Goal: Task Accomplishment & Management: Complete application form

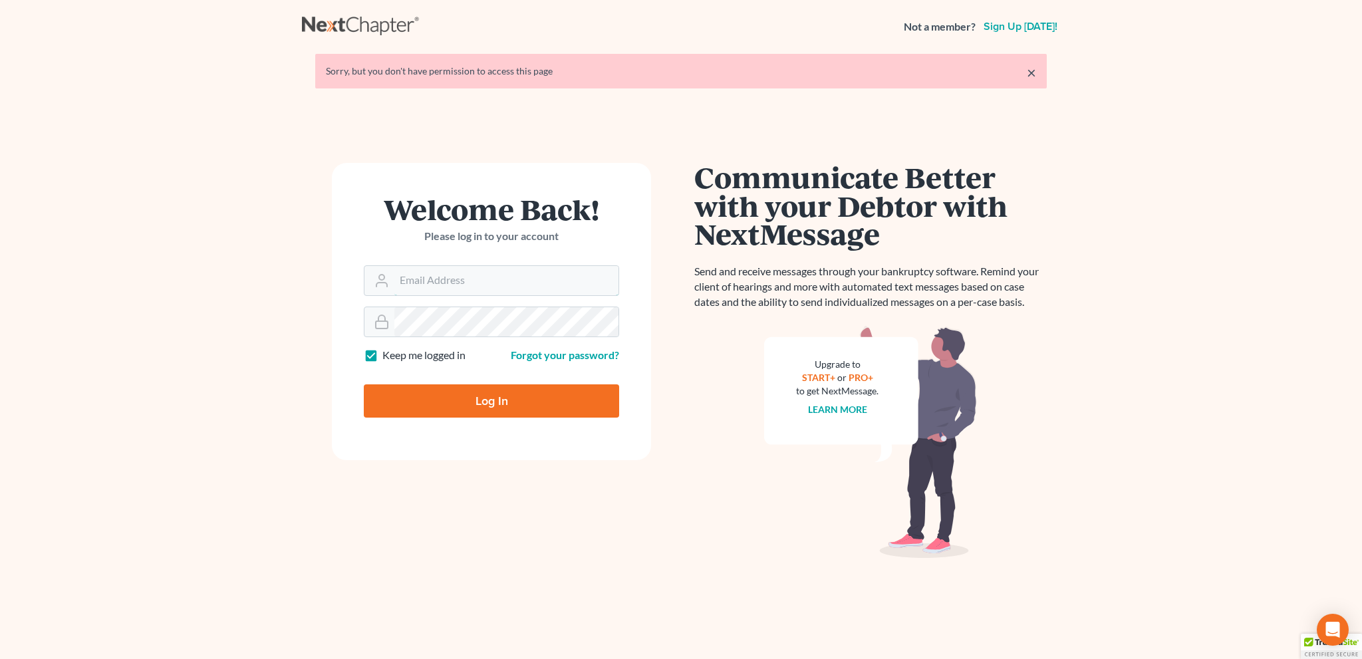
type input "bankruptcyquestions@gmail.com"
click at [495, 404] on input "Log In" at bounding box center [491, 400] width 255 height 33
type input "Thinking..."
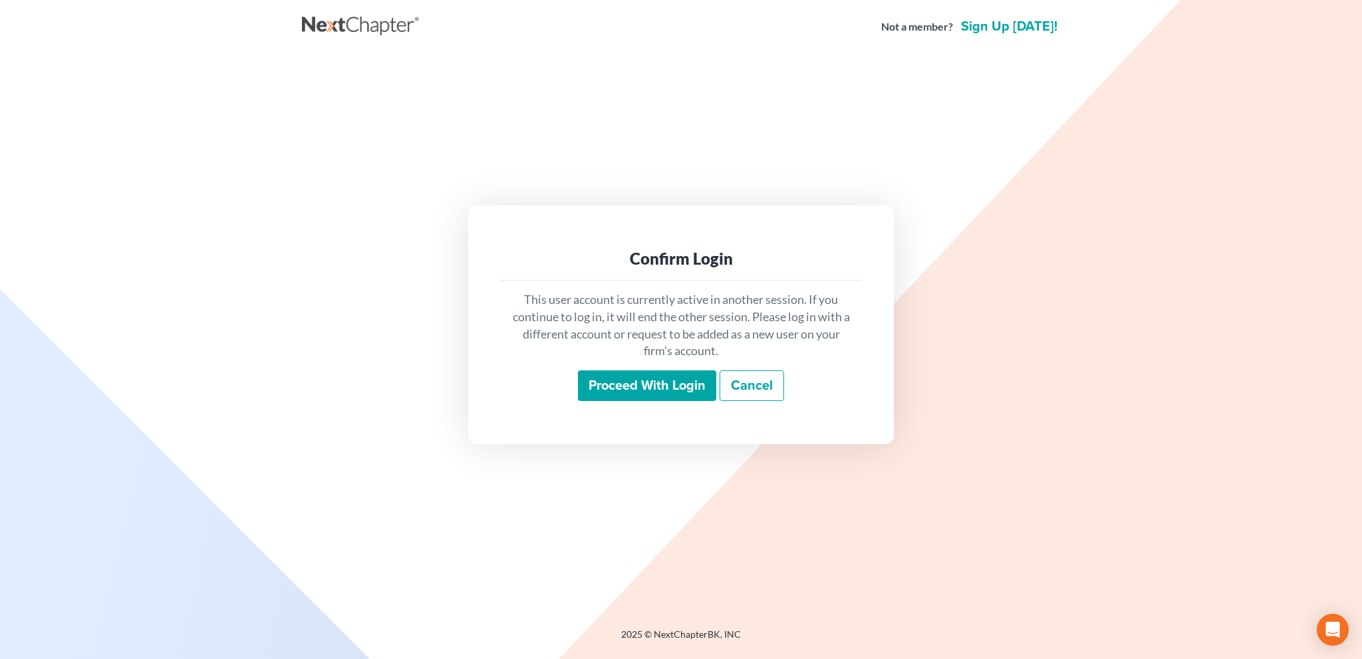
click at [649, 390] on input "Proceed with login" at bounding box center [647, 385] width 138 height 31
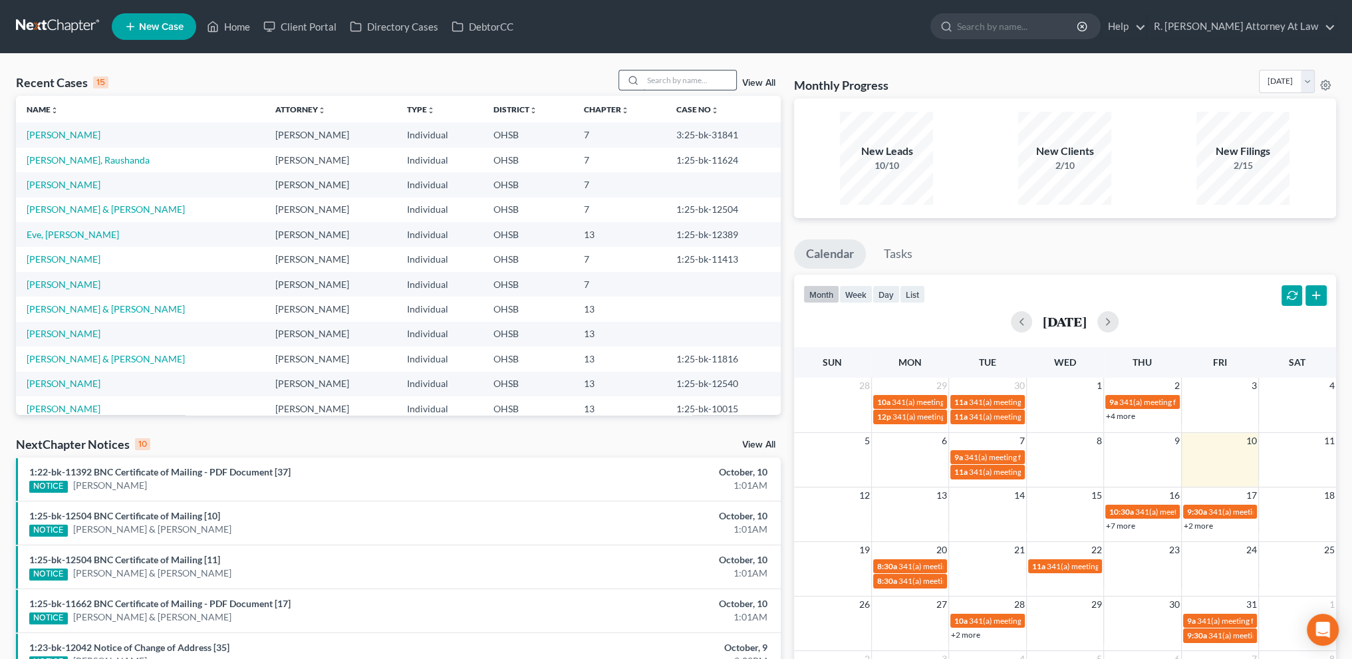
click at [663, 84] on input "search" at bounding box center [689, 79] width 93 height 19
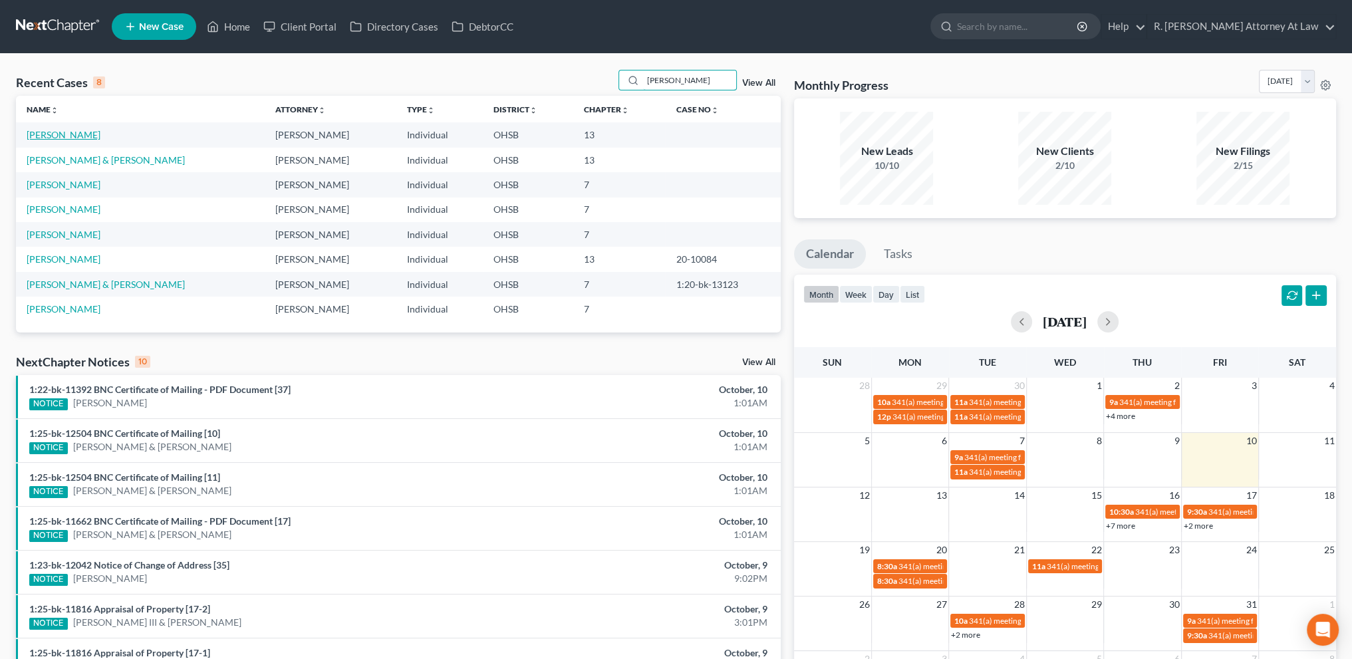
type input "[PERSON_NAME]"
click at [62, 134] on link "[PERSON_NAME]" at bounding box center [64, 134] width 74 height 11
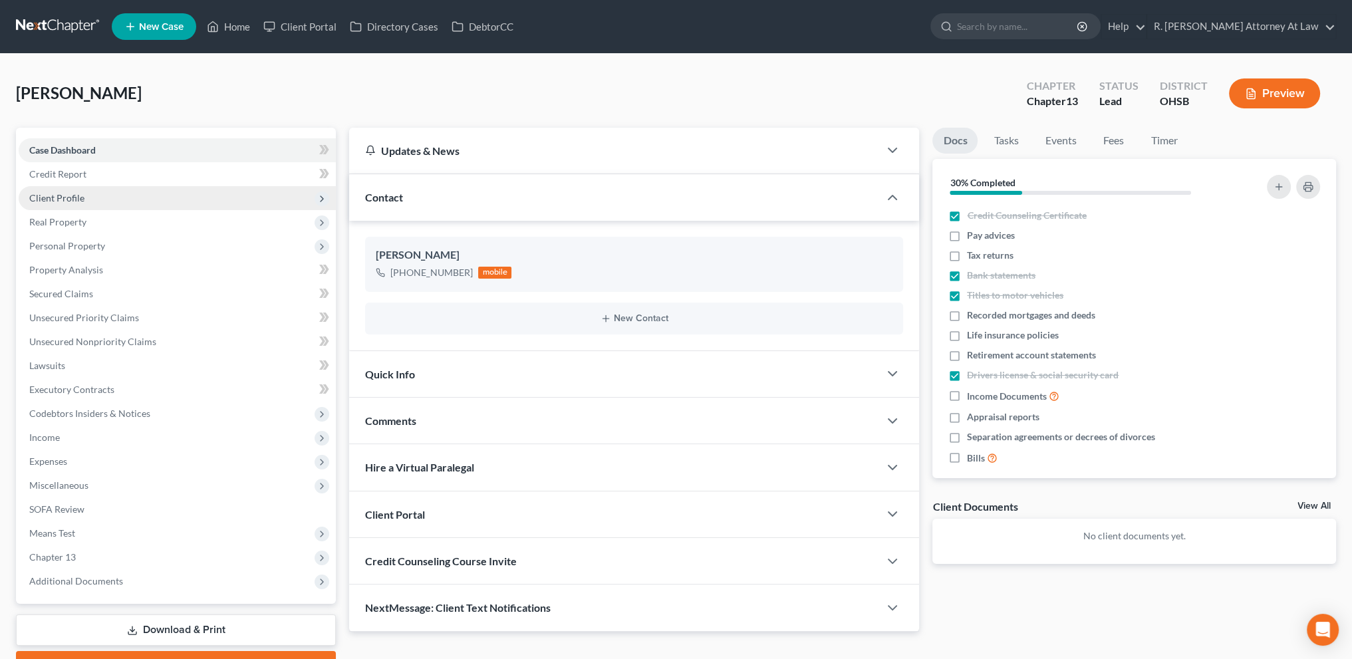
click at [59, 199] on span "Client Profile" at bounding box center [56, 197] width 55 height 11
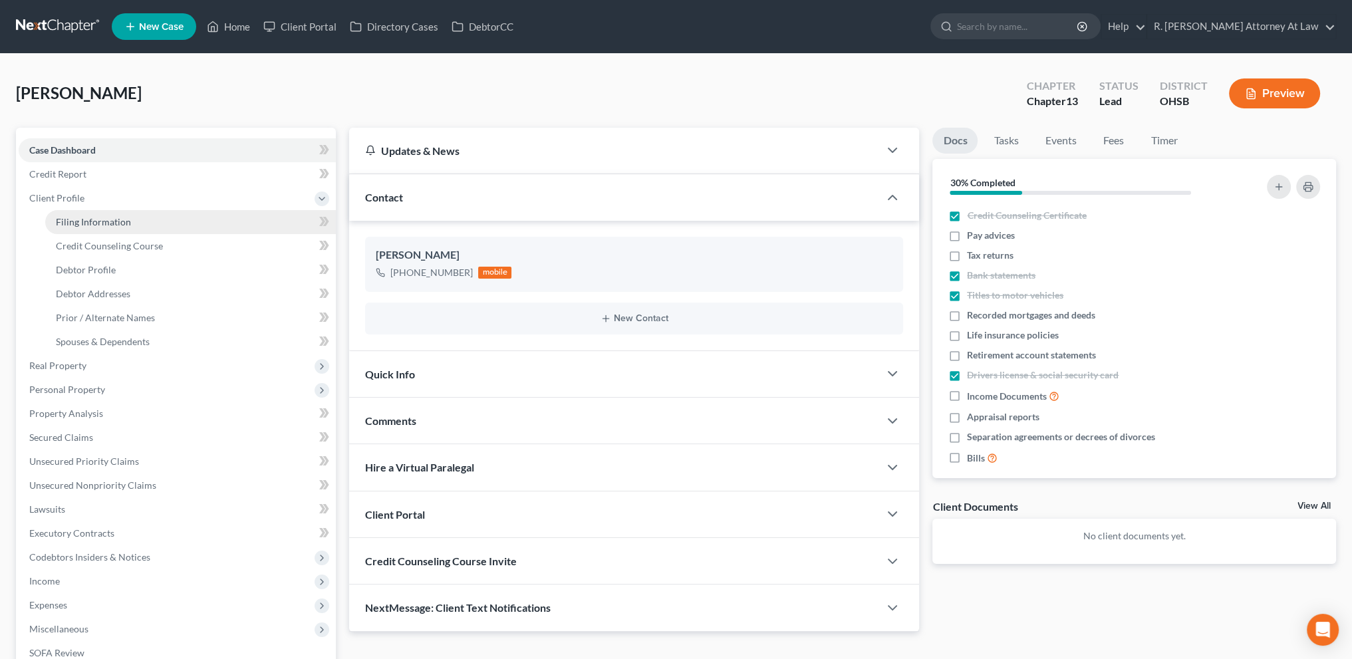
click at [72, 222] on span "Filing Information" at bounding box center [93, 221] width 75 height 11
select select "1"
select select "0"
select select "3"
select select "36"
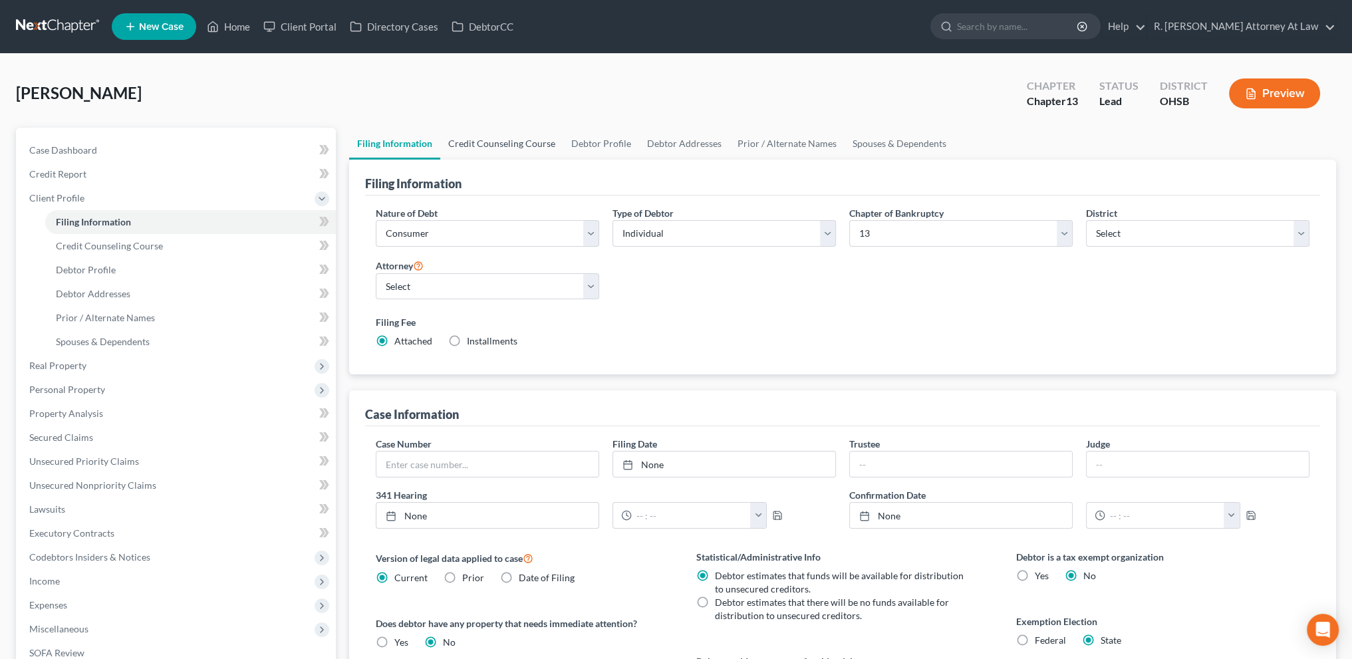
click at [486, 140] on link "Credit Counseling Course" at bounding box center [501, 144] width 123 height 32
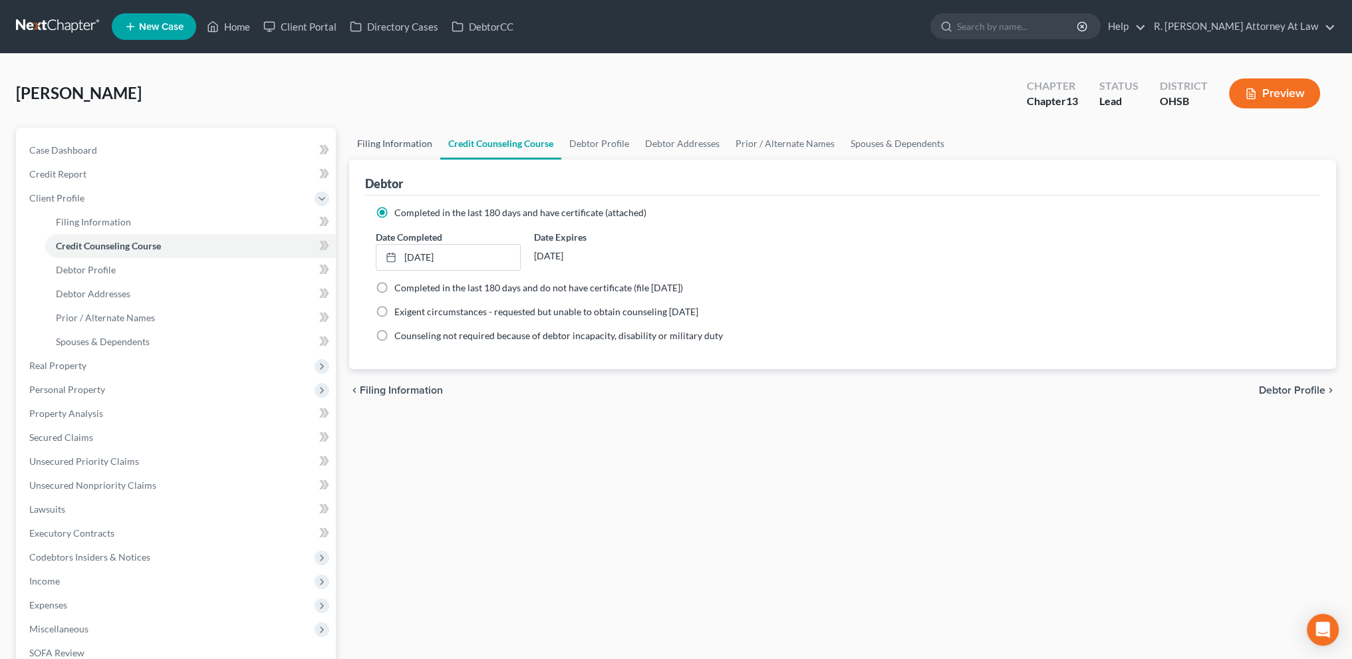
click at [382, 137] on link "Filing Information" at bounding box center [394, 144] width 91 height 32
select select "1"
select select "0"
select select "3"
select select "62"
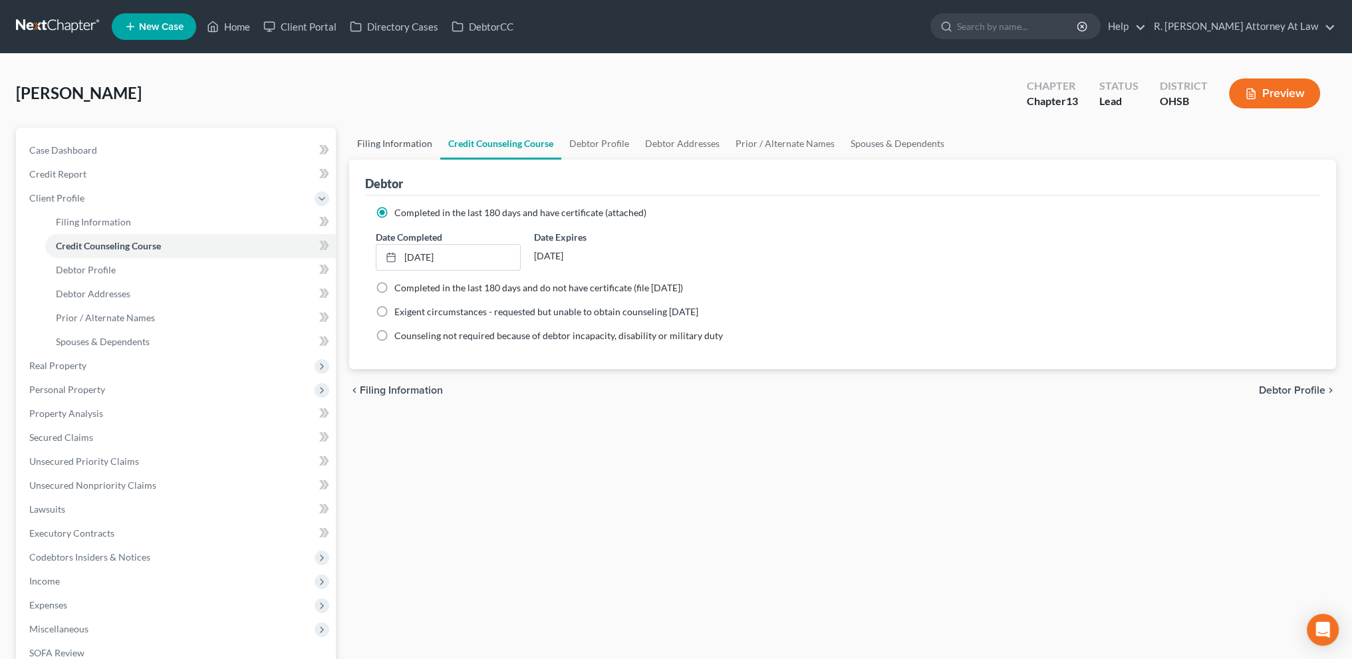
select select "0"
select select "36"
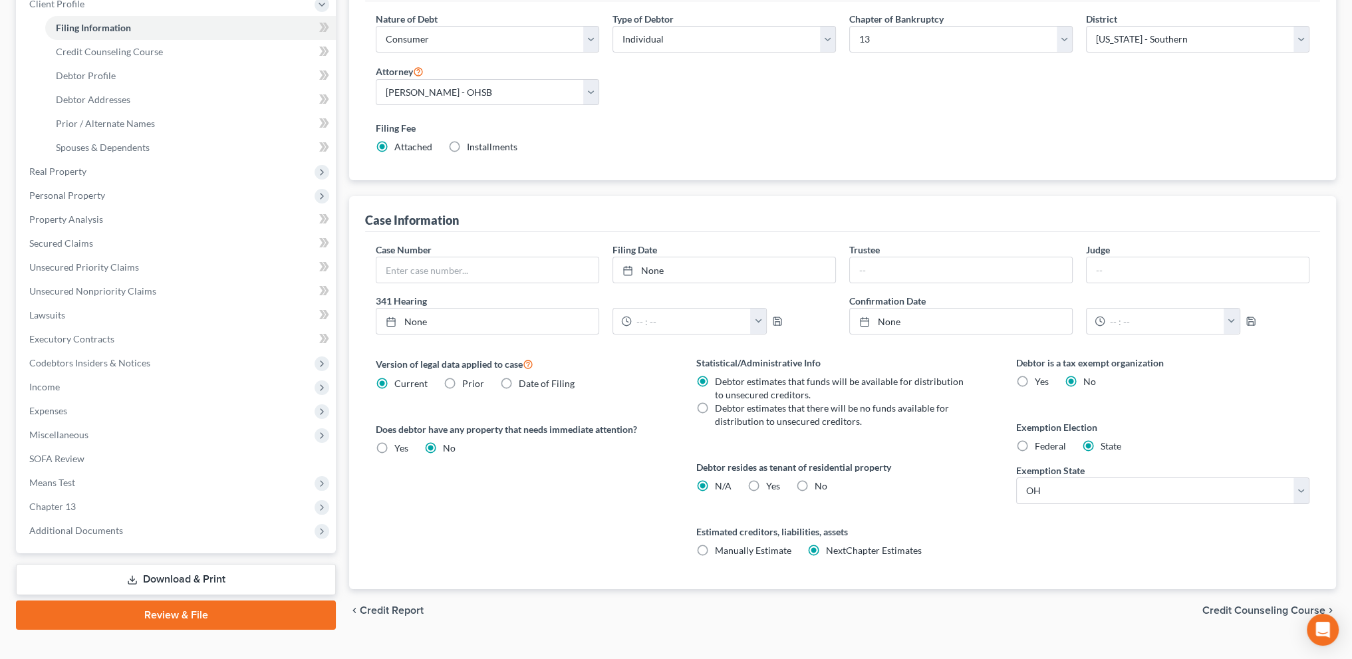
scroll to position [215, 0]
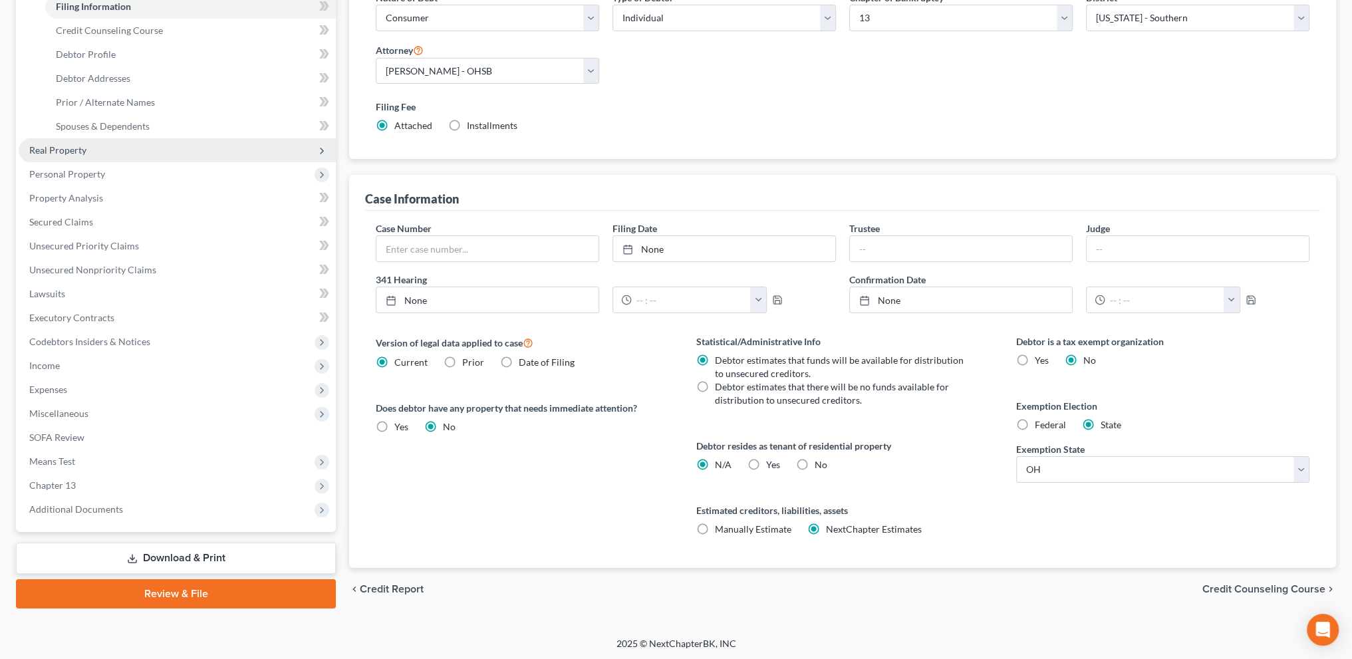
click at [64, 152] on span "Real Property" at bounding box center [57, 149] width 57 height 11
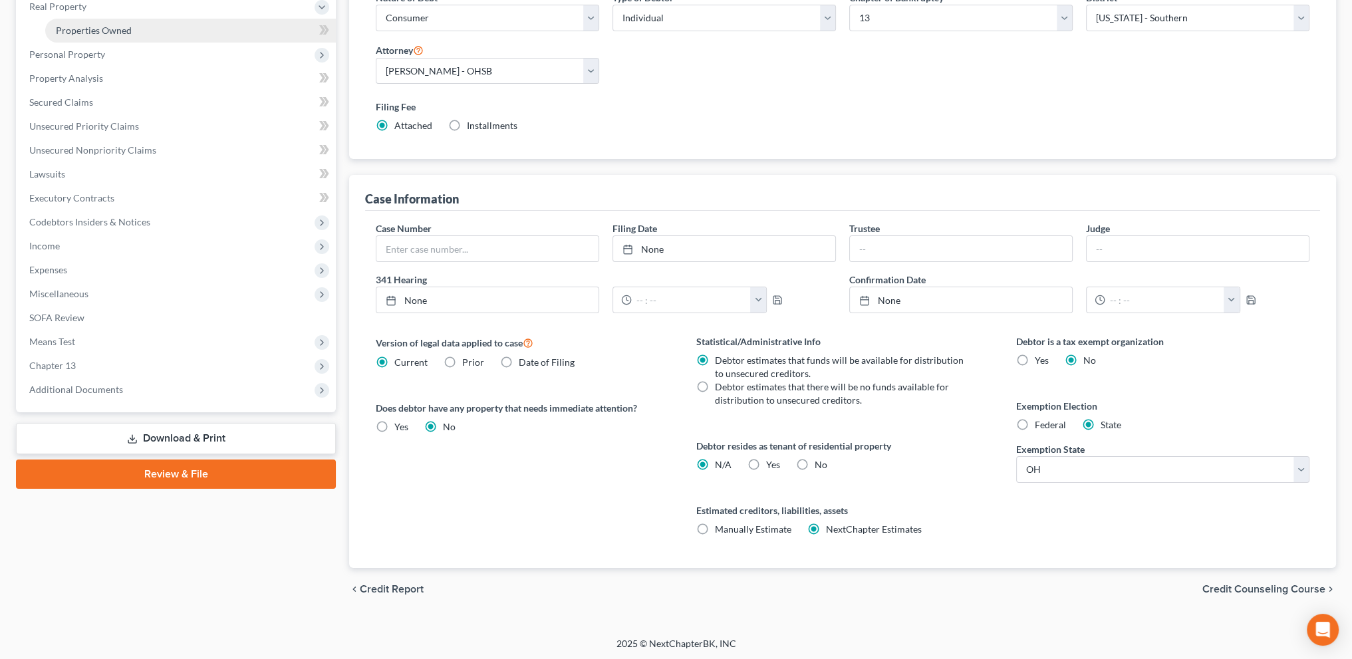
click at [66, 29] on span "Properties Owned" at bounding box center [94, 30] width 76 height 11
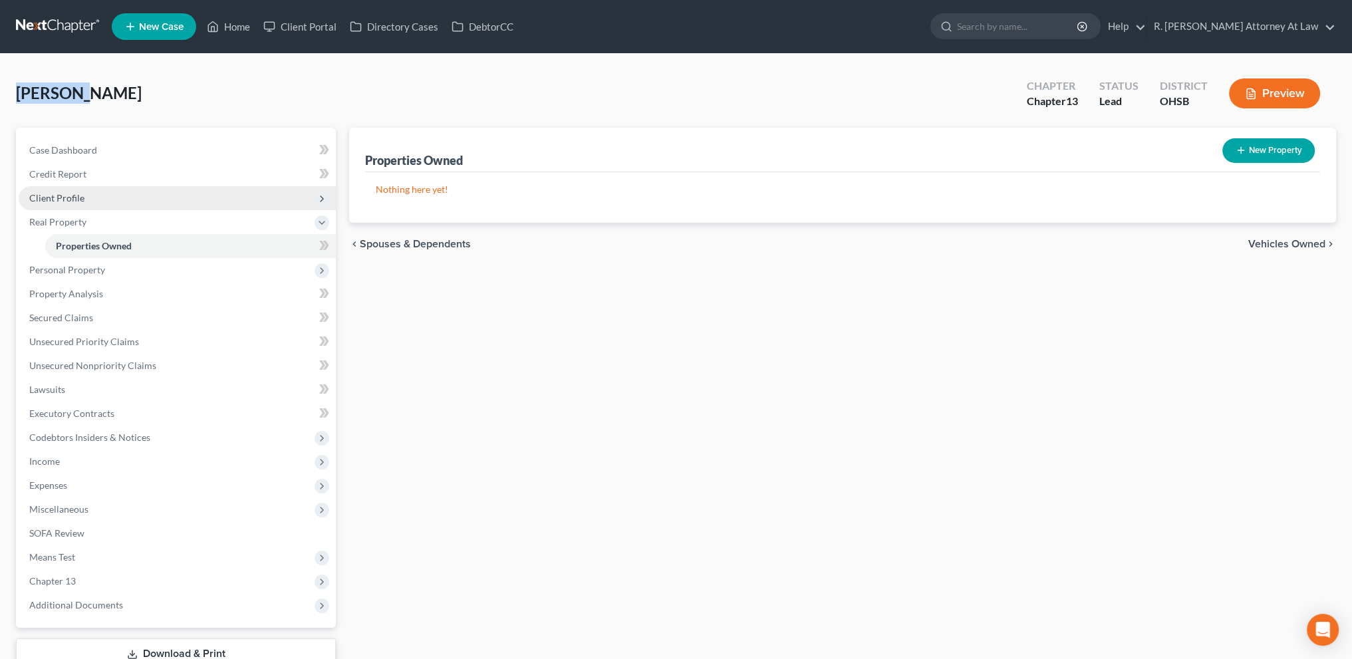
click at [51, 199] on span "Client Profile" at bounding box center [56, 197] width 55 height 11
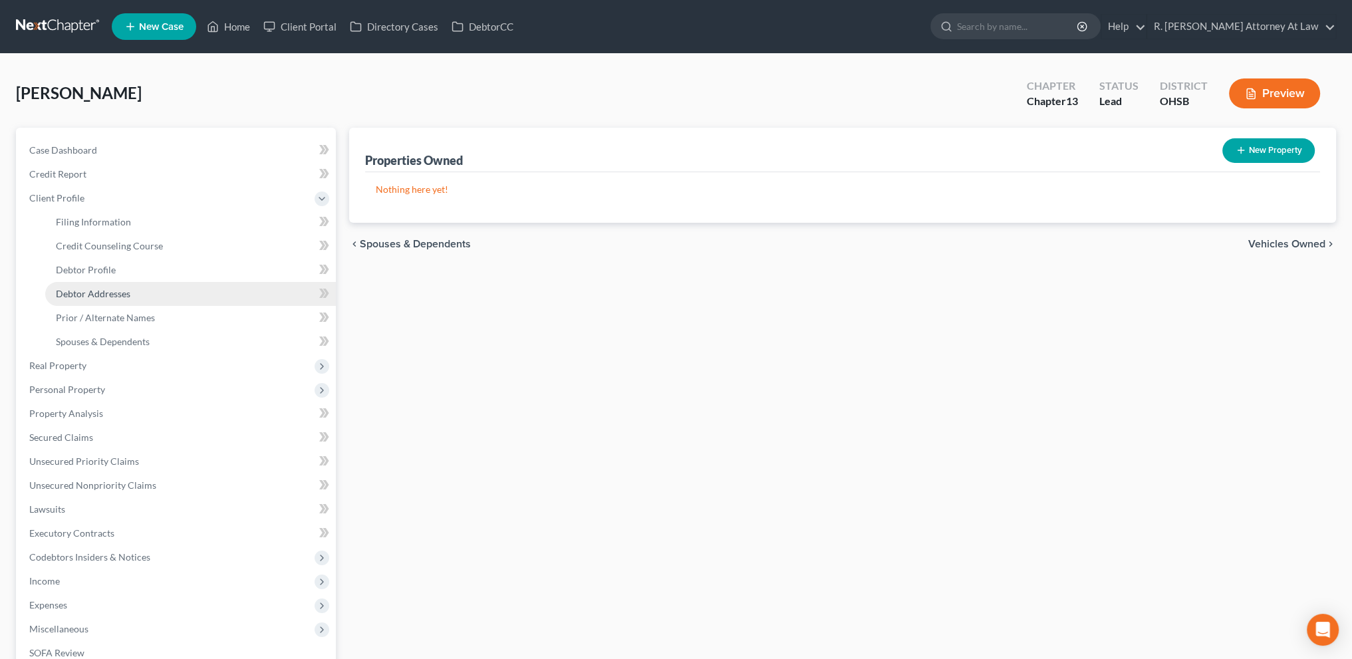
click at [114, 296] on span "Debtor Addresses" at bounding box center [93, 293] width 74 height 11
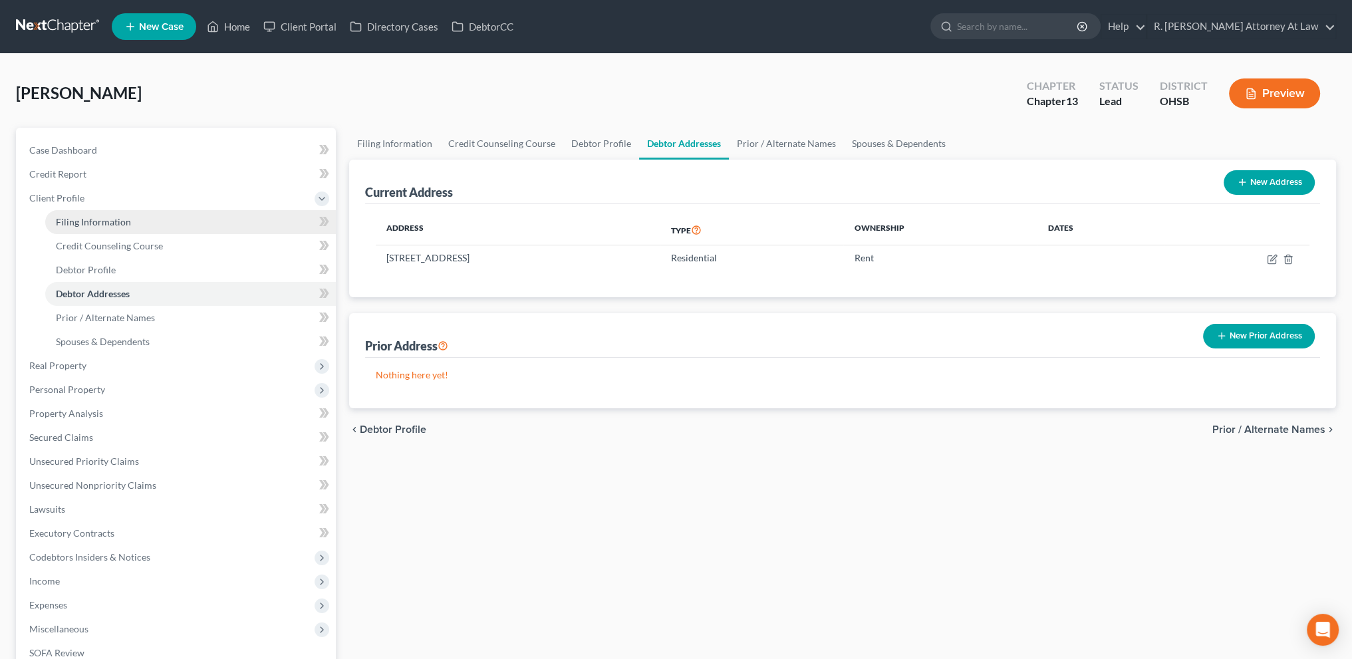
click at [114, 218] on span "Filing Information" at bounding box center [93, 221] width 75 height 11
select select "1"
select select "0"
select select "3"
select select "62"
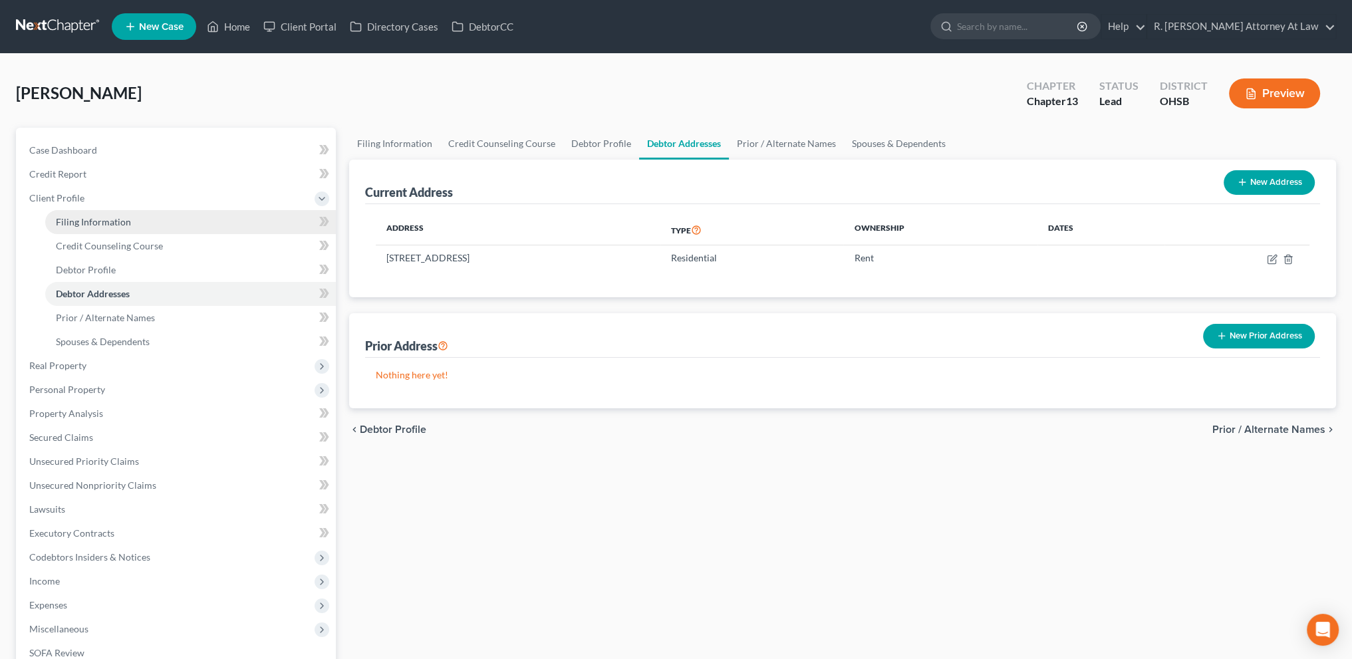
select select "0"
select select "36"
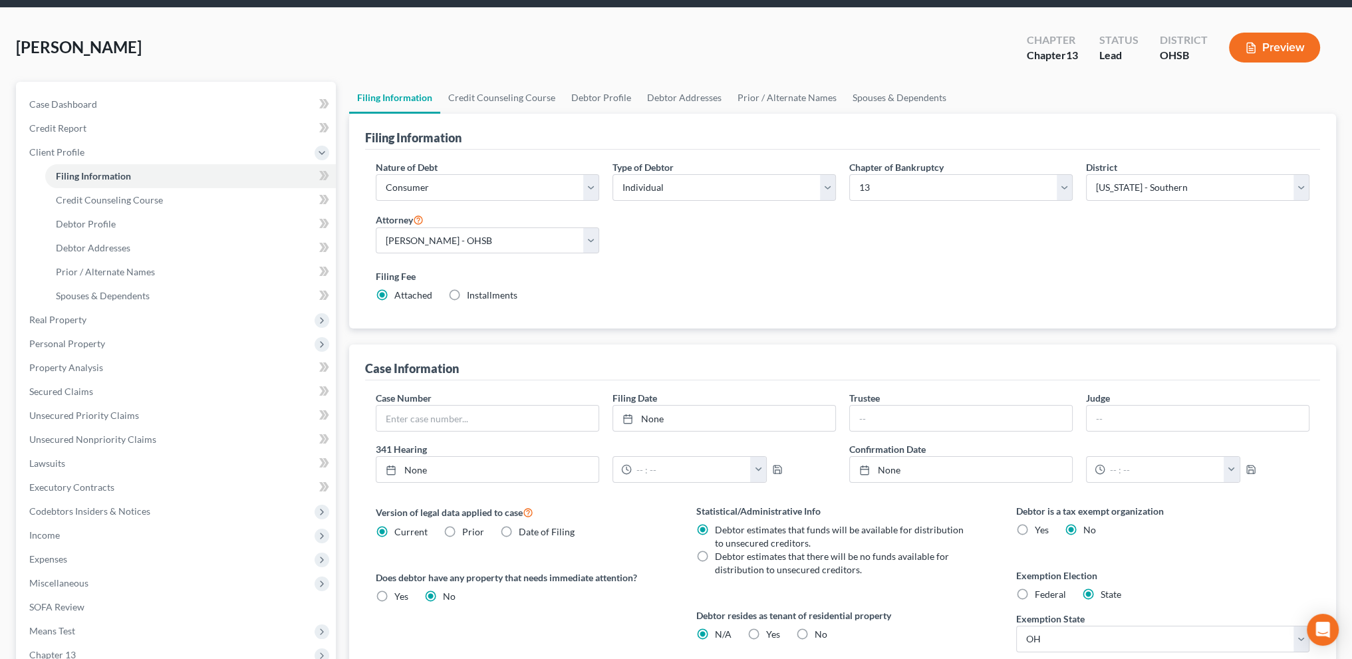
scroll to position [215, 0]
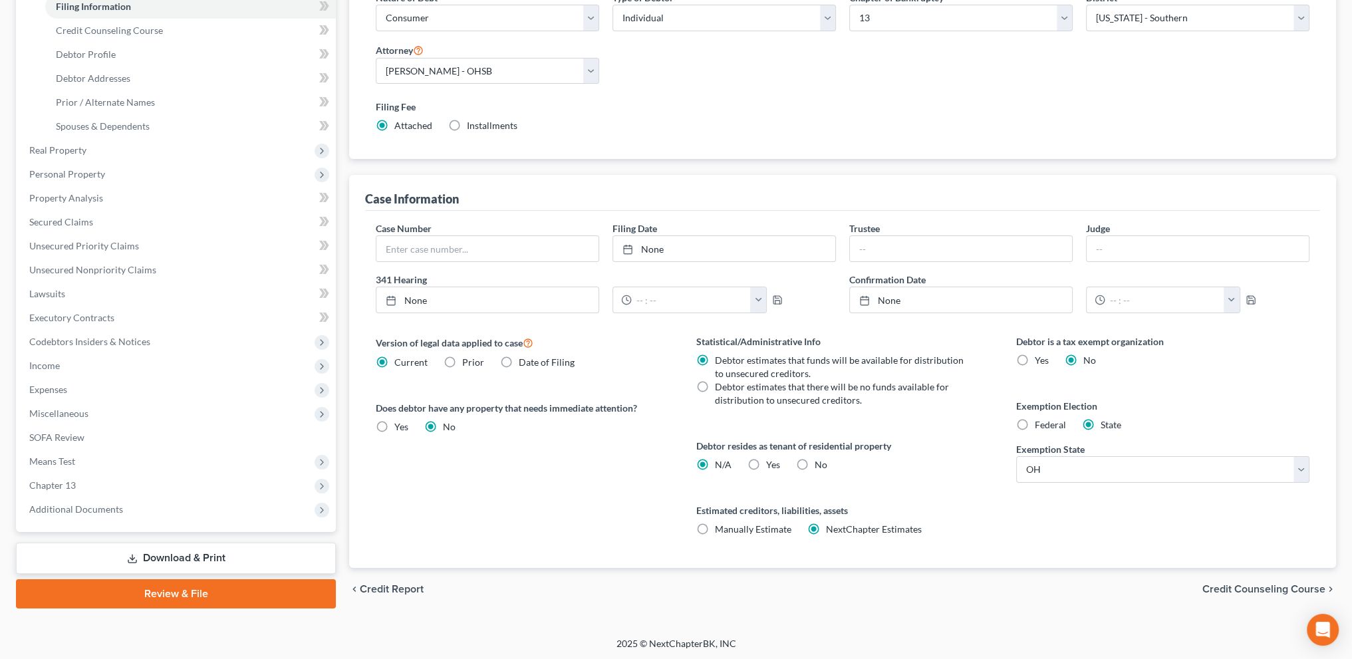
click at [766, 461] on label "Yes Yes" at bounding box center [773, 464] width 14 height 13
click at [771, 461] on input "Yes Yes" at bounding box center [775, 462] width 9 height 9
radio input "true"
radio input "false"
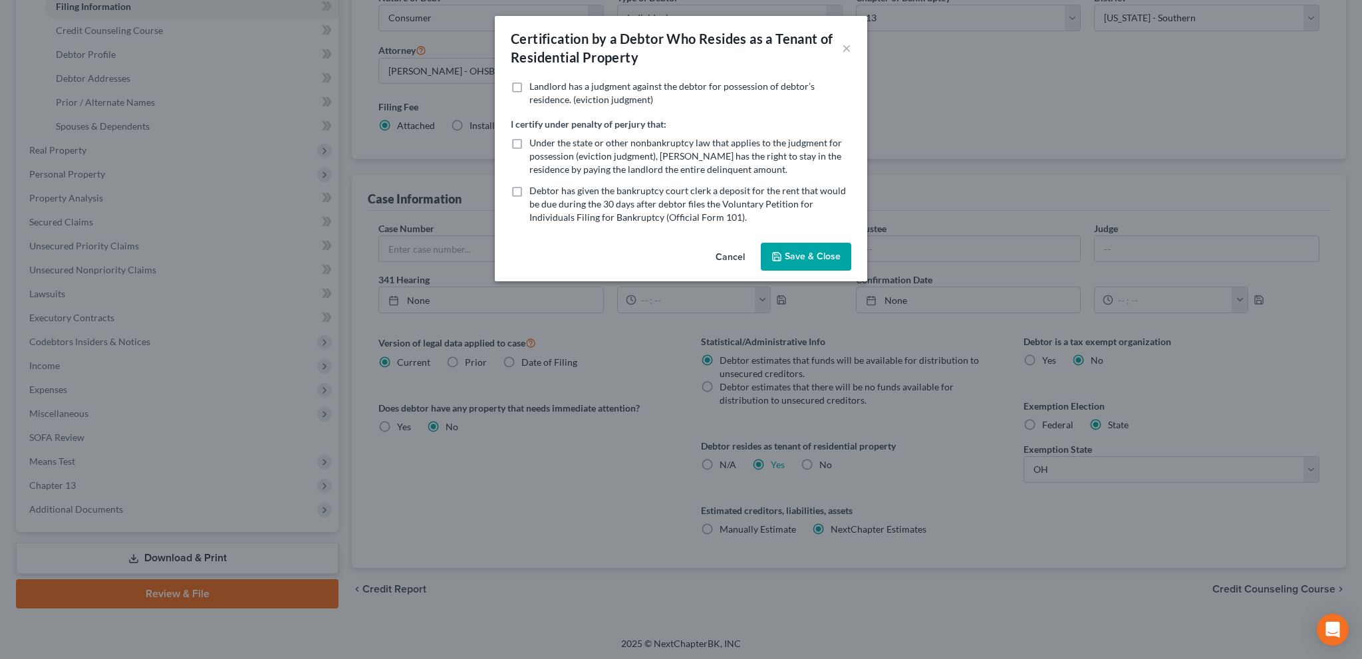
click at [791, 251] on button "Save & Close" at bounding box center [806, 257] width 90 height 28
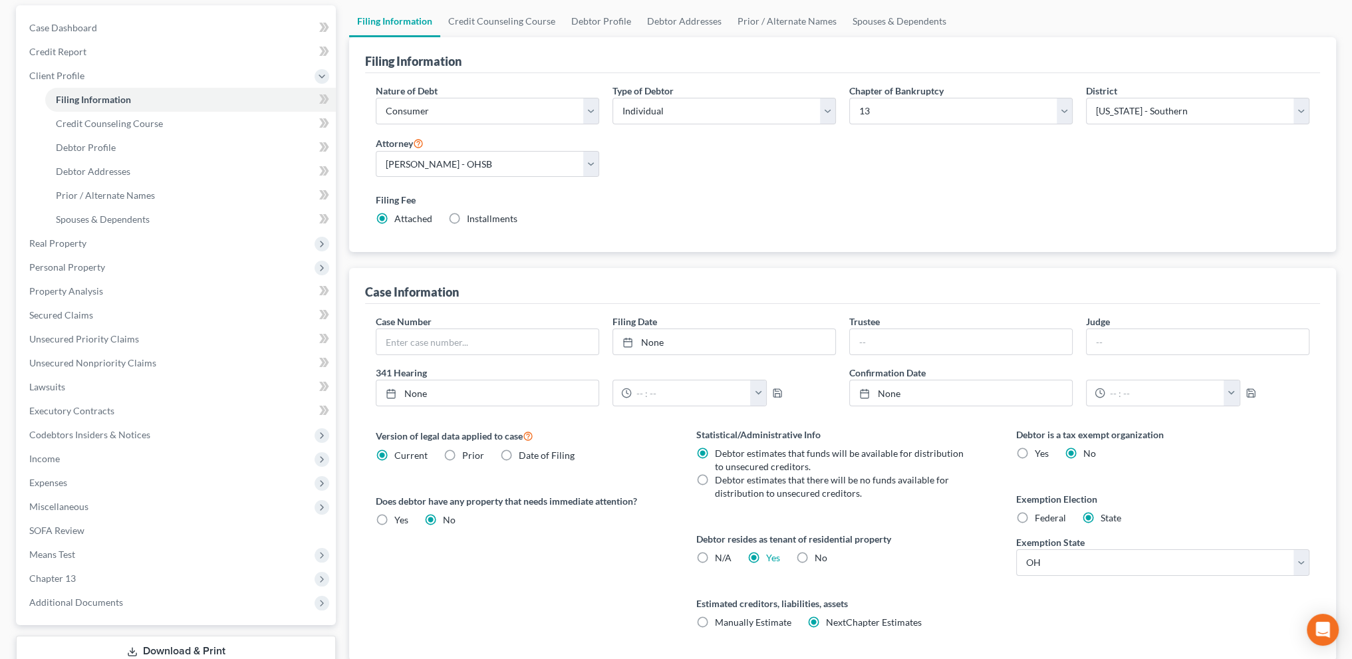
scroll to position [116, 0]
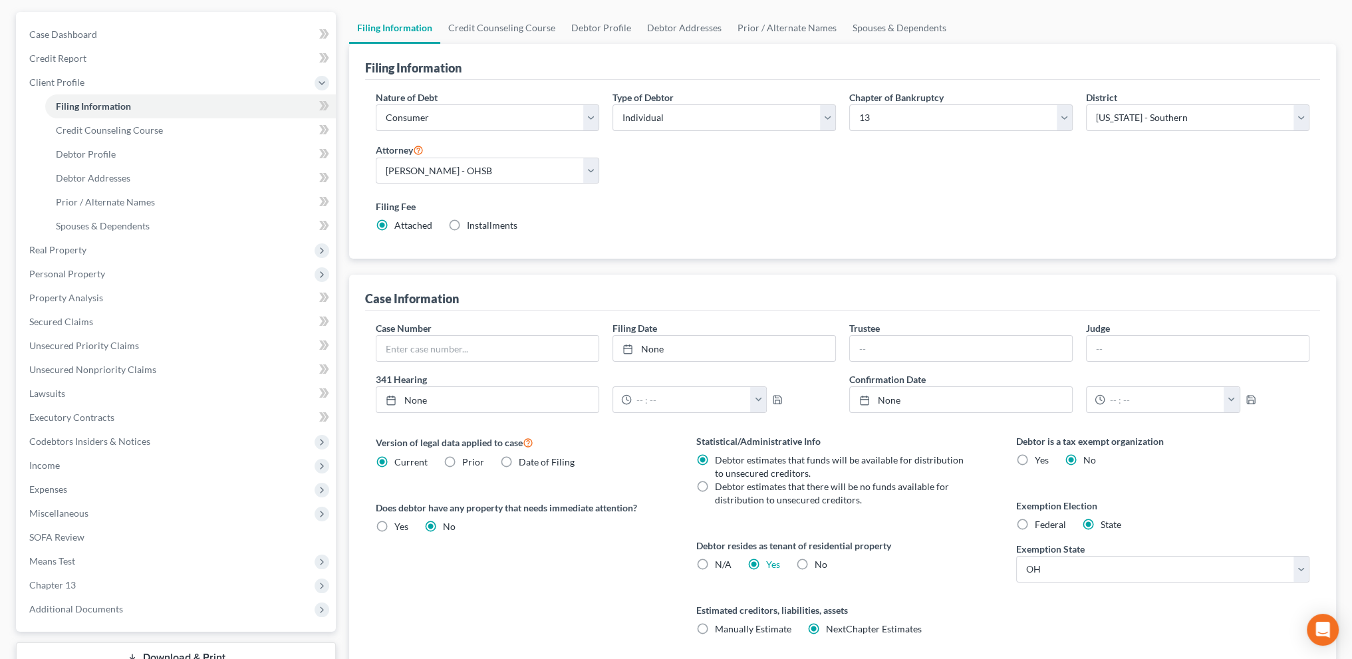
click at [467, 223] on label "Installments Installments" at bounding box center [492, 225] width 51 height 13
click at [472, 223] on input "Installments Installments" at bounding box center [476, 223] width 9 height 9
radio input "true"
radio input "false"
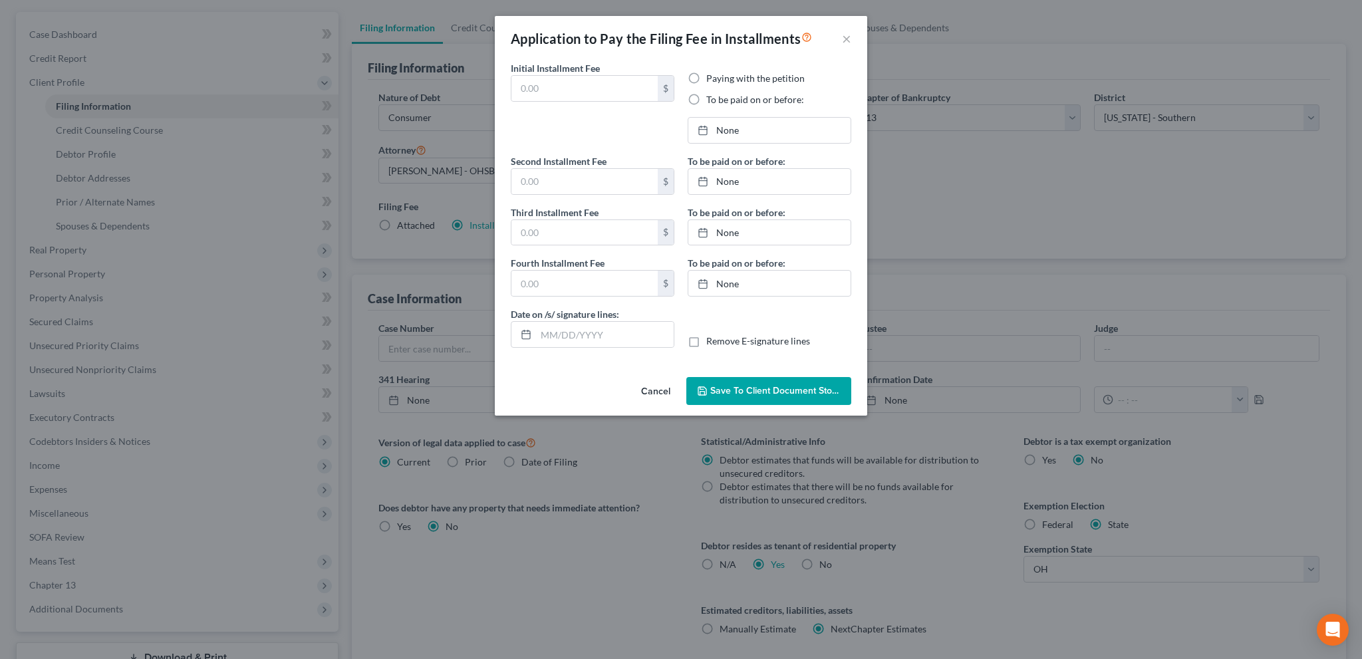
type input "0.00"
radio input "true"
type input "0.00"
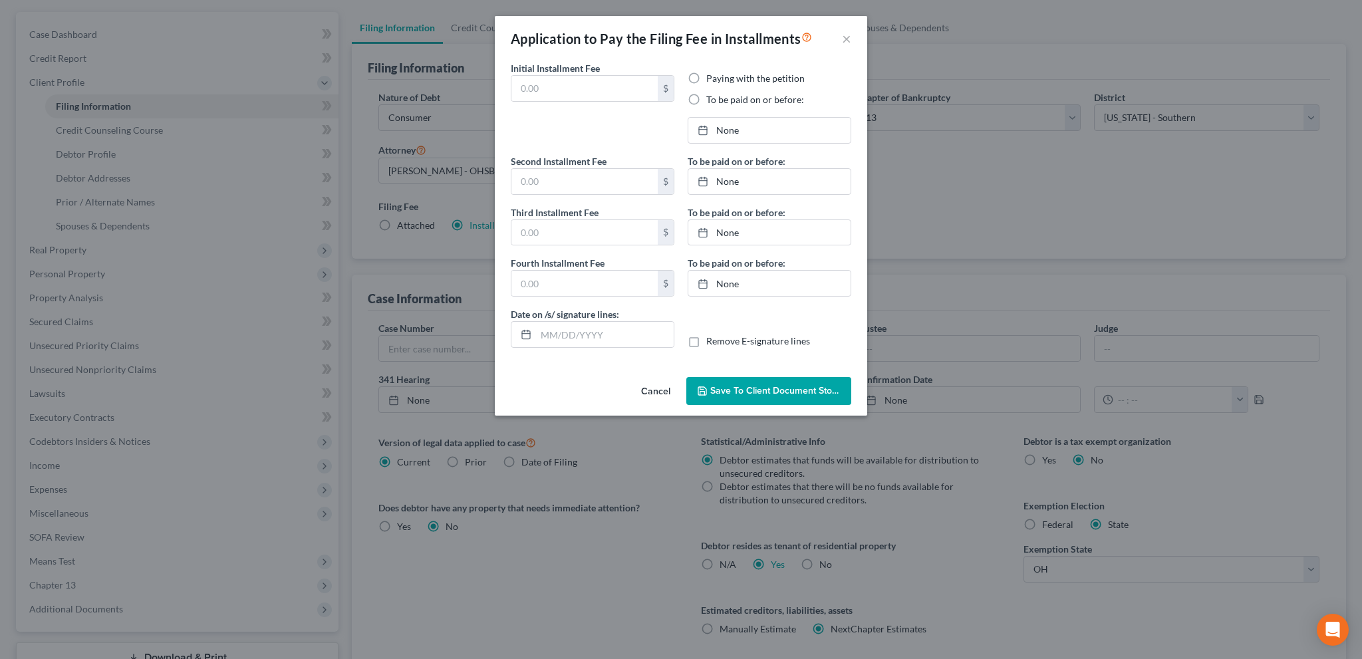
type input "[DATE]"
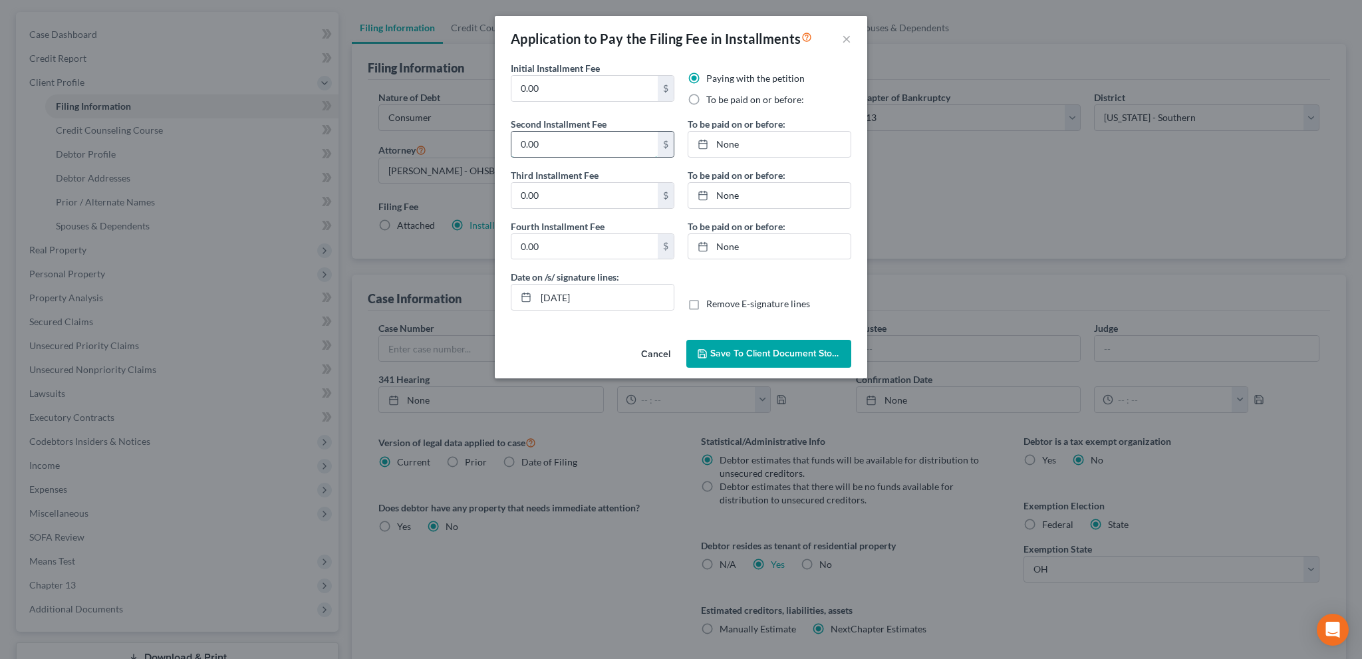
click at [574, 148] on input "0.00" at bounding box center [584, 144] width 146 height 25
type input "100"
type input "113"
click at [726, 144] on link "None" at bounding box center [769, 144] width 162 height 25
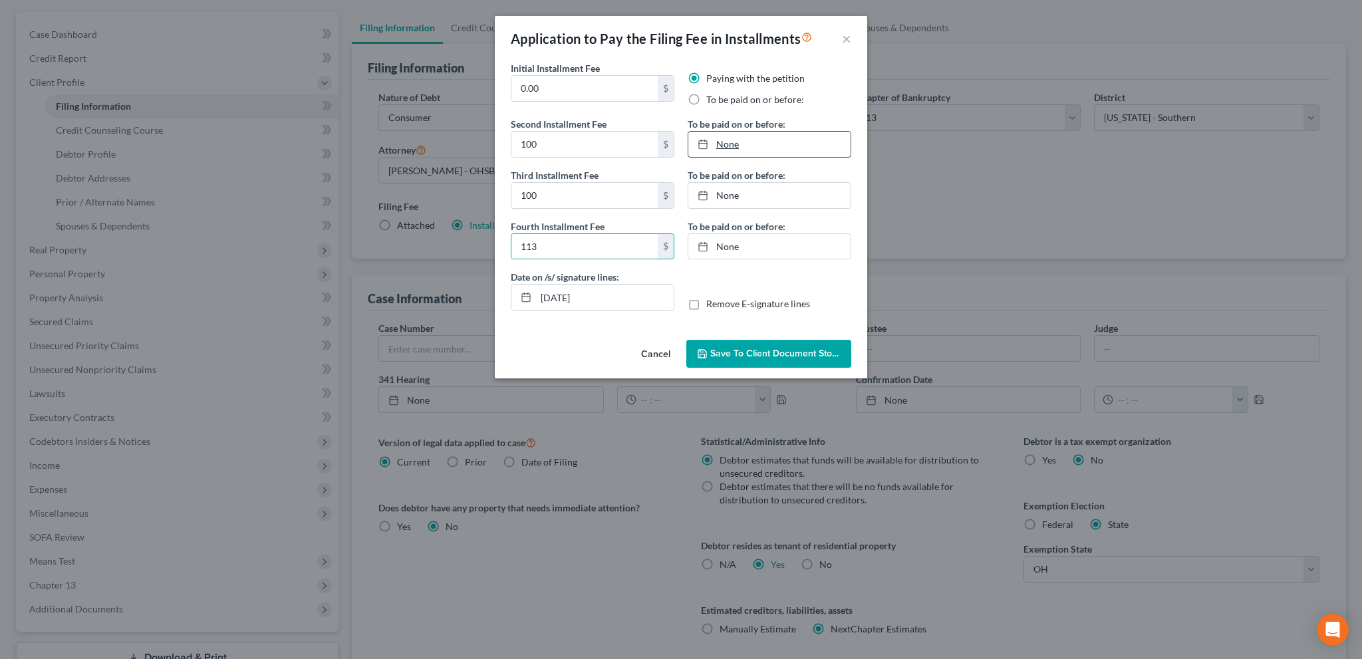
type input "[DATE]"
click at [719, 191] on link "[DATE]" at bounding box center [769, 195] width 162 height 25
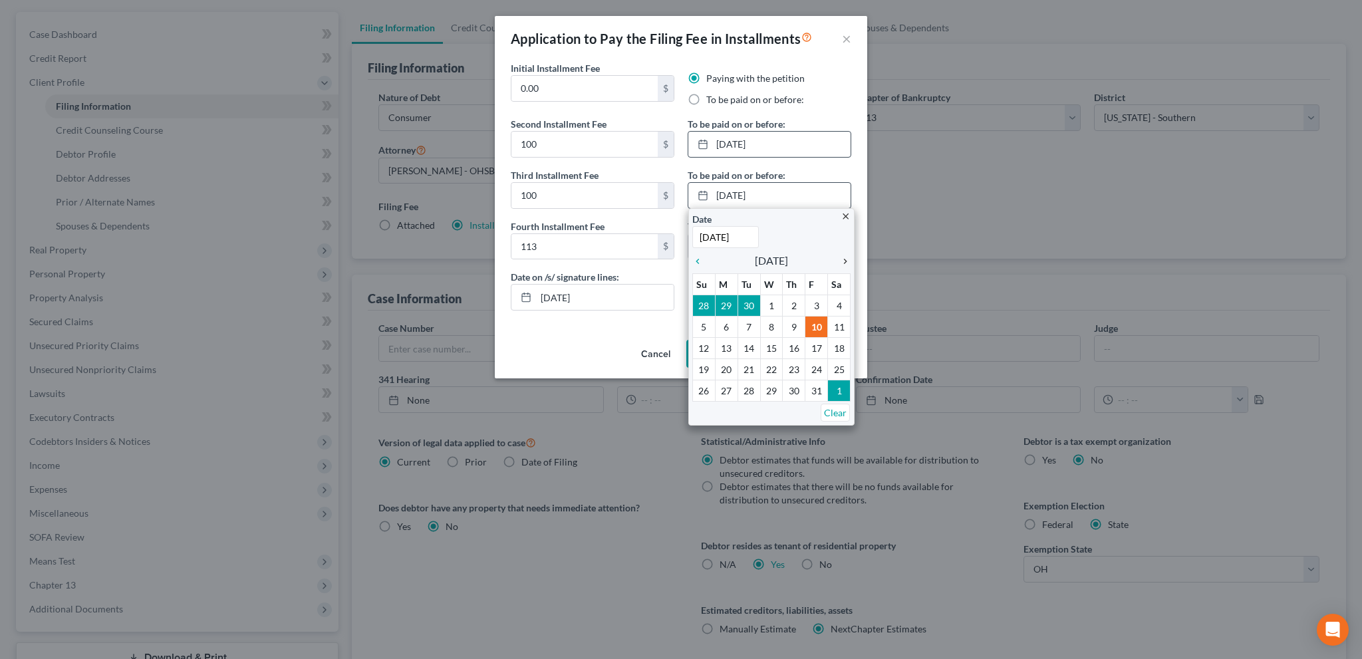
click at [845, 262] on icon "chevron_right" at bounding box center [841, 261] width 17 height 11
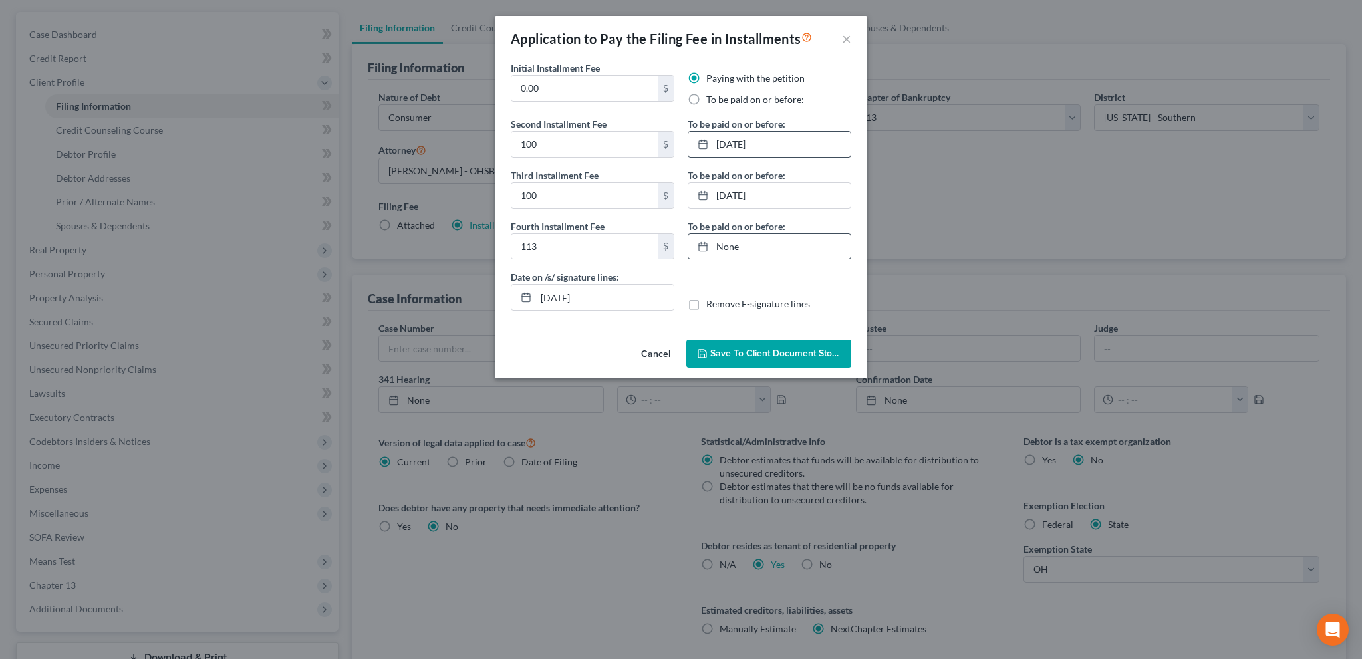
type input "[DATE]"
click at [730, 244] on link "None" at bounding box center [769, 246] width 162 height 25
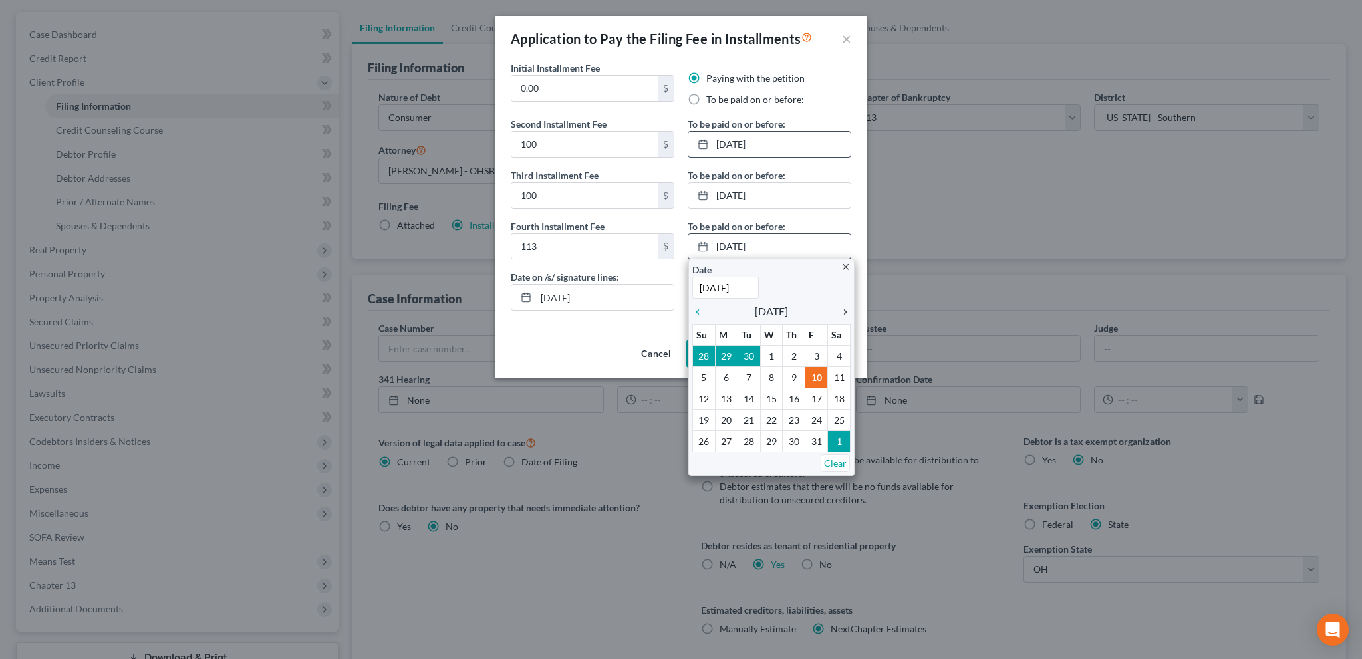
click at [846, 310] on icon "chevron_right" at bounding box center [841, 311] width 17 height 11
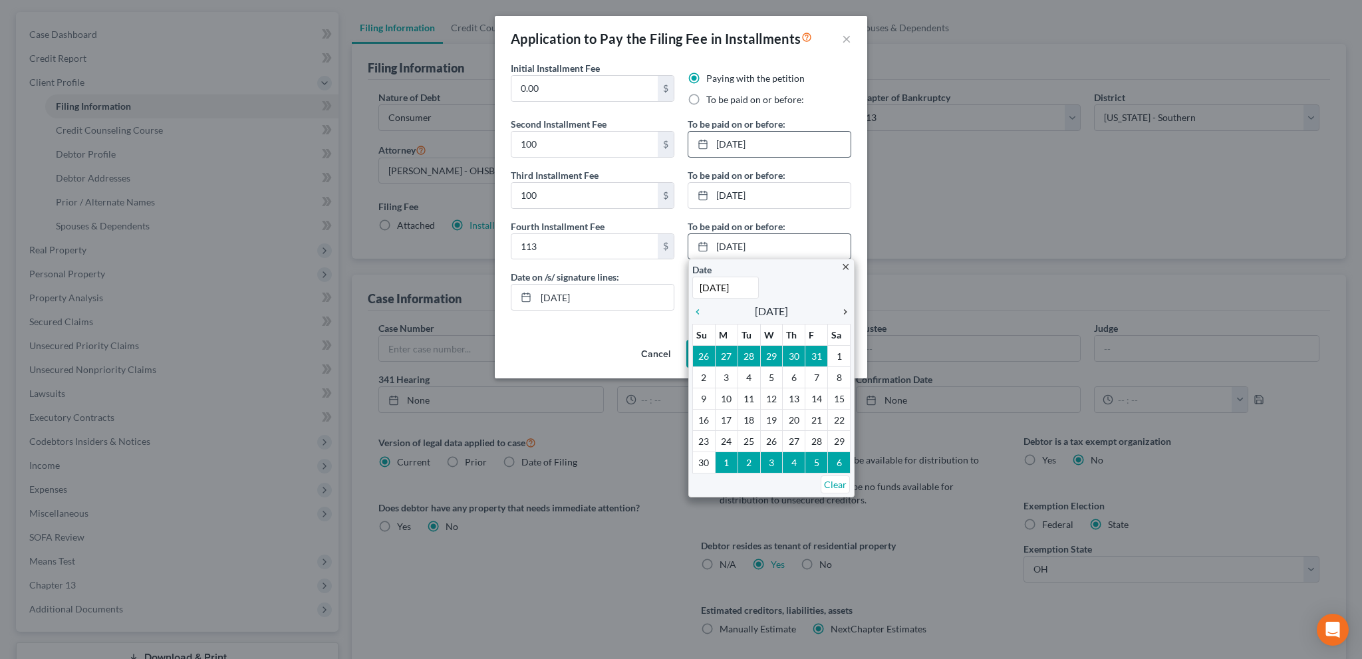
click at [846, 310] on icon "chevron_right" at bounding box center [841, 311] width 17 height 11
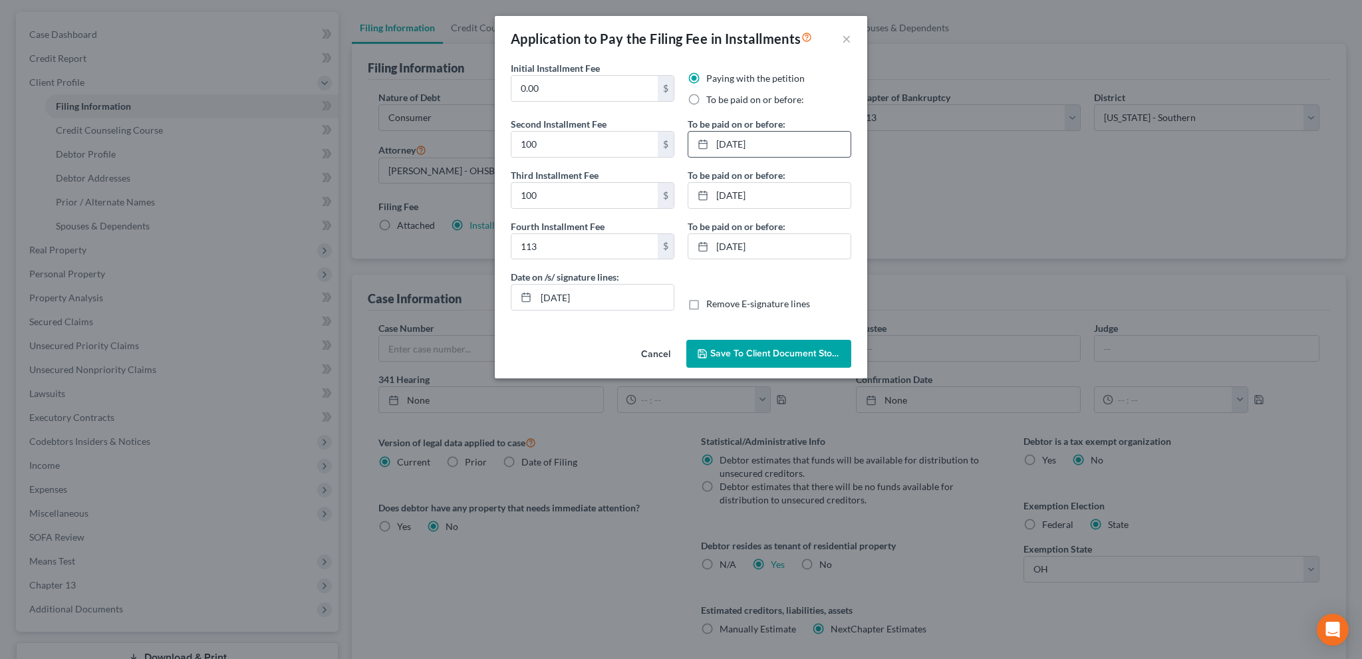
click at [771, 348] on span "Save to Client Document Storage" at bounding box center [780, 353] width 141 height 11
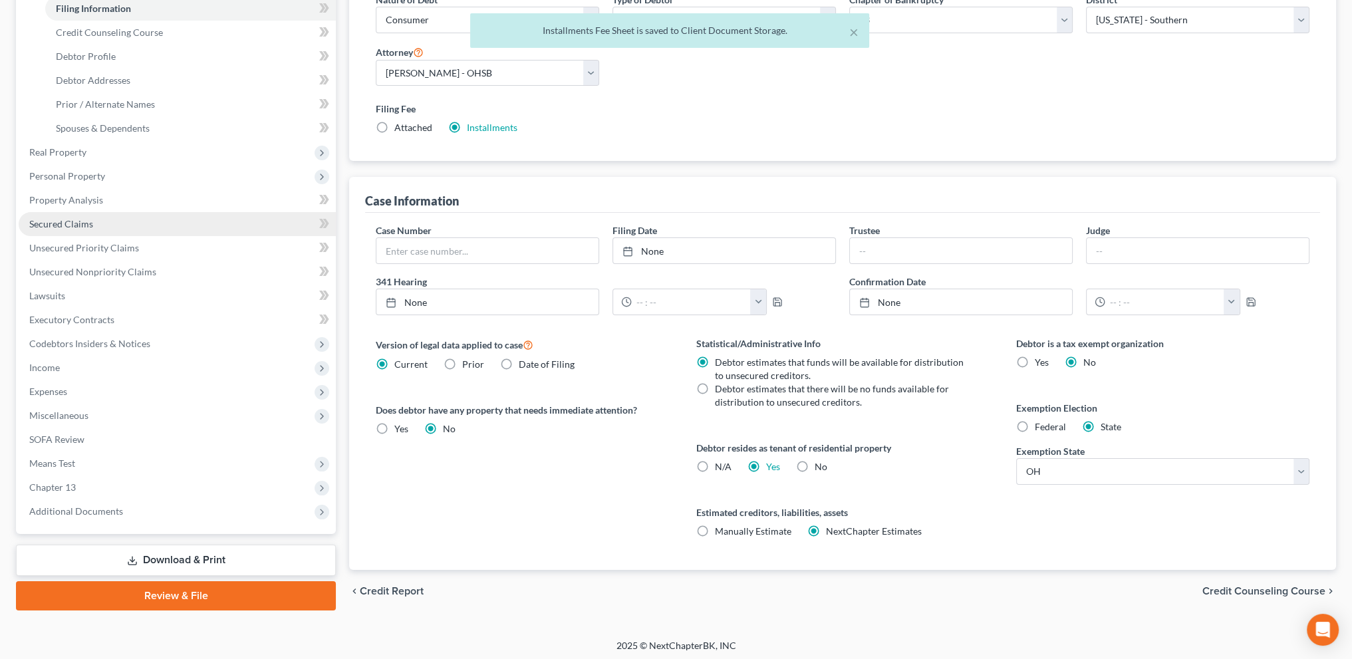
scroll to position [215, 0]
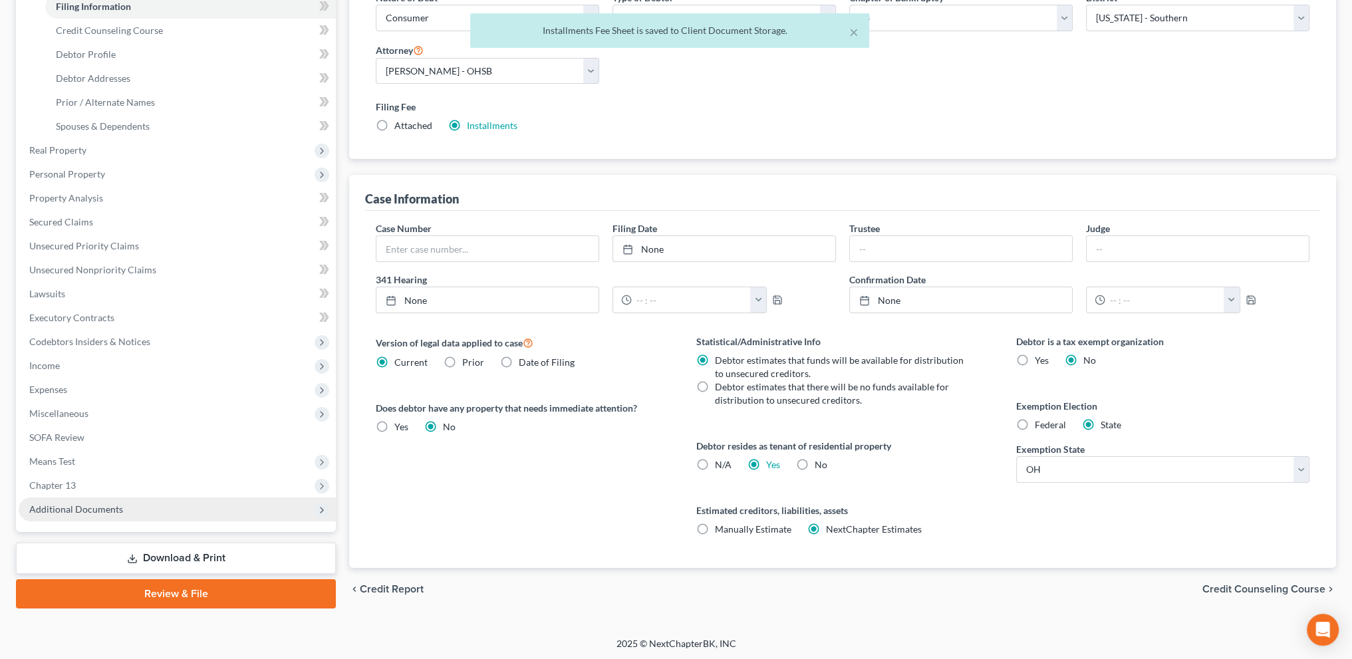
click at [59, 502] on span "Additional Documents" at bounding box center [177, 509] width 317 height 24
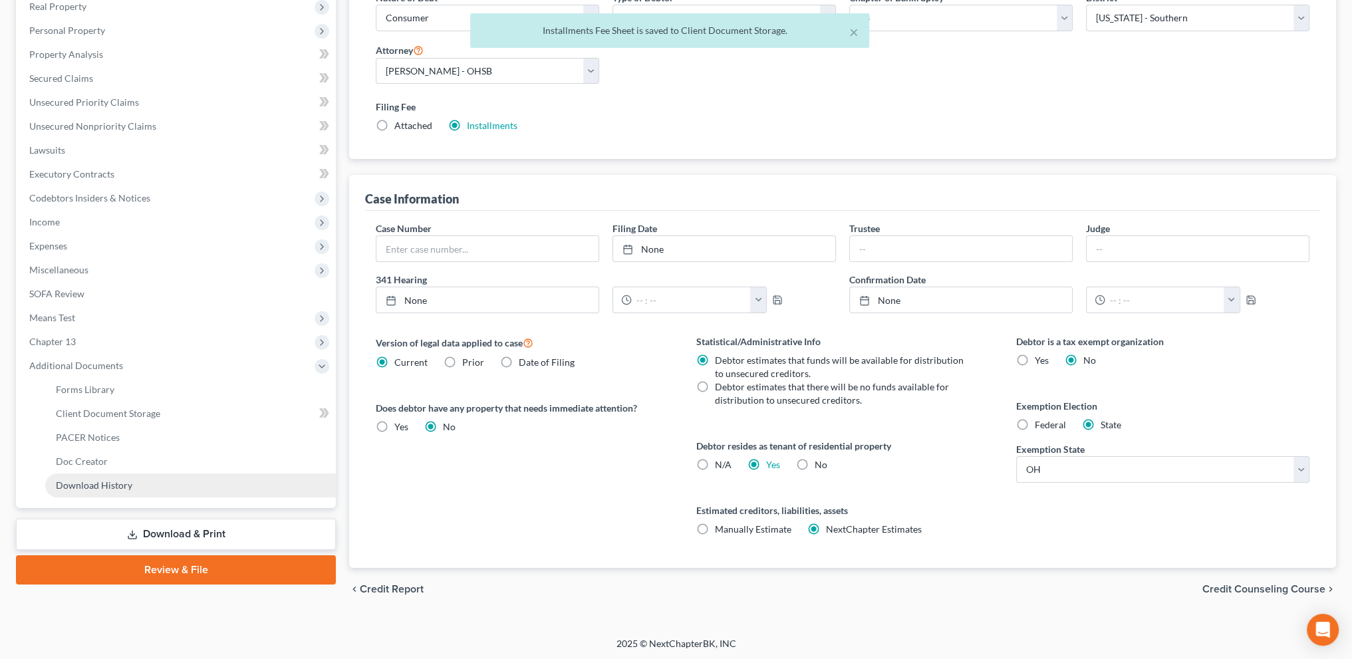
click at [74, 485] on span "Download History" at bounding box center [94, 484] width 76 height 11
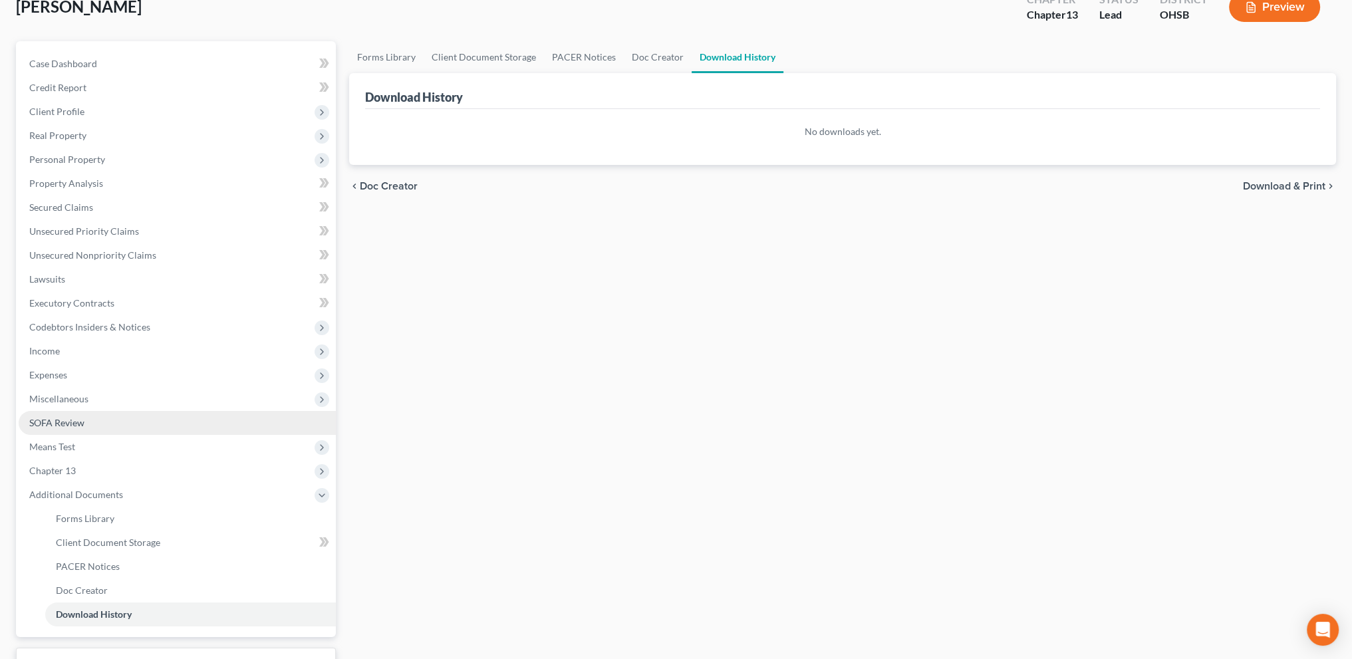
scroll to position [190, 0]
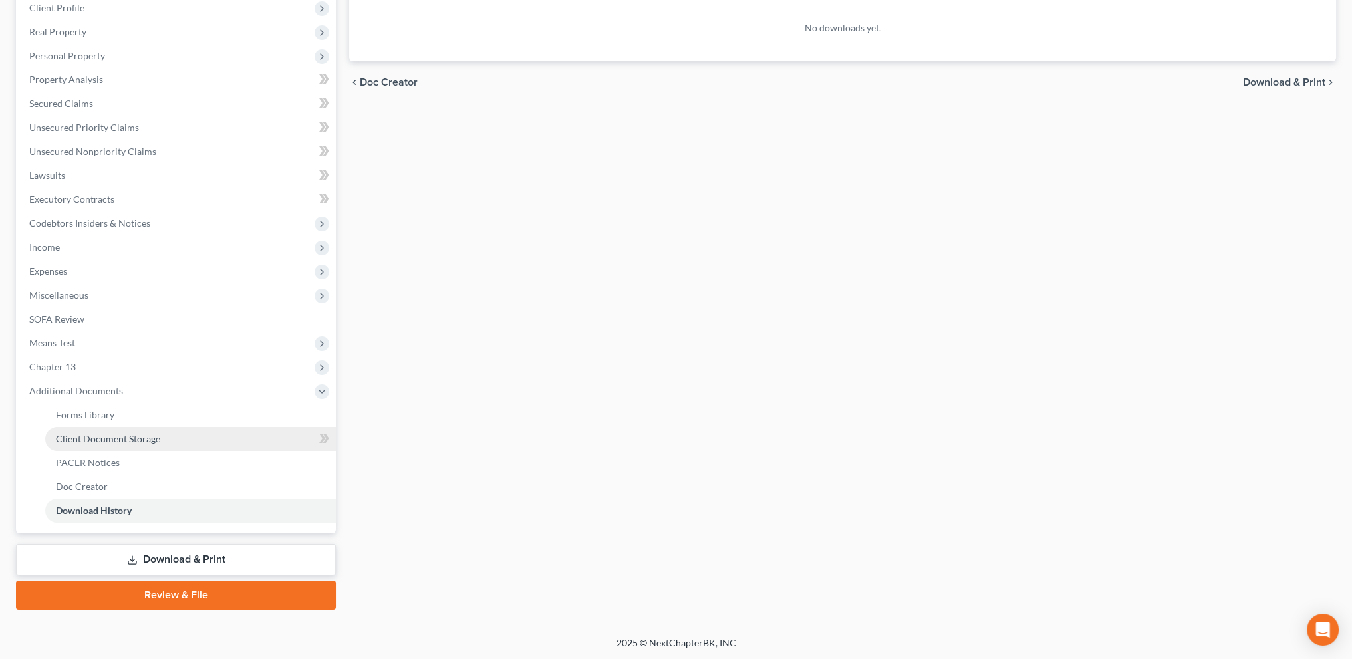
click at [87, 438] on span "Client Document Storage" at bounding box center [108, 438] width 104 height 11
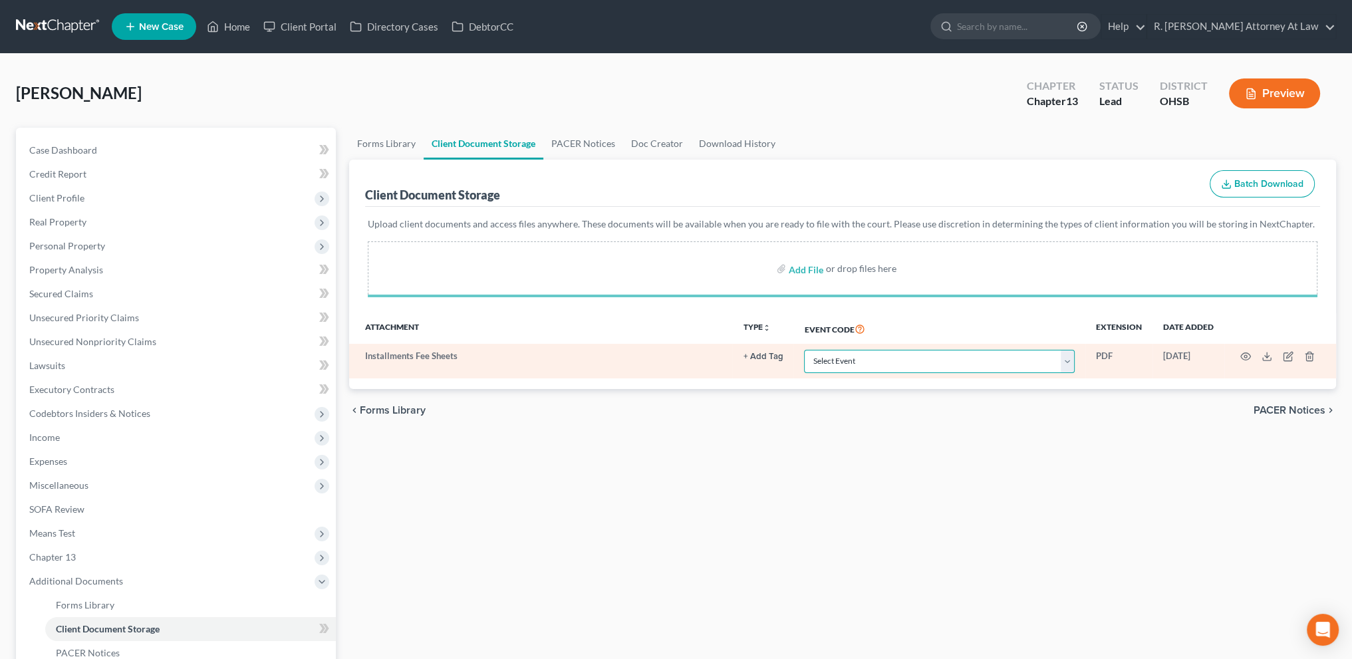
click at [824, 358] on select "Select Event 20 Largest Unsecured Creditors Amended Document Amended List of Cr…" at bounding box center [939, 361] width 271 height 23
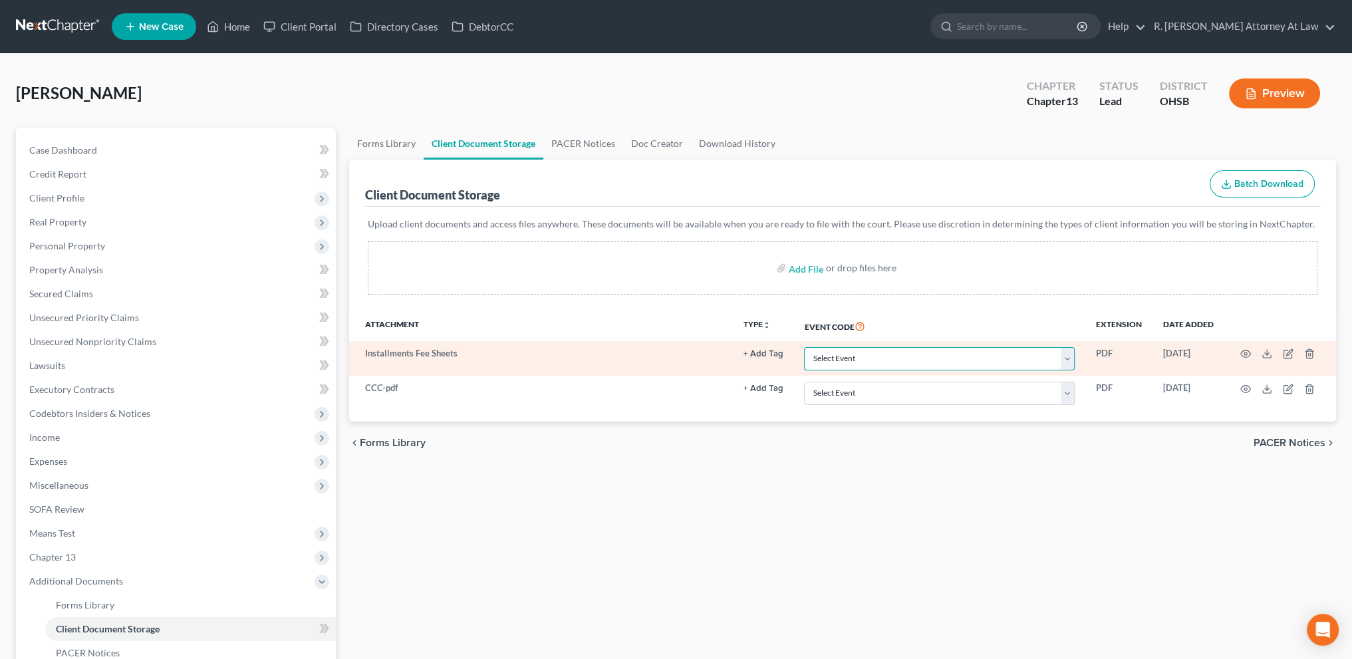
click at [820, 352] on select "Select Event 20 Largest Unsecured Creditors Amended Document Amended List of Cr…" at bounding box center [939, 358] width 271 height 23
select select "37"
click at [804, 347] on select "Select Event 20 Largest Unsecured Creditors Amended Document Amended List of Cr…" at bounding box center [939, 358] width 271 height 23
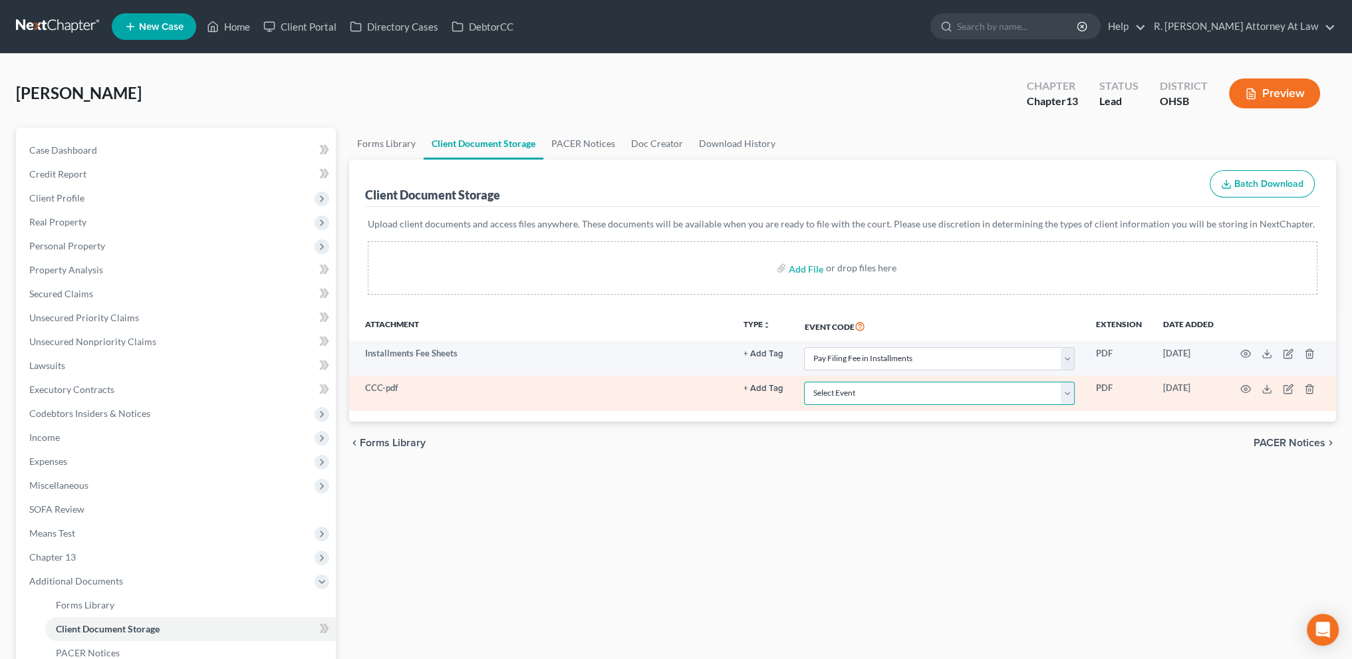
click at [837, 389] on select "Select Event 20 Largest Unsecured Creditors Amended Document Amended List of Cr…" at bounding box center [939, 393] width 271 height 23
select select "7"
click at [804, 382] on select "Select Event 20 Largest Unsecured Creditors Amended Document Amended List of Cr…" at bounding box center [939, 393] width 271 height 23
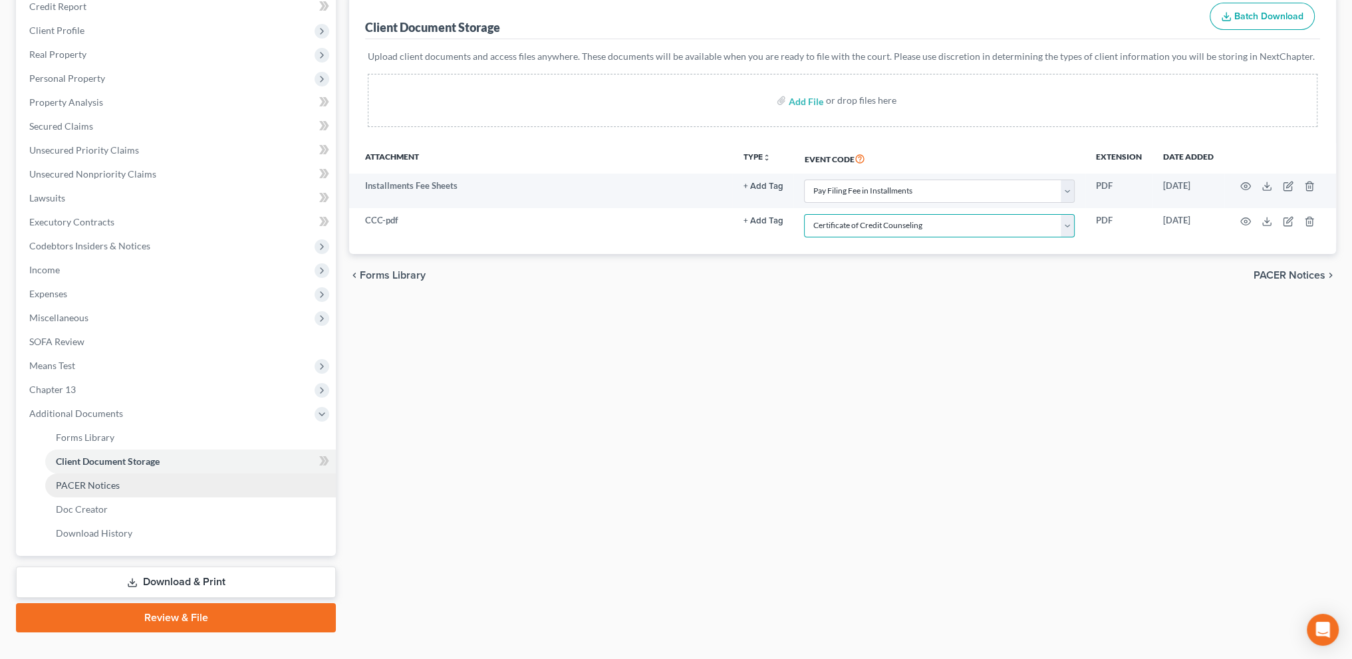
scroll to position [190, 0]
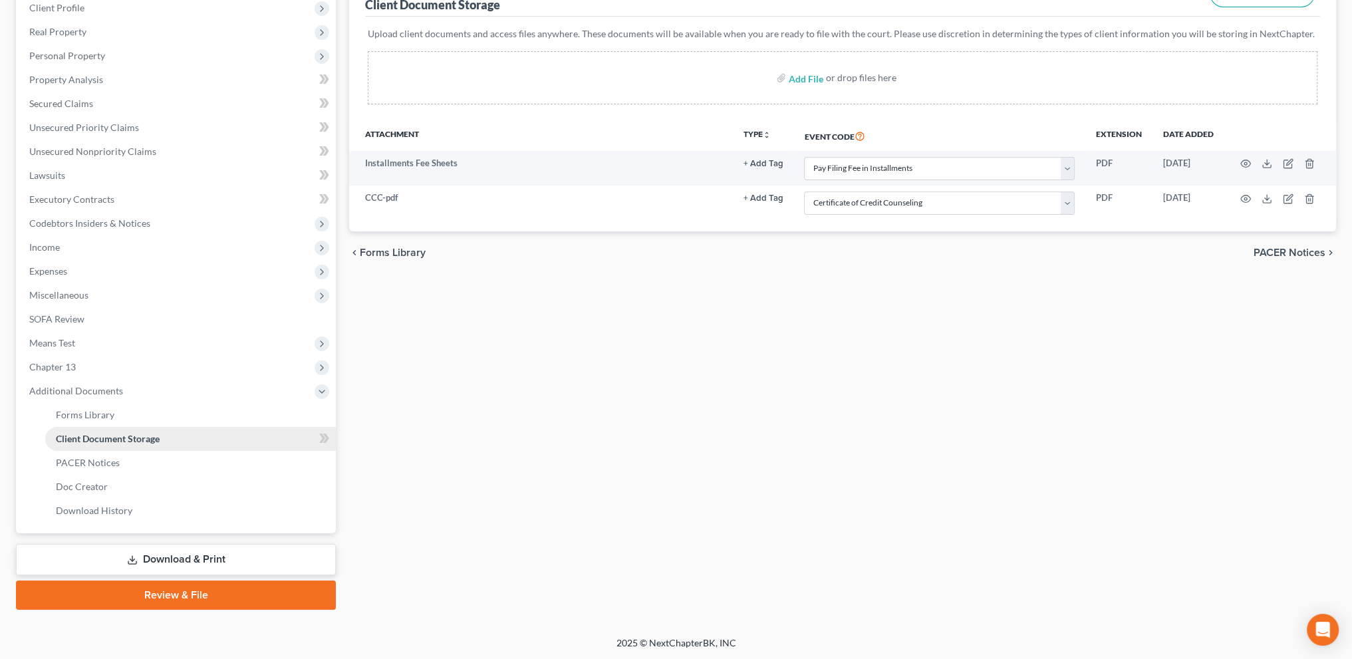
click at [106, 439] on span "Client Document Storage" at bounding box center [108, 438] width 104 height 11
click at [152, 555] on link "Download & Print" at bounding box center [176, 559] width 320 height 31
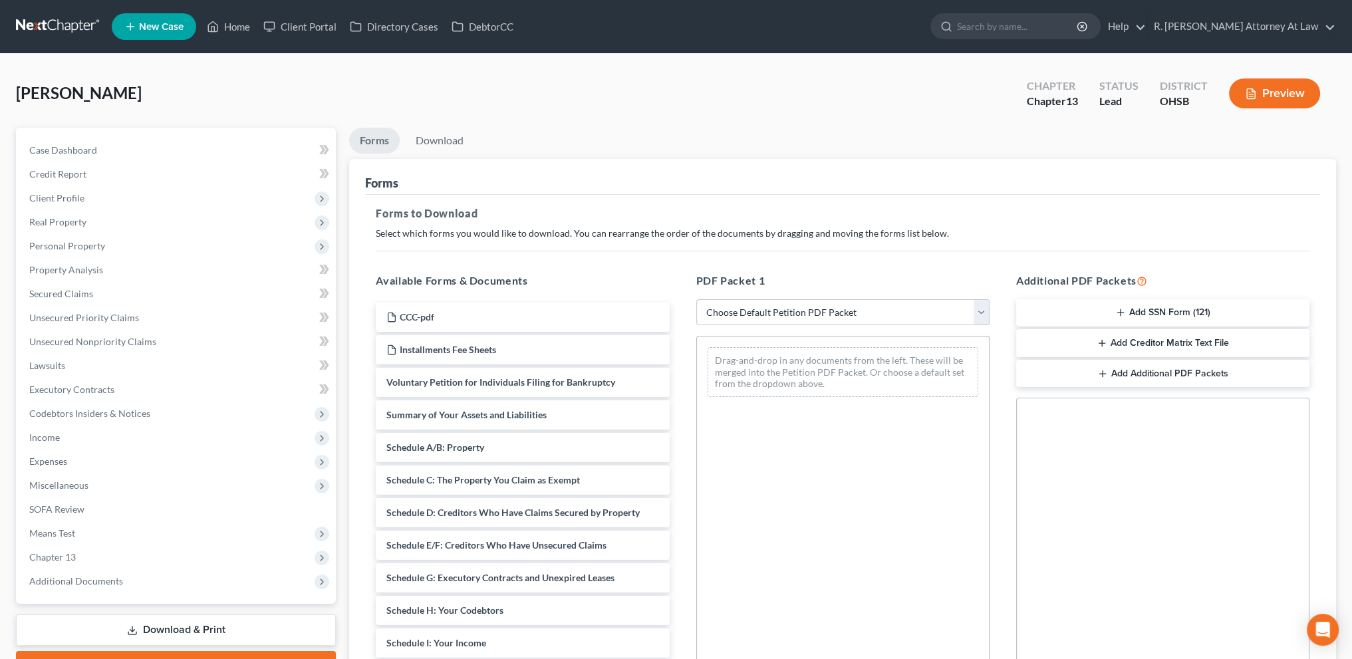
click at [1129, 312] on button "Add SSN Form (121)" at bounding box center [1162, 313] width 293 height 28
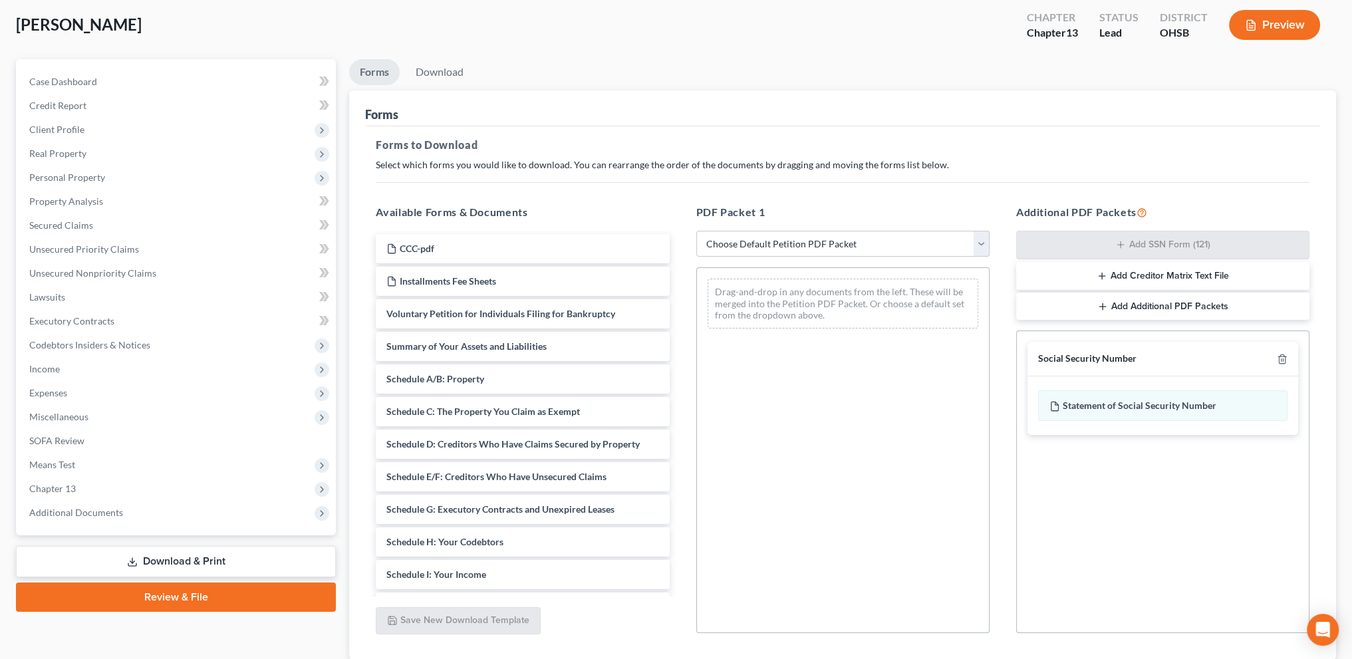
scroll to position [161, 0]
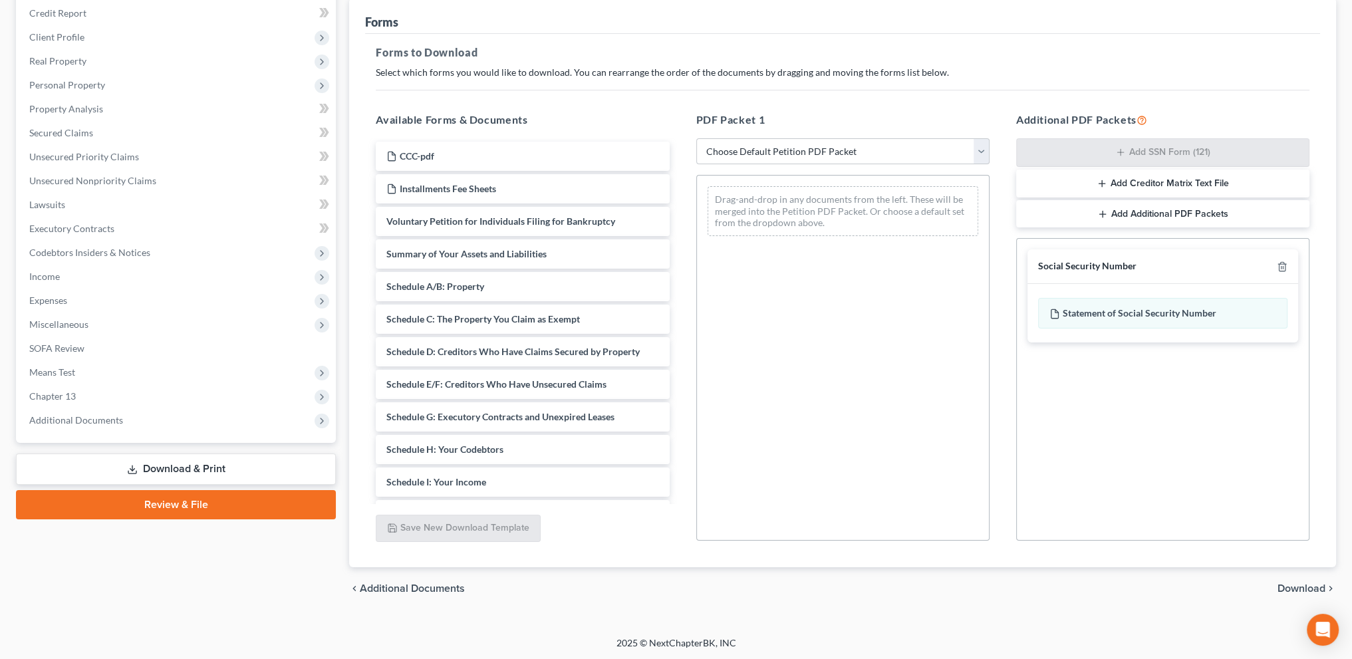
click at [1298, 586] on span "Download" at bounding box center [1301, 588] width 48 height 11
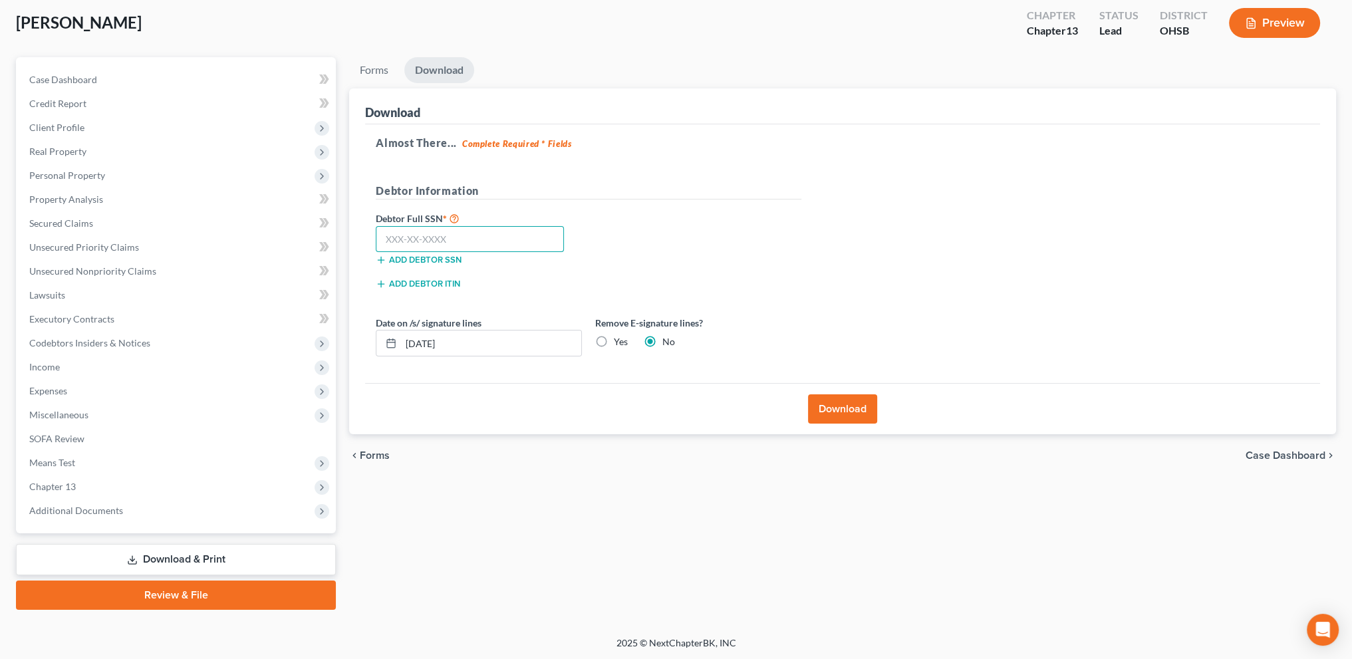
click at [415, 231] on input "text" at bounding box center [470, 239] width 188 height 27
click at [415, 238] on input "286-02-2120" at bounding box center [470, 239] width 188 height 27
type input "2"
type input "286-06-2120"
click at [850, 410] on button "Download" at bounding box center [842, 408] width 69 height 29
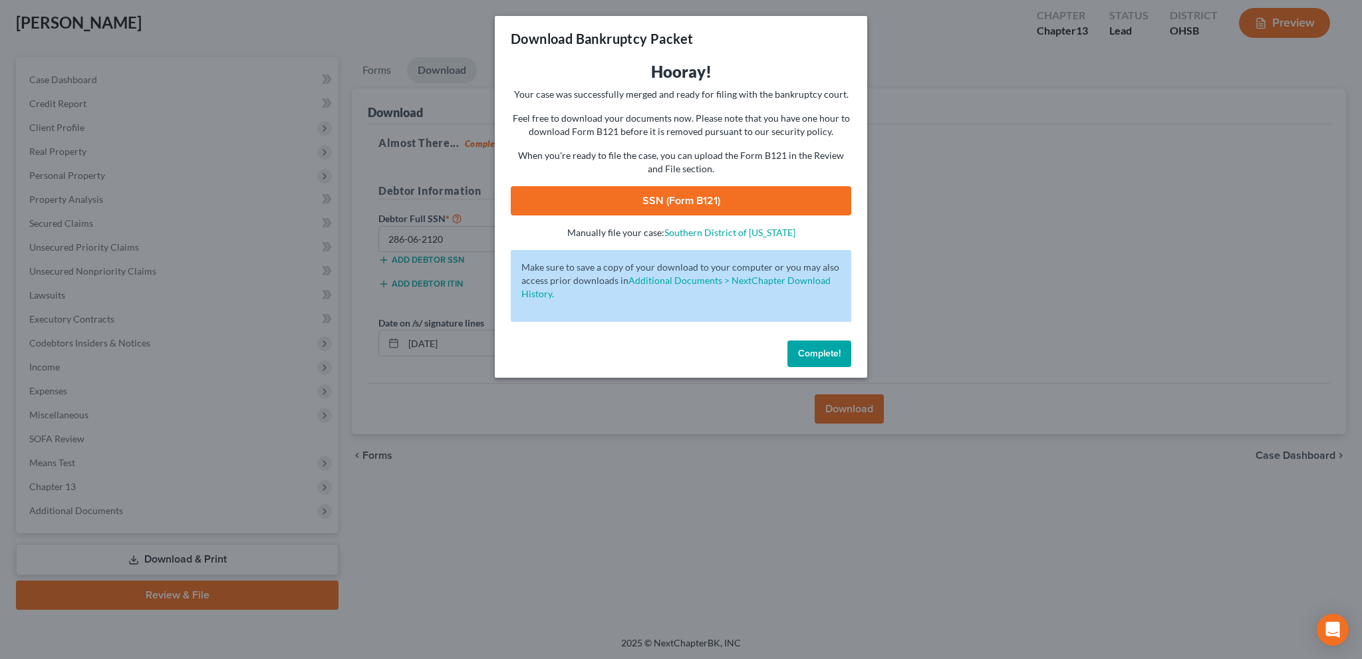
click at [691, 196] on link "SSN (Form B121)" at bounding box center [681, 200] width 340 height 29
click at [804, 353] on span "Complete!" at bounding box center [819, 353] width 43 height 11
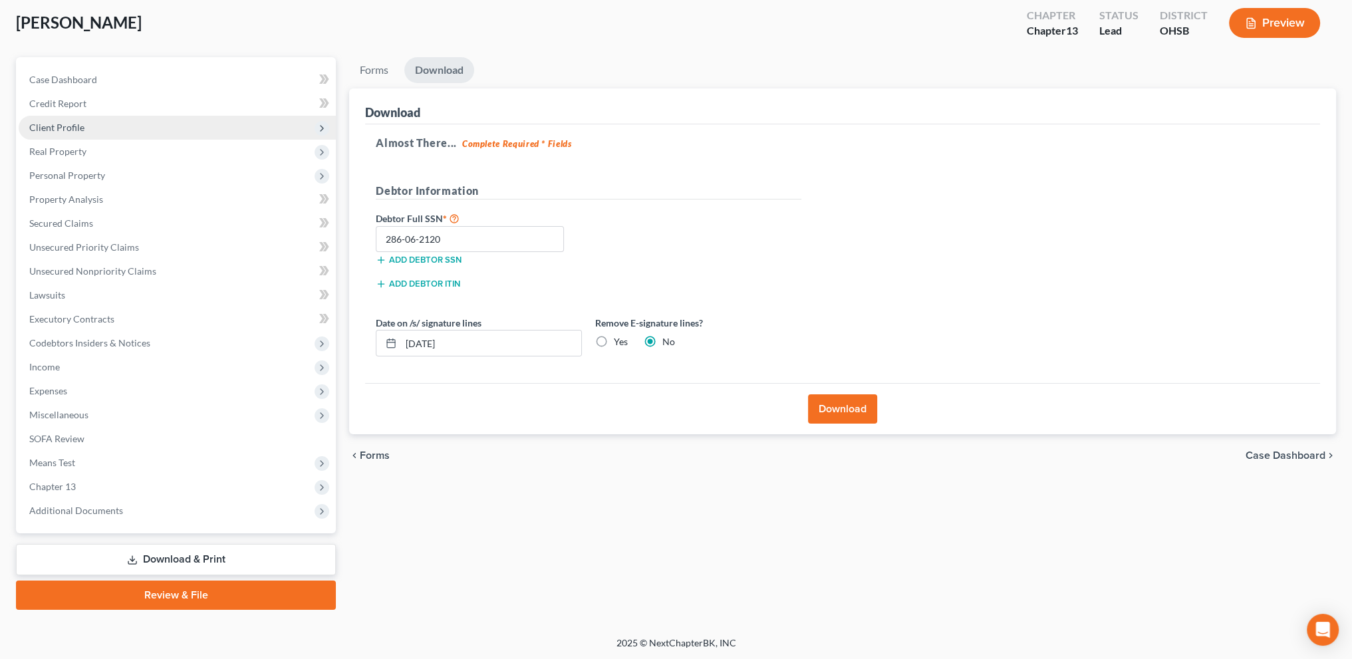
click at [63, 128] on span "Client Profile" at bounding box center [56, 127] width 55 height 11
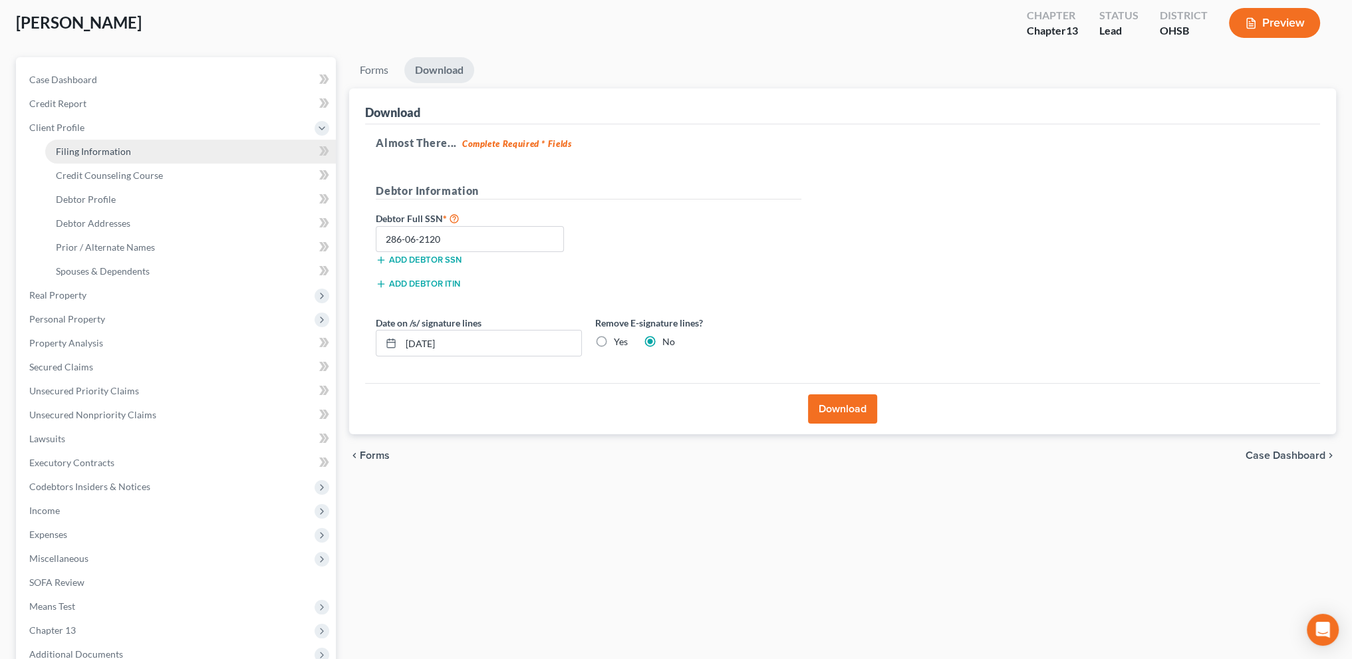
click at [77, 144] on link "Filing Information" at bounding box center [190, 152] width 291 height 24
select select "1"
select select "0"
select select "3"
select select "62"
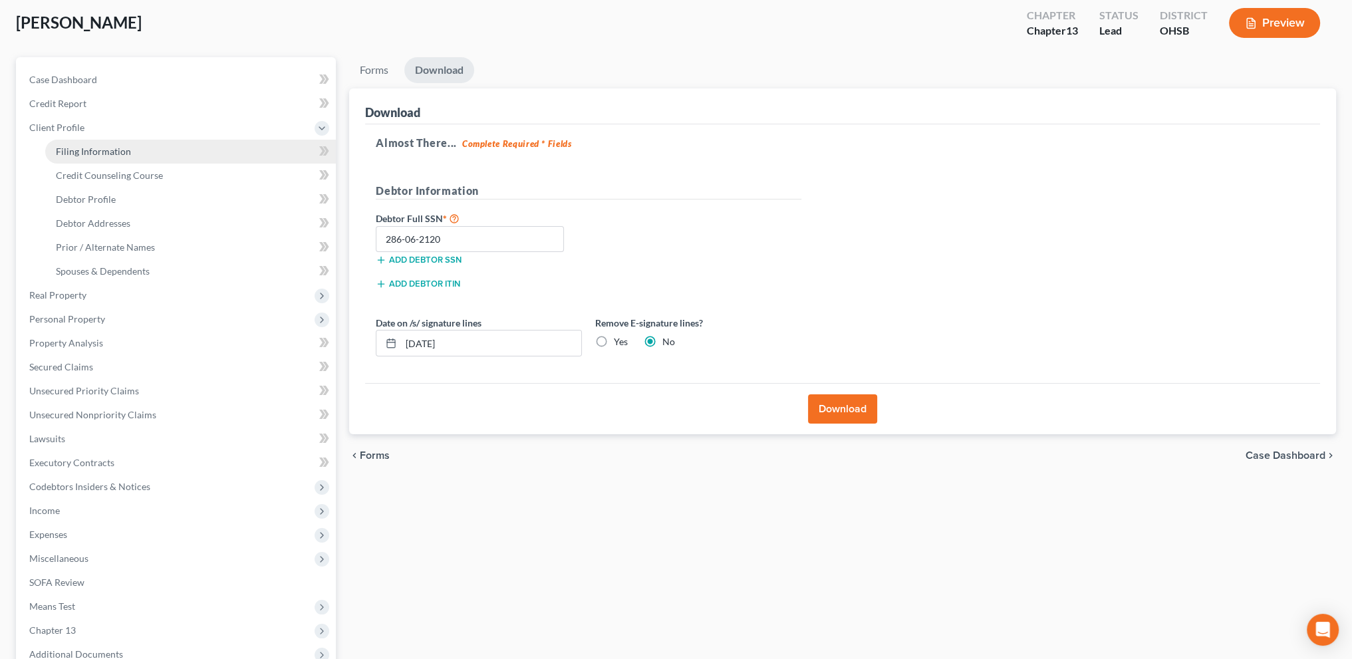
select select "0"
select select "36"
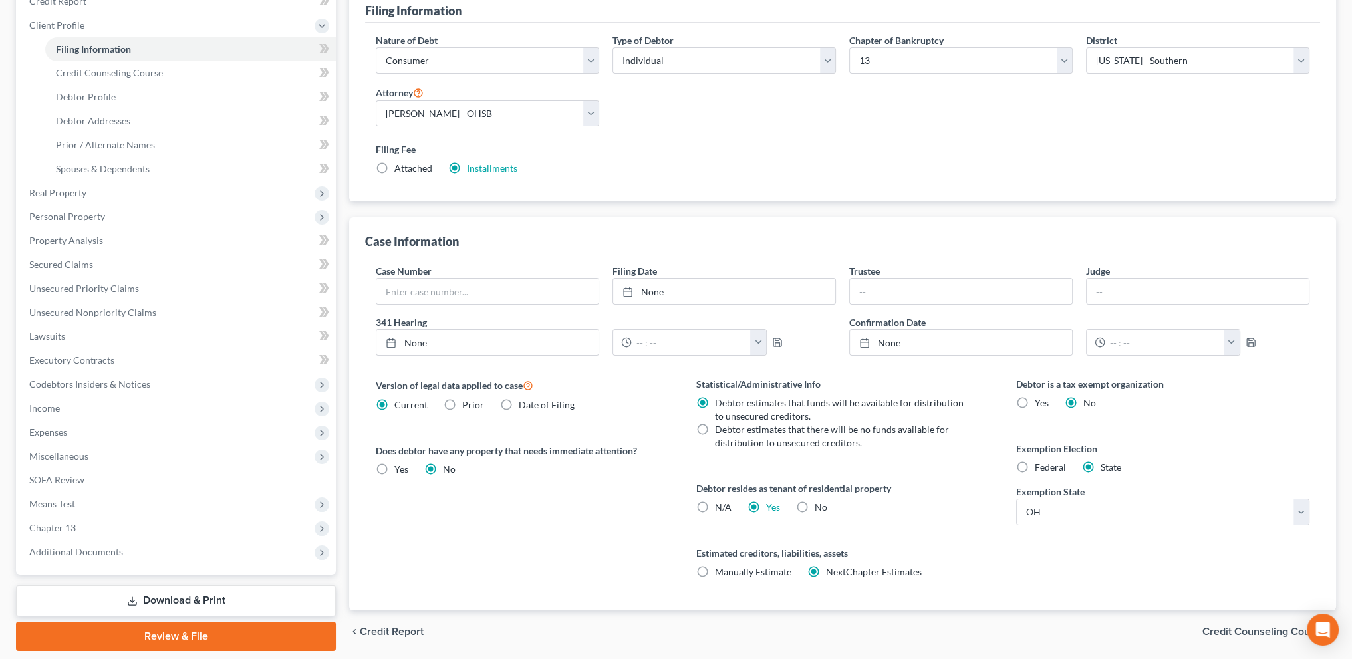
scroll to position [199, 0]
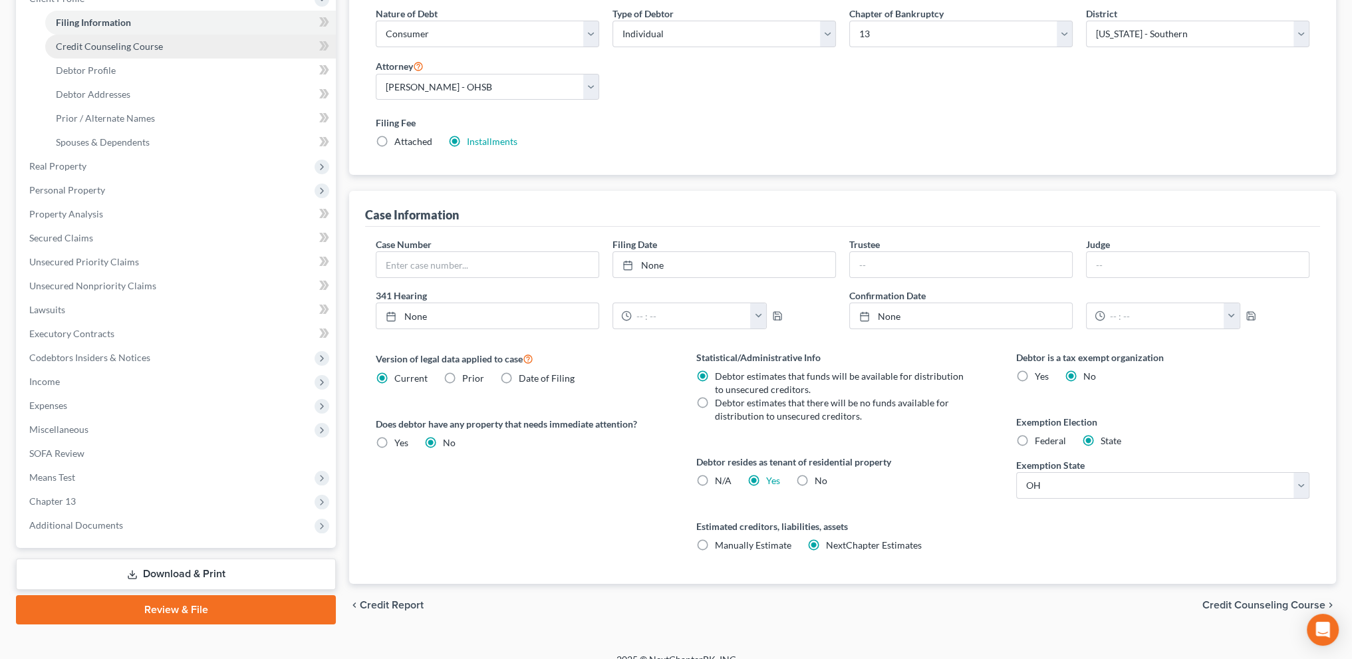
click at [69, 49] on span "Credit Counseling Course" at bounding box center [109, 46] width 107 height 11
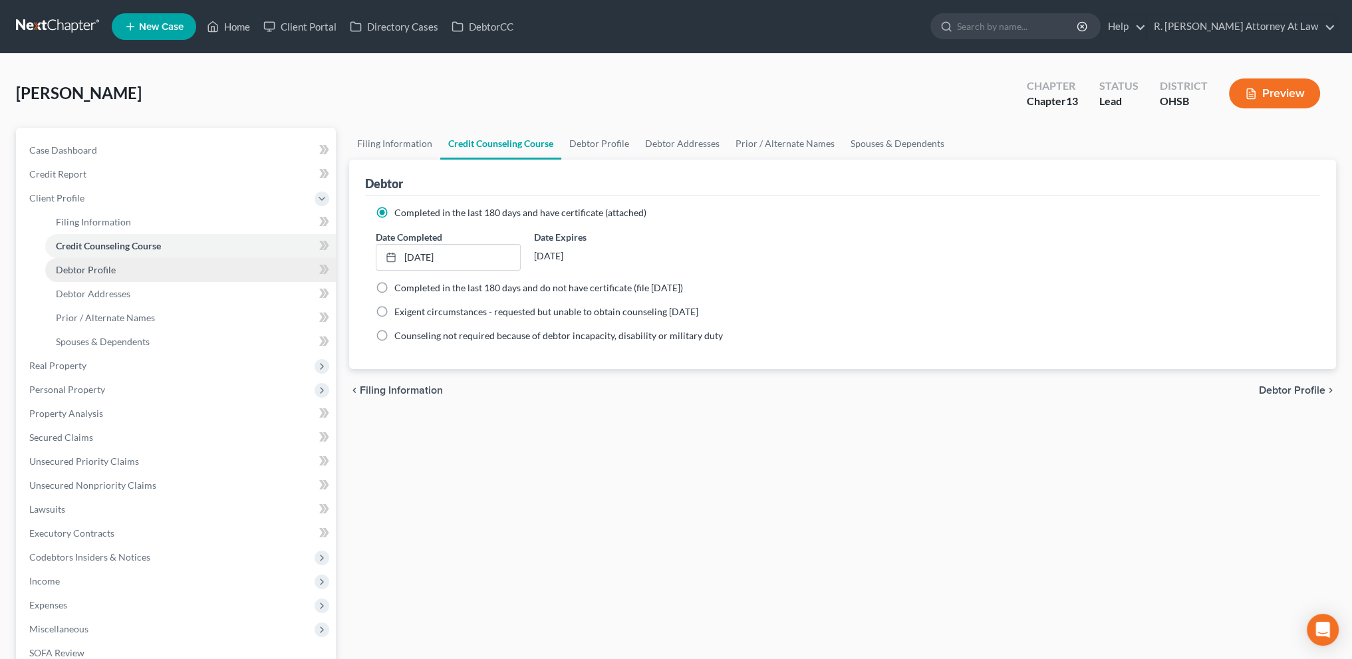
click at [109, 269] on span "Debtor Profile" at bounding box center [86, 269] width 60 height 11
select select "0"
select select "1"
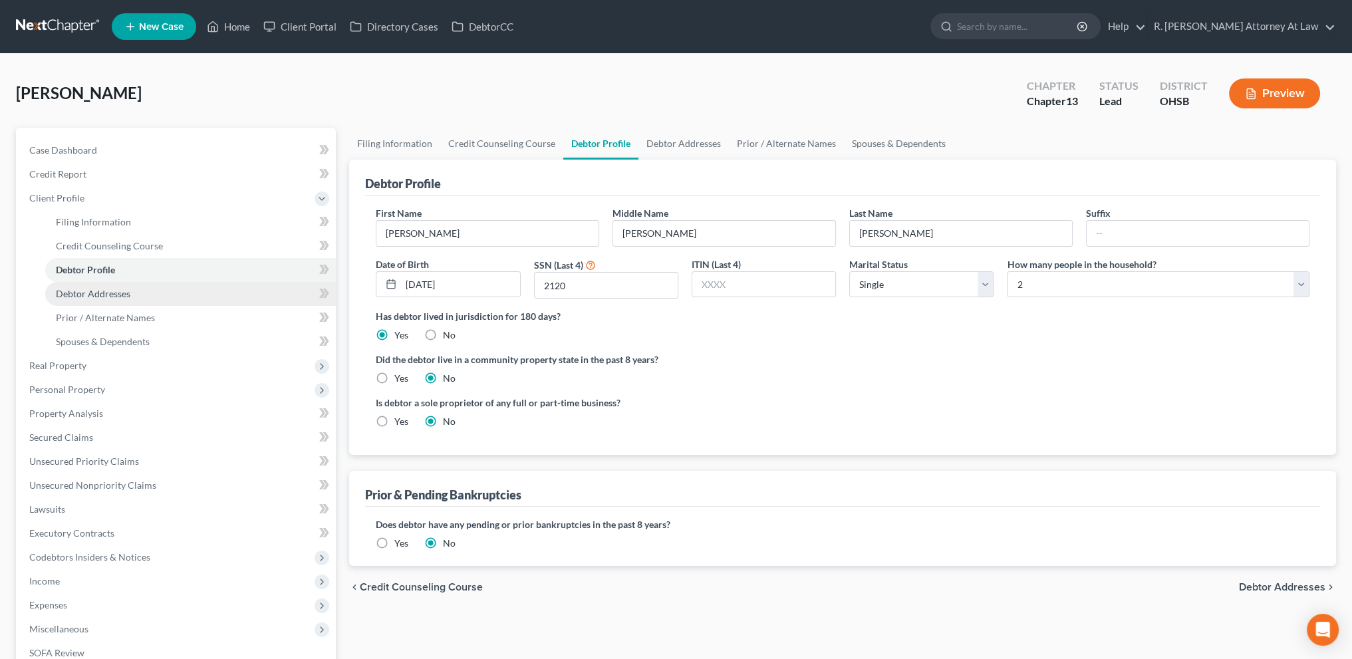
click at [84, 289] on span "Debtor Addresses" at bounding box center [93, 293] width 74 height 11
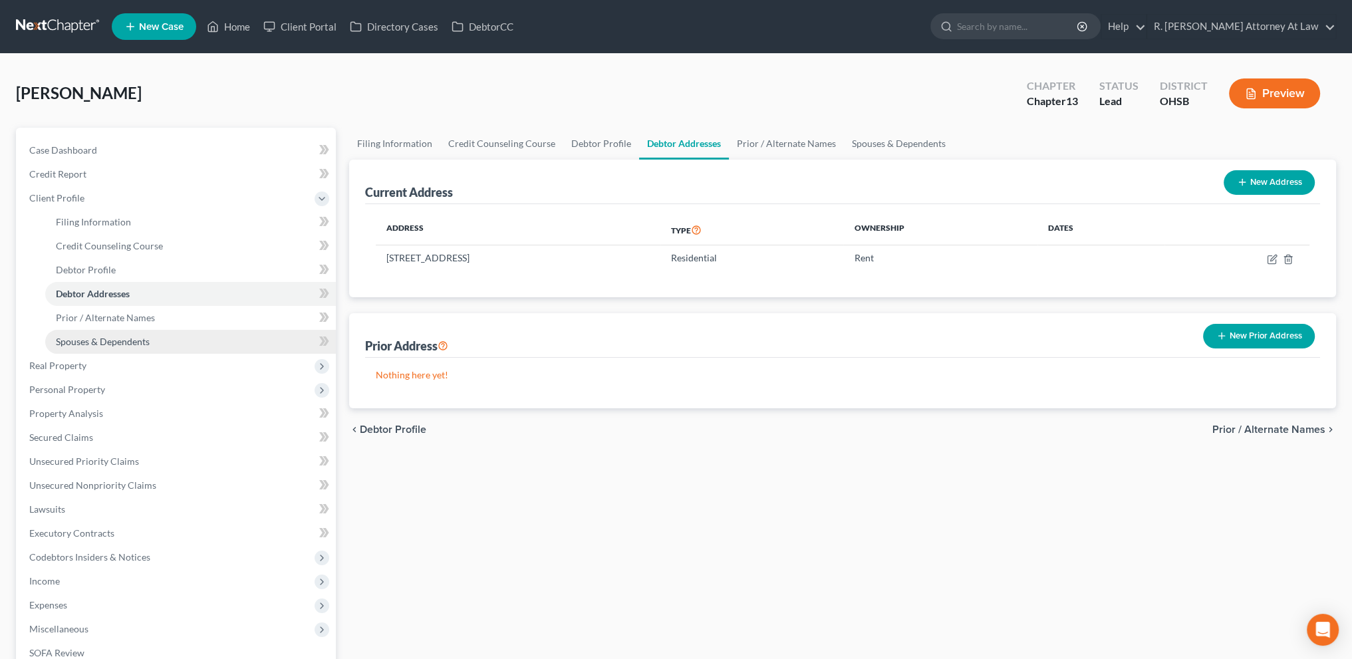
click at [118, 336] on span "Spouses & Dependents" at bounding box center [103, 341] width 94 height 11
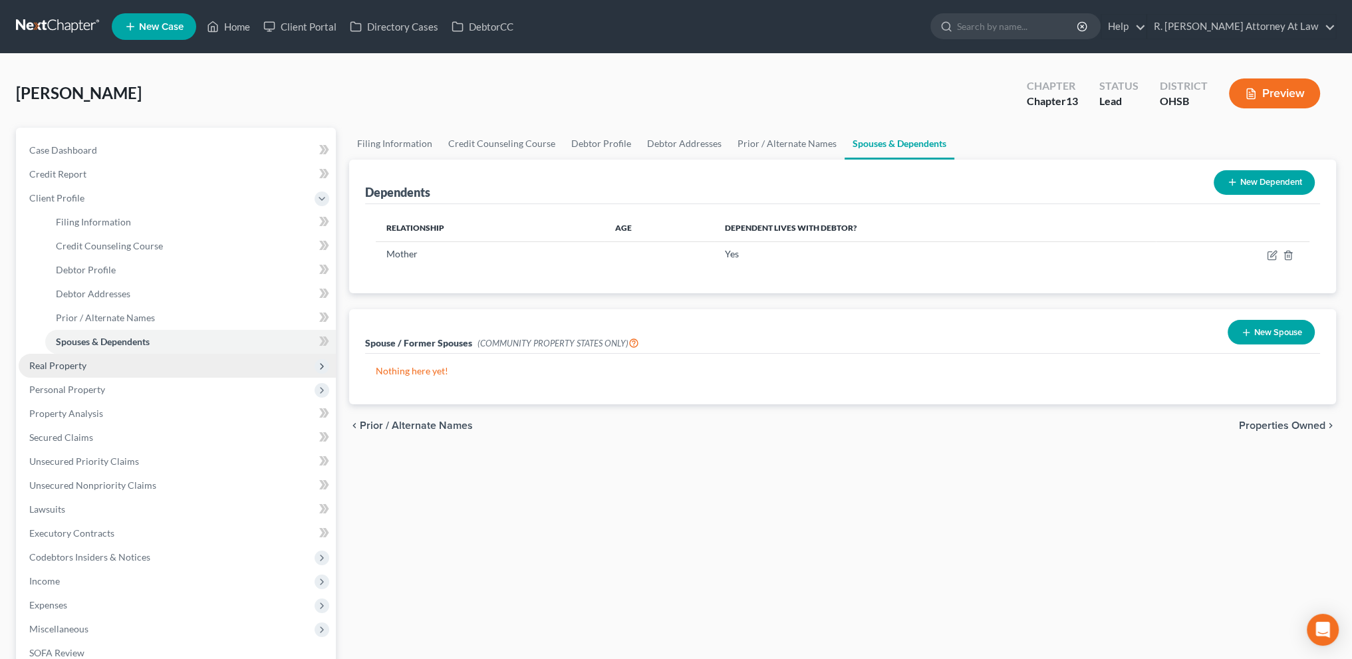
click at [57, 366] on span "Real Property" at bounding box center [57, 365] width 57 height 11
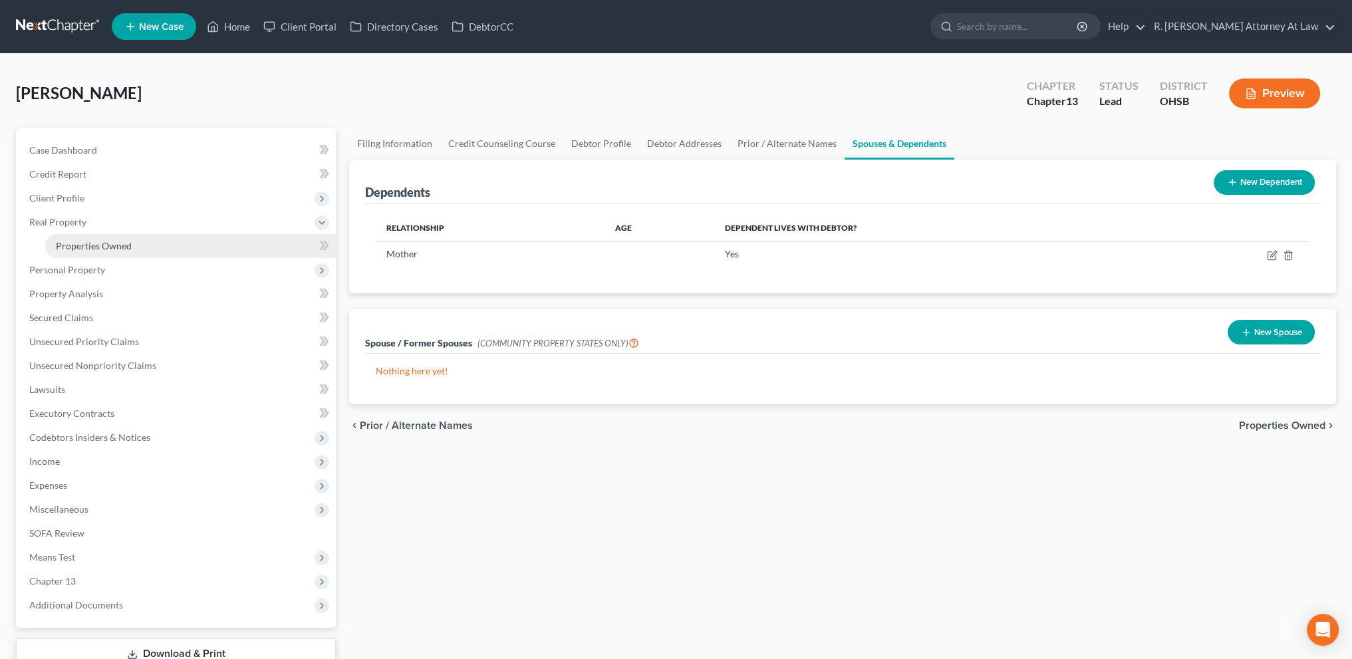
click at [77, 247] on span "Properties Owned" at bounding box center [94, 245] width 76 height 11
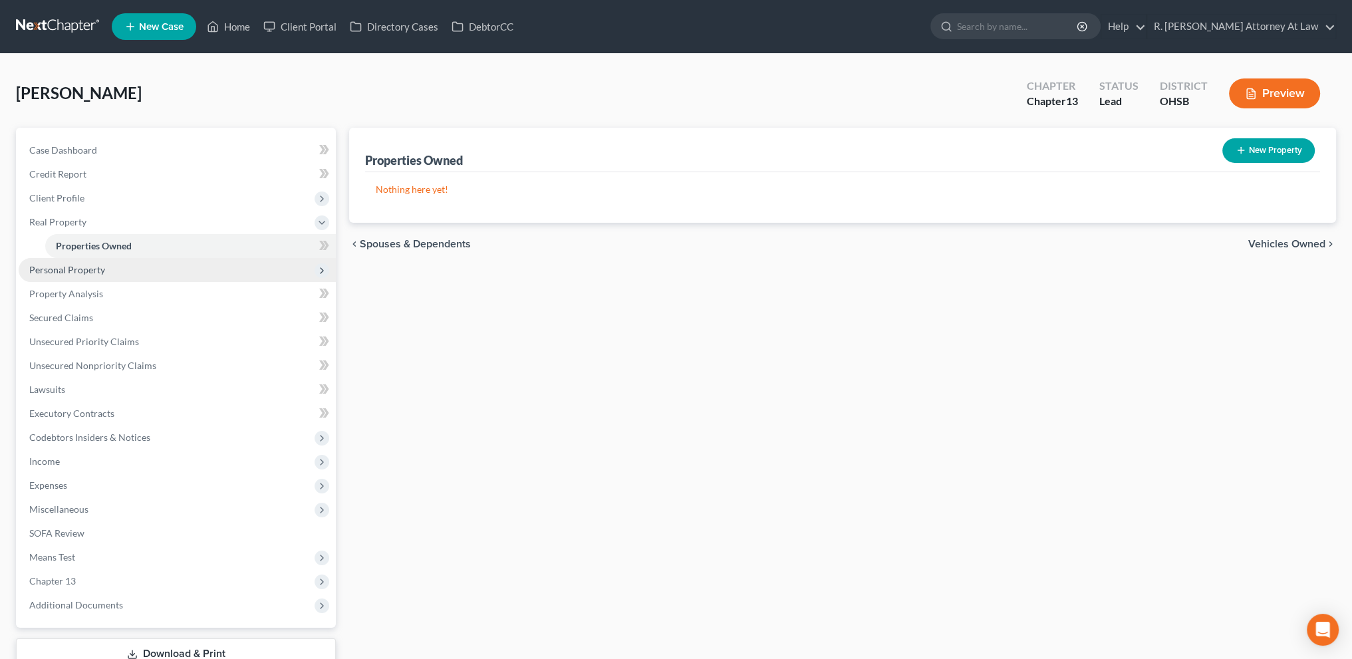
click at [77, 267] on span "Personal Property" at bounding box center [67, 269] width 76 height 11
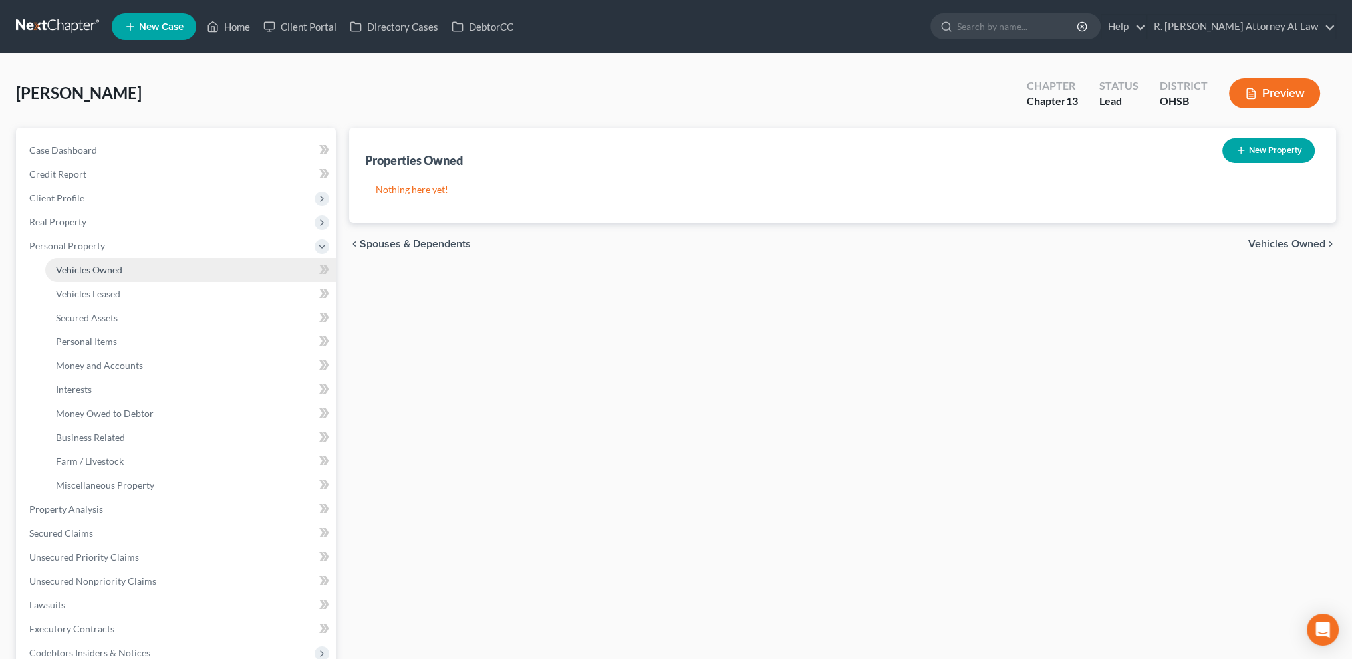
click at [78, 271] on span "Vehicles Owned" at bounding box center [89, 269] width 66 height 11
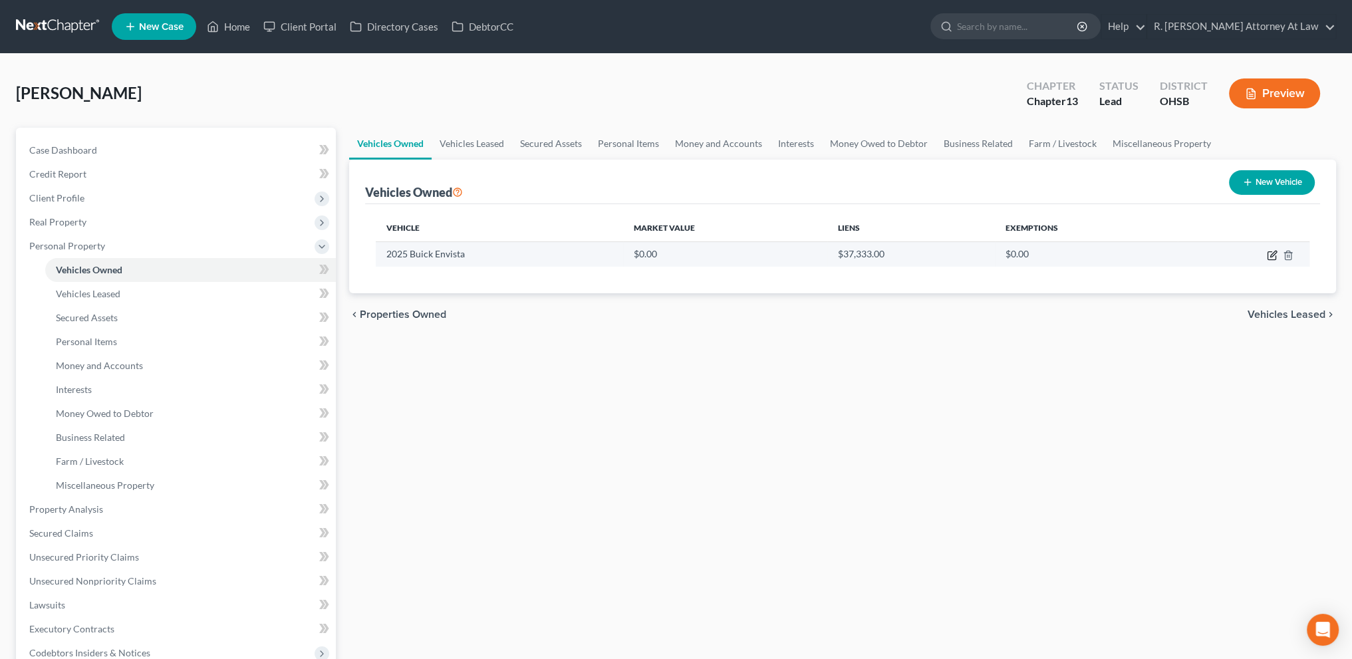
click at [1274, 253] on icon "button" at bounding box center [1273, 254] width 6 height 6
select select "0"
select select "1"
select select "0"
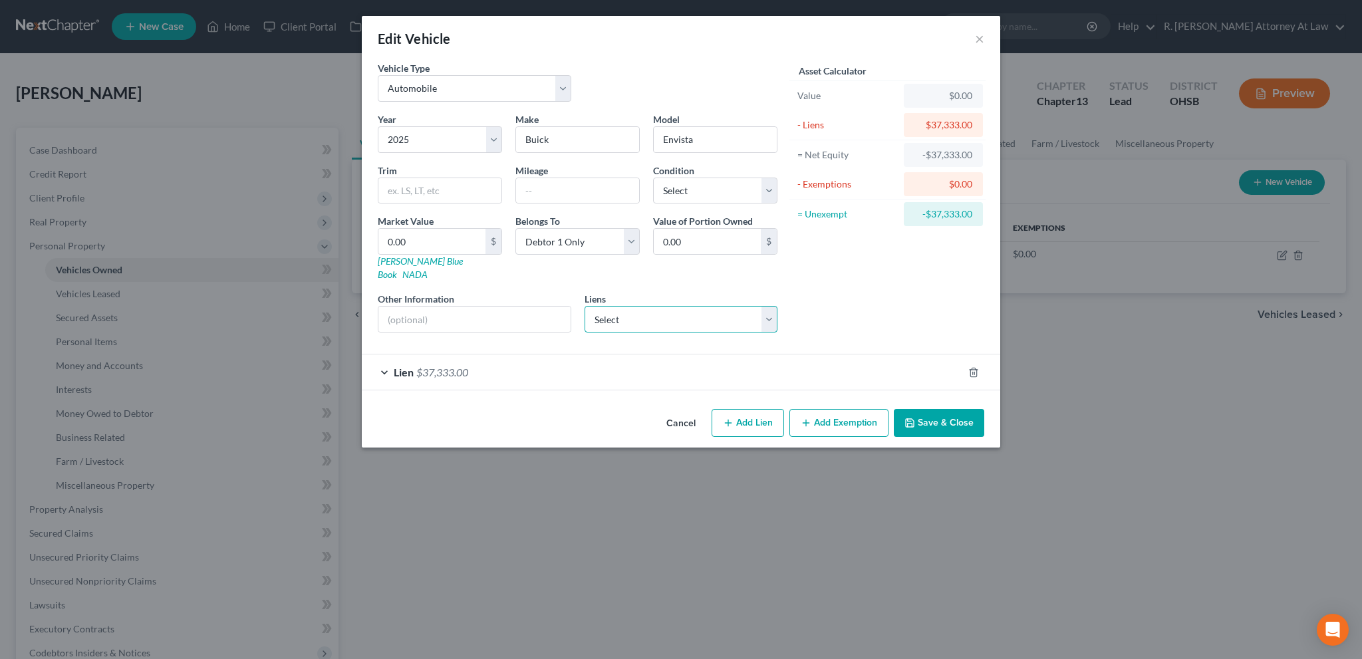
click at [721, 306] on select "Select Santander - $0.00" at bounding box center [680, 319] width 193 height 27
click at [950, 409] on button "Save & Close" at bounding box center [938, 423] width 90 height 28
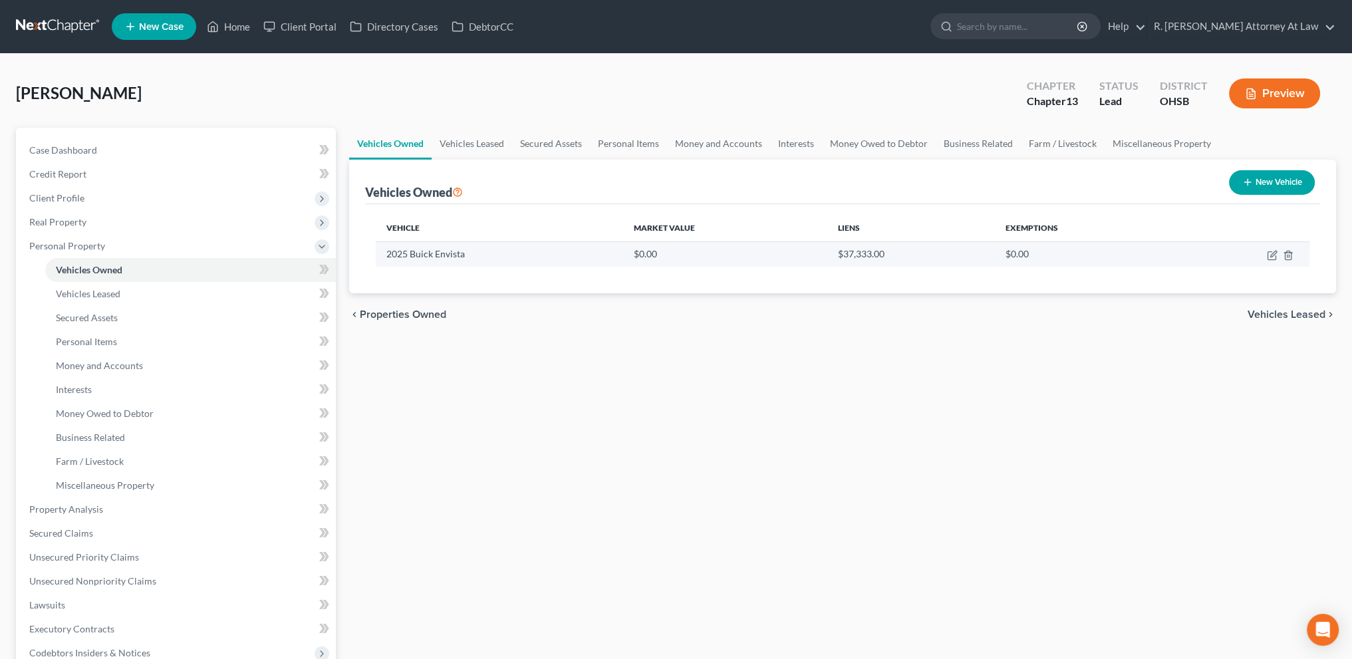
click at [432, 256] on td "2025 Buick Envista" at bounding box center [499, 253] width 247 height 25
click at [1269, 252] on icon "button" at bounding box center [1271, 256] width 8 height 8
select select "0"
select select "1"
select select "0"
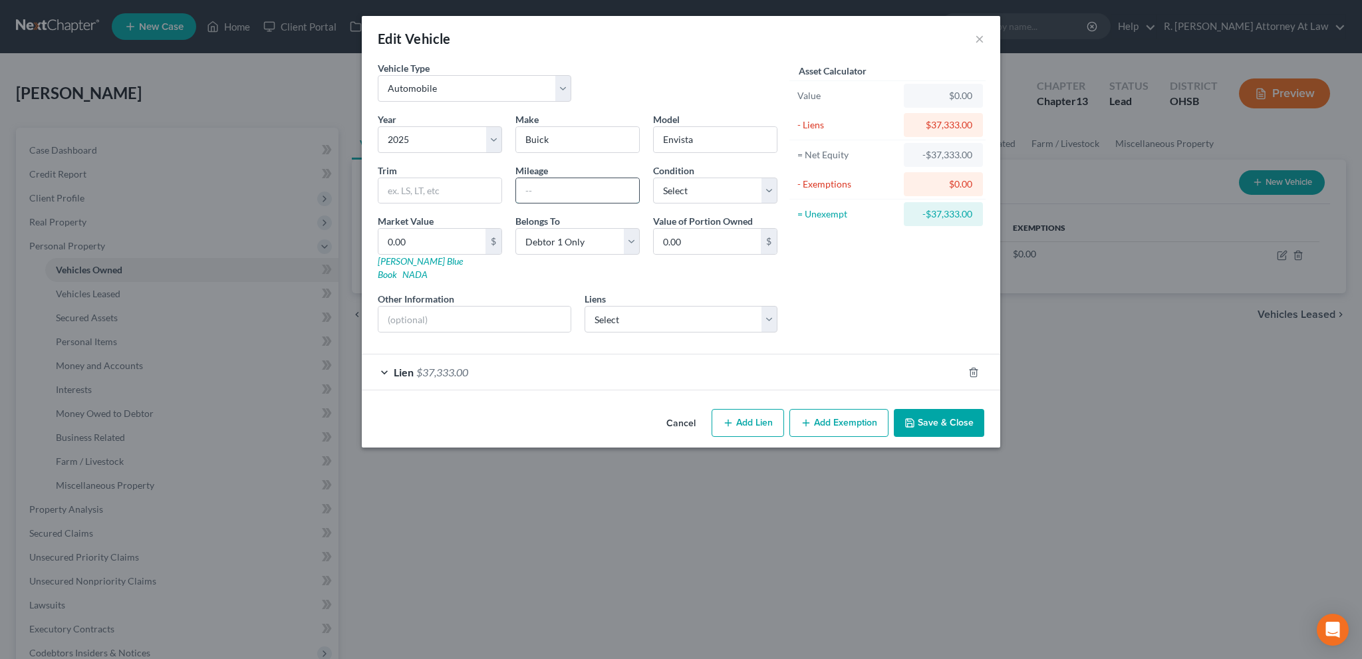
click at [539, 189] on input "text" at bounding box center [577, 190] width 123 height 25
type input "15000"
click at [899, 409] on button "Save & Close" at bounding box center [938, 423] width 90 height 28
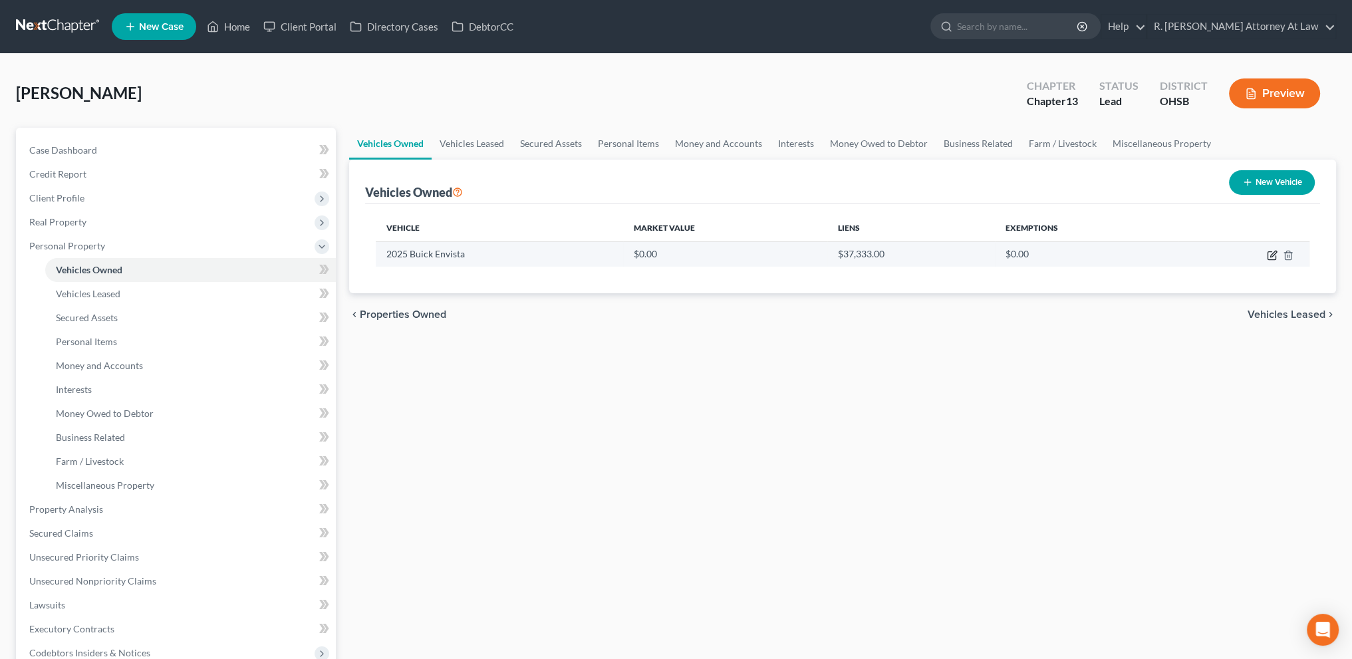
click at [1272, 252] on icon "button" at bounding box center [1273, 254] width 6 height 6
select select "0"
select select "1"
select select "0"
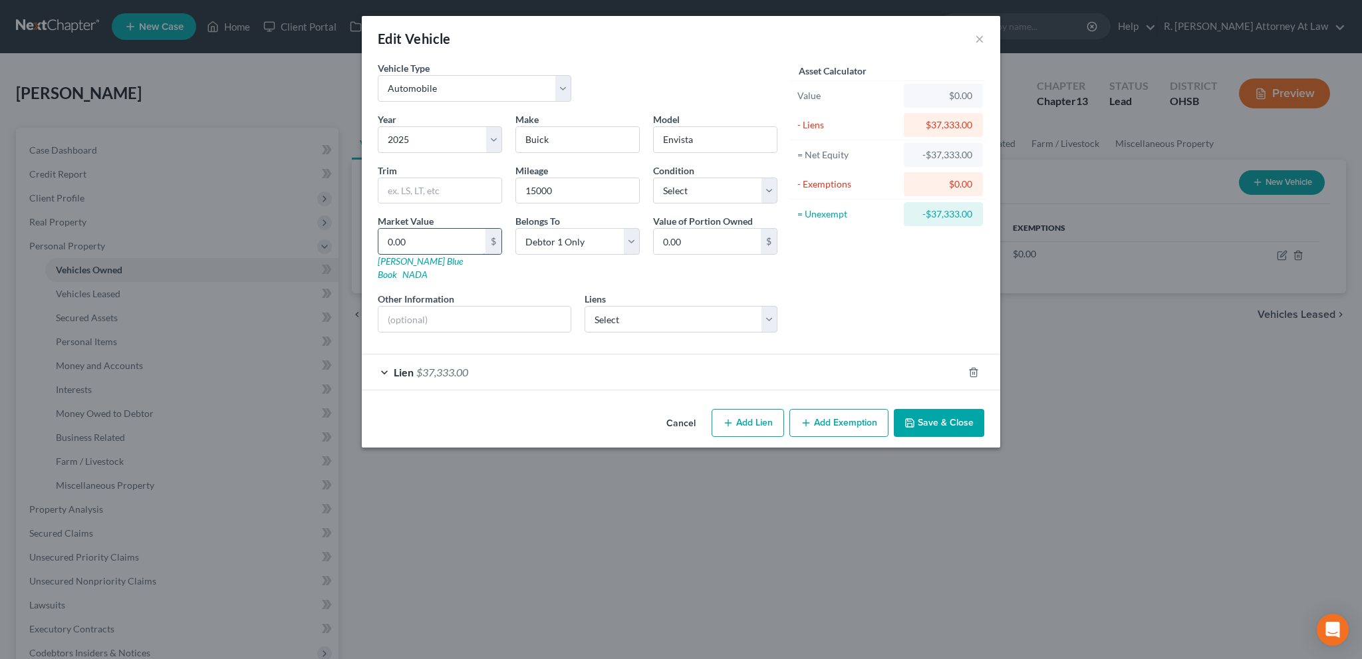
click at [411, 239] on input "0.00" at bounding box center [431, 241] width 107 height 25
type input "2"
type input "2.00"
type input "24"
type input "24.00"
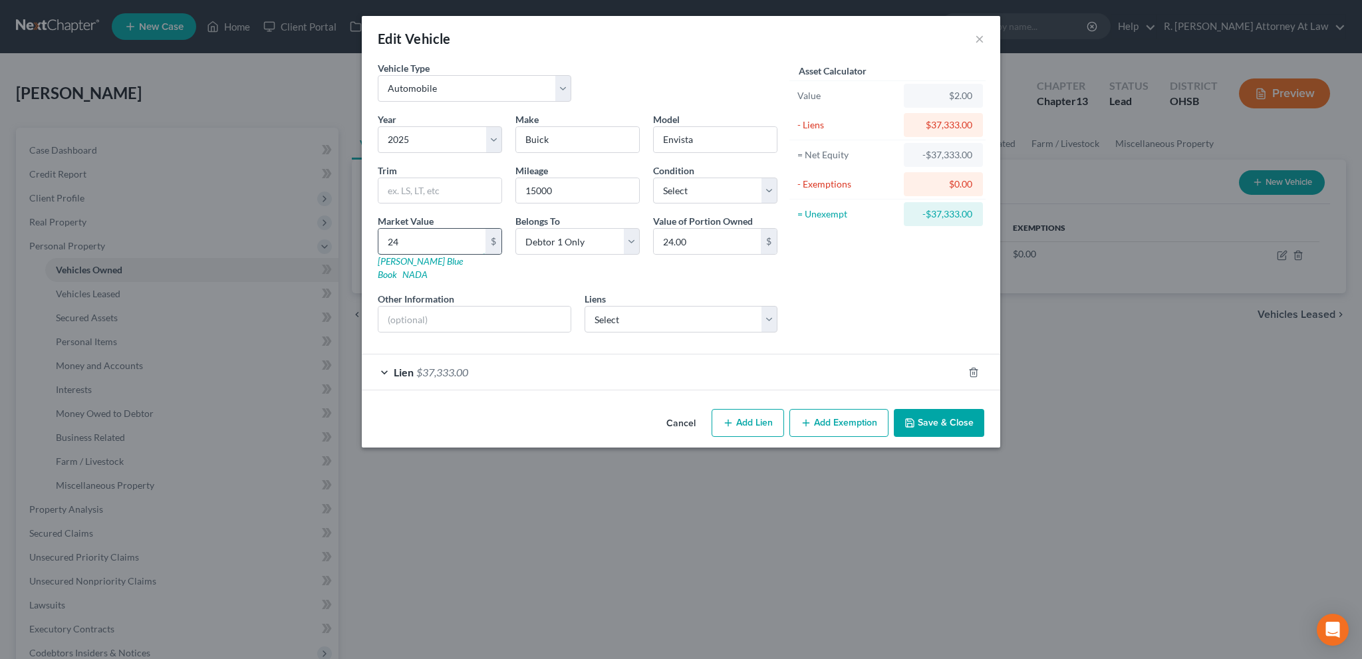
type input "249"
type input "249.00"
type input "2494"
type input "2,494.00"
type input "2,4948"
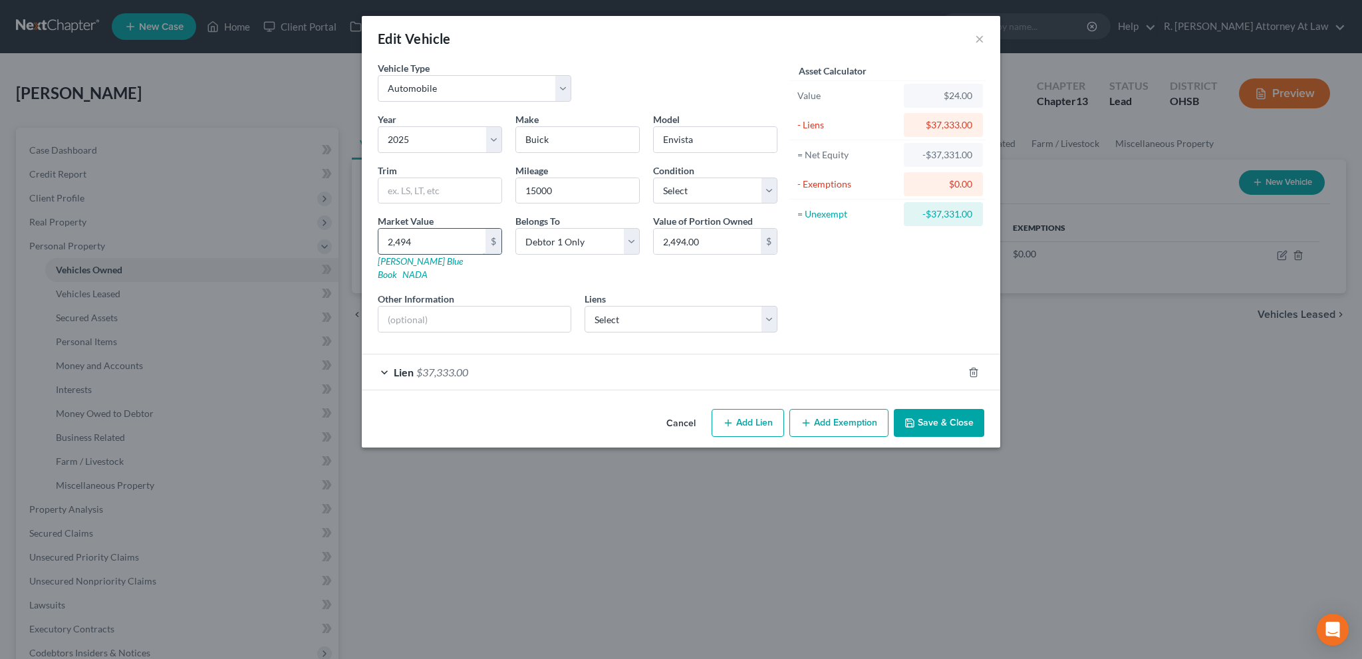
type input "24,948.00"
type input "24,948"
click at [835, 409] on button "Add Exemption" at bounding box center [838, 423] width 99 height 28
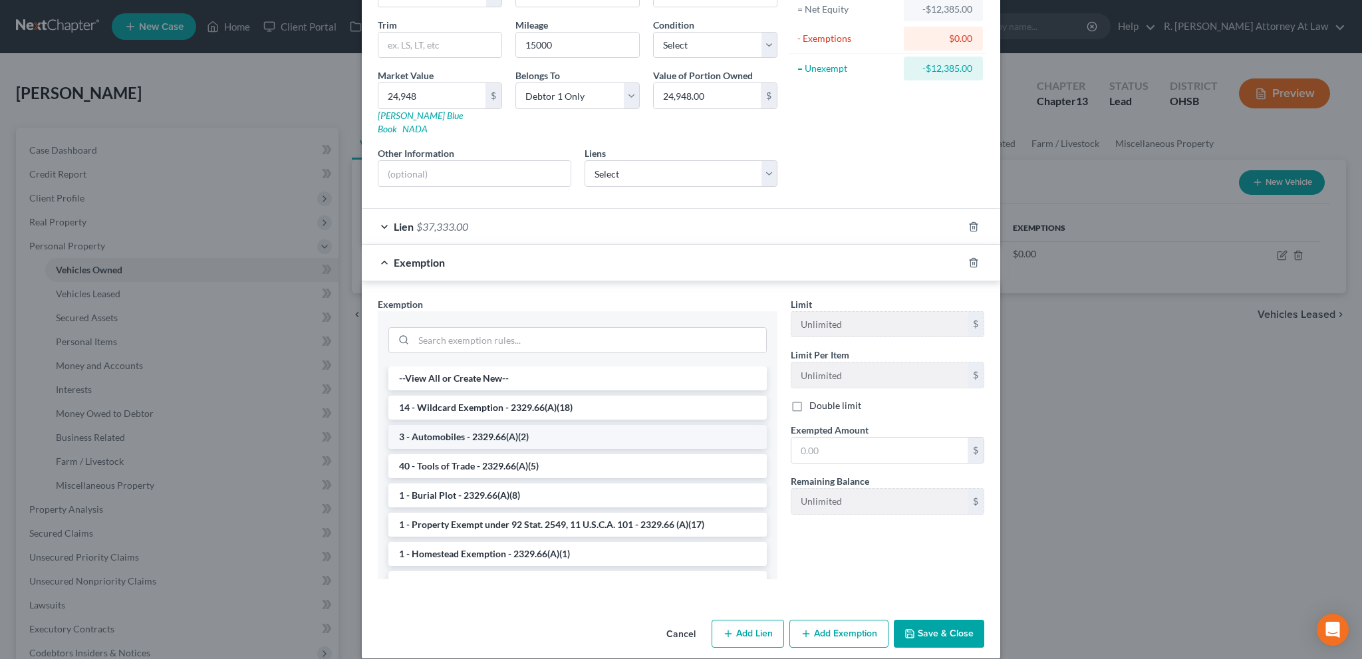
click at [443, 425] on li "3 - Automobiles - 2329.66(A)(2)" at bounding box center [577, 437] width 378 height 24
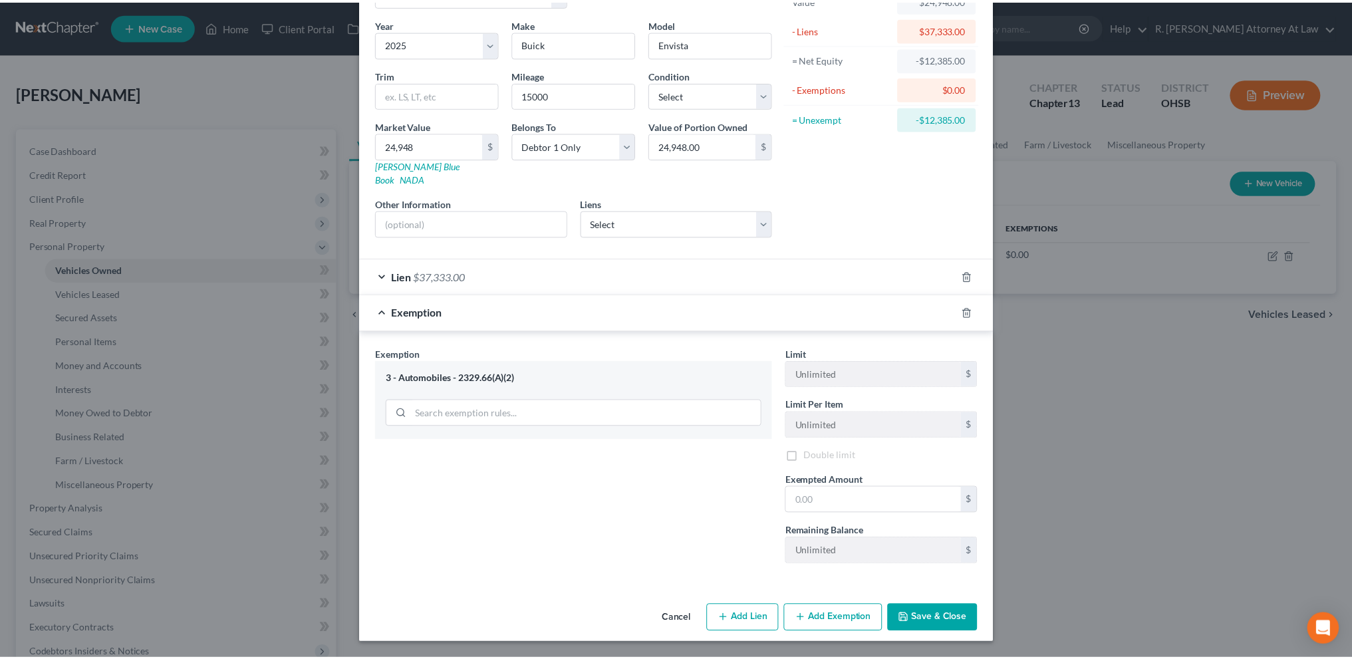
scroll to position [82, 0]
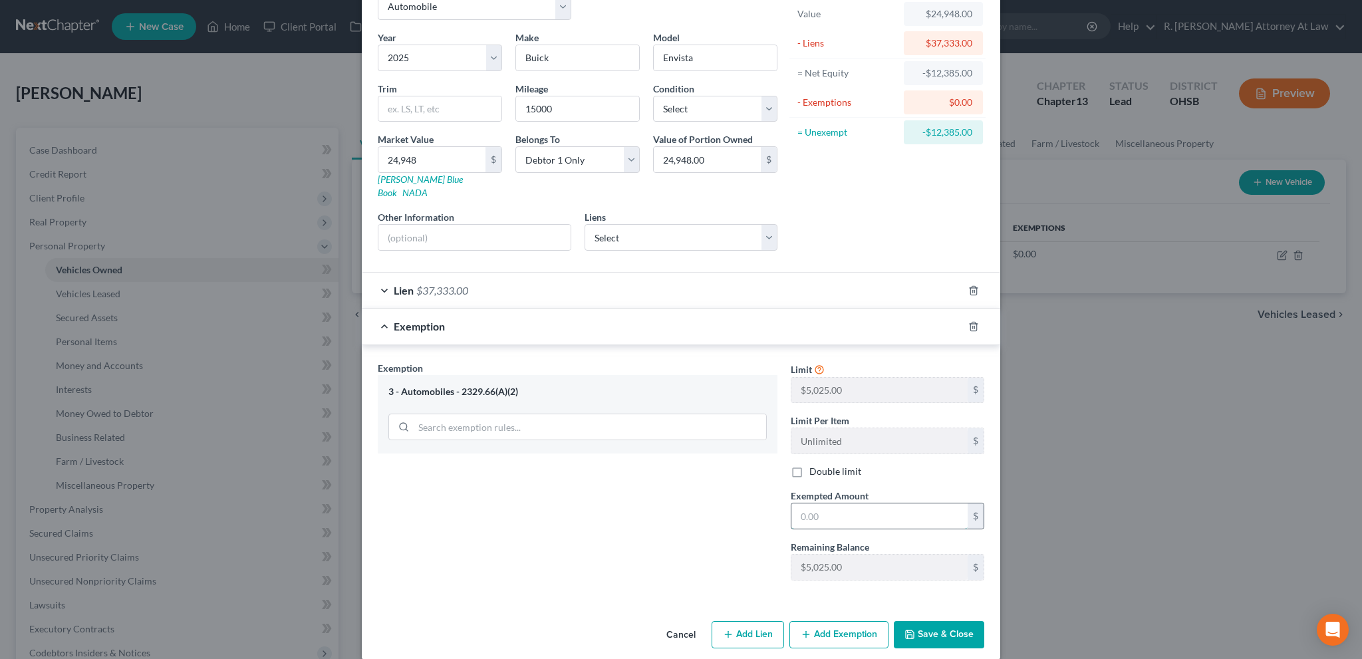
click at [822, 503] on input "text" at bounding box center [879, 515] width 176 height 25
type input "5,025.00"
click at [941, 621] on button "Save & Close" at bounding box center [938, 635] width 90 height 28
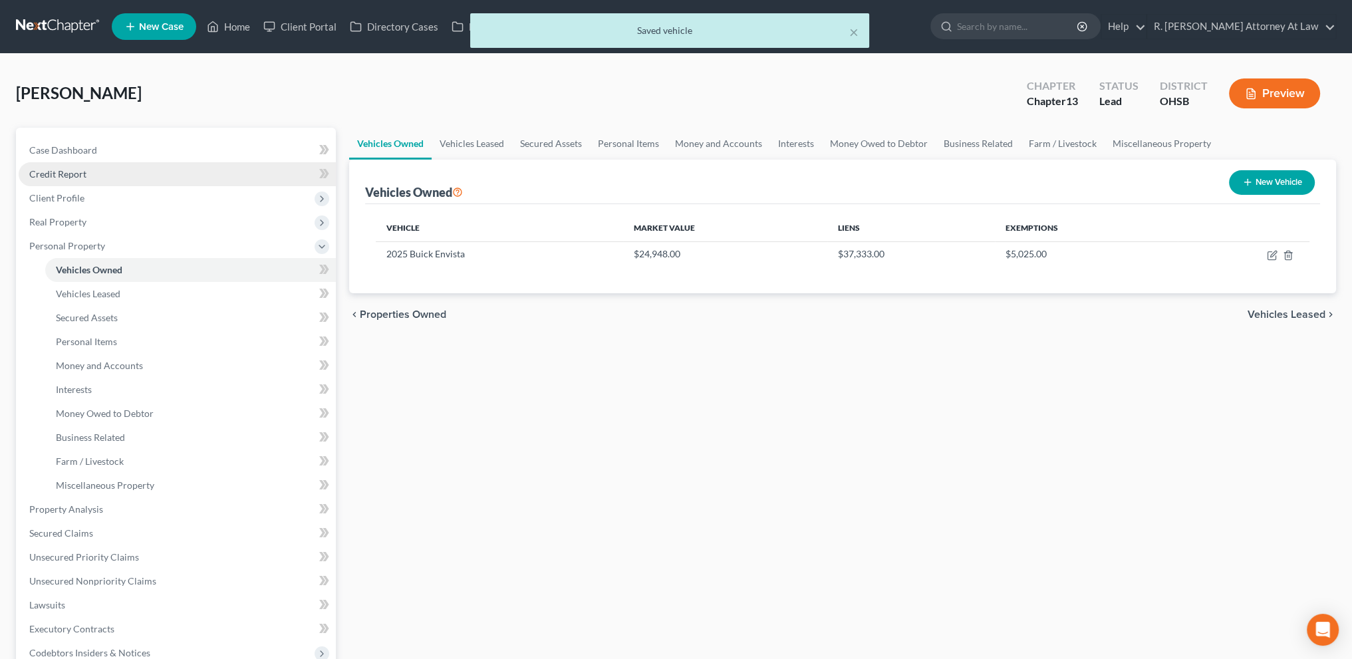
click at [37, 172] on span "Credit Report" at bounding box center [57, 173] width 57 height 11
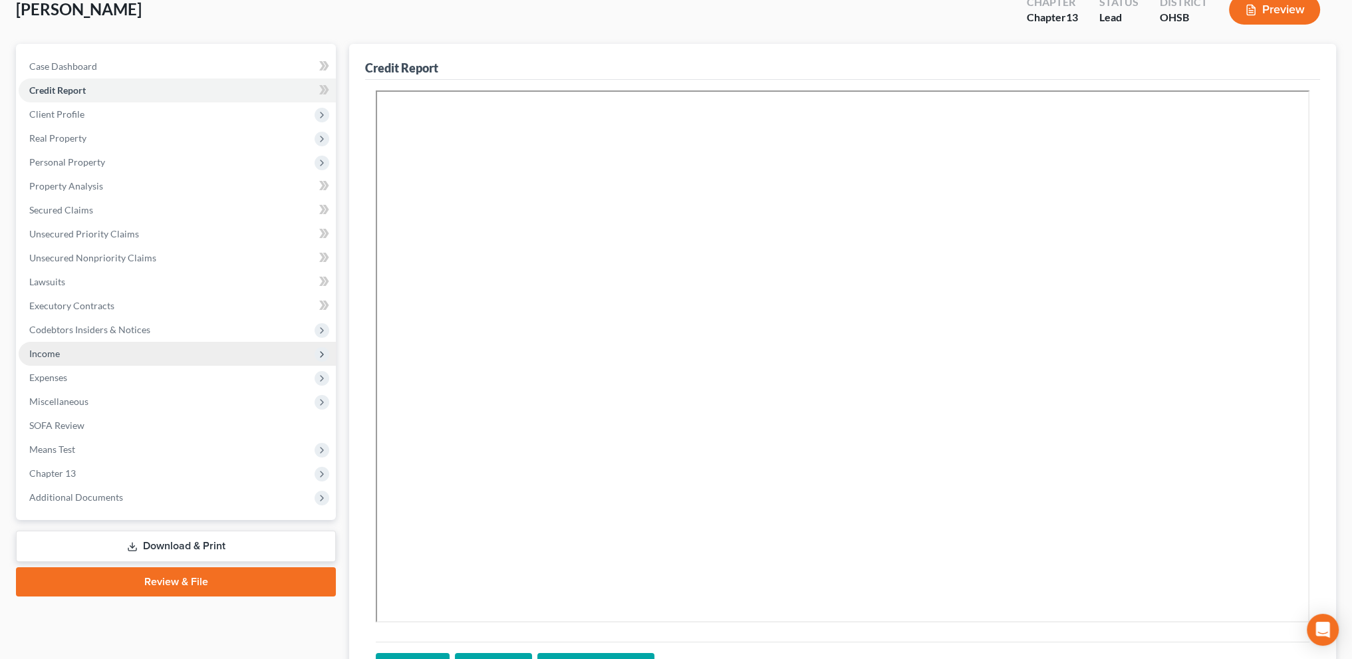
scroll to position [213, 0]
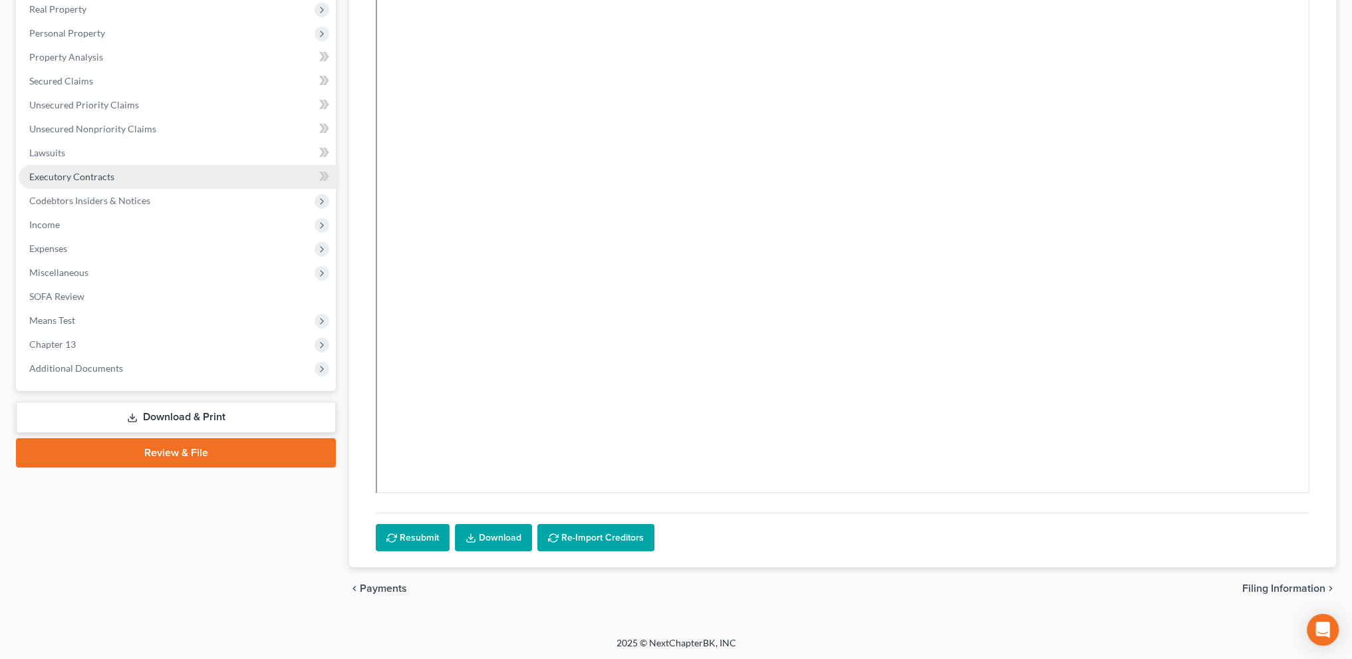
click at [53, 172] on span "Executory Contracts" at bounding box center [71, 176] width 85 height 11
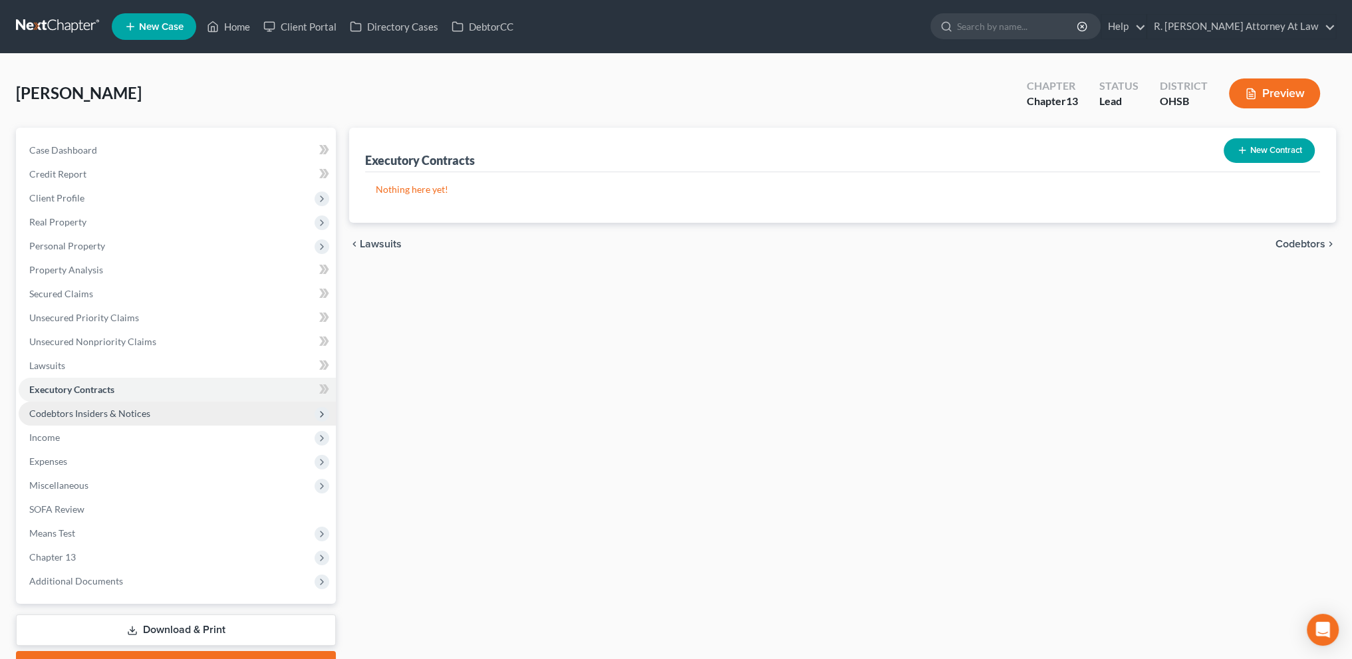
click at [56, 412] on span "Codebtors Insiders & Notices" at bounding box center [89, 413] width 121 height 11
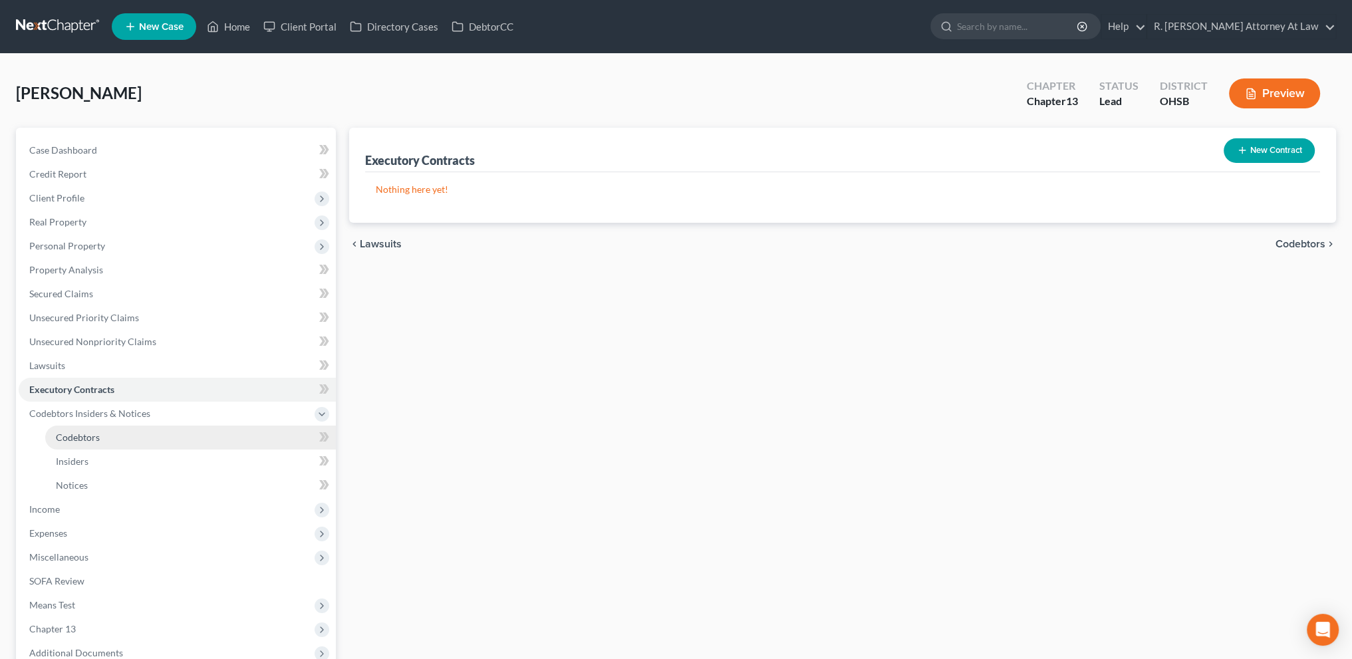
click at [66, 437] on span "Codebtors" at bounding box center [78, 436] width 44 height 11
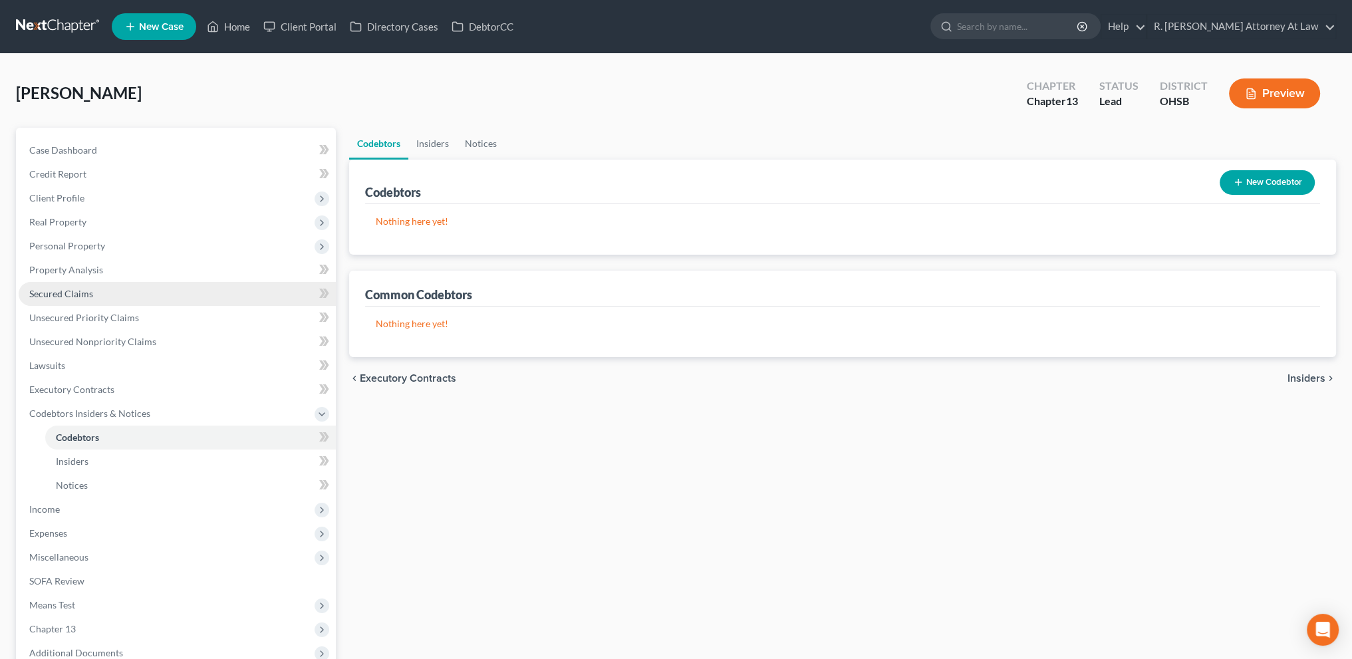
click at [55, 288] on span "Secured Claims" at bounding box center [61, 293] width 64 height 11
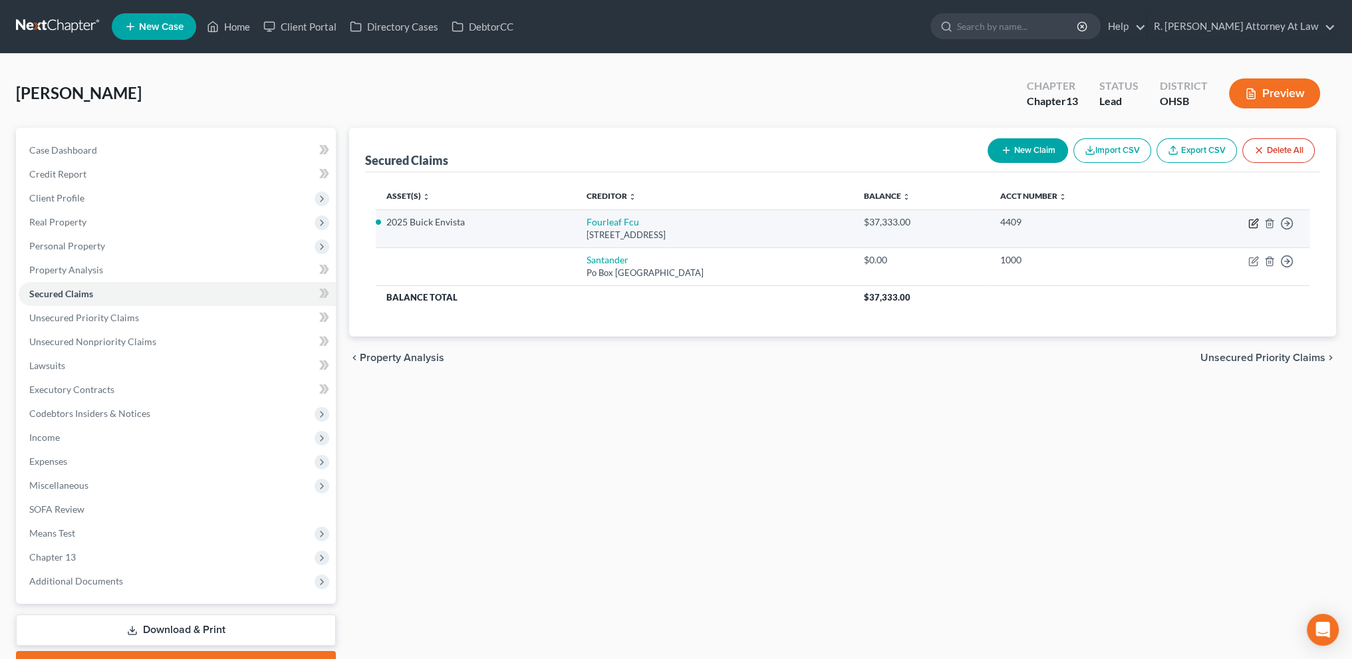
click at [1251, 220] on icon "button" at bounding box center [1253, 223] width 11 height 11
select select "35"
select select "0"
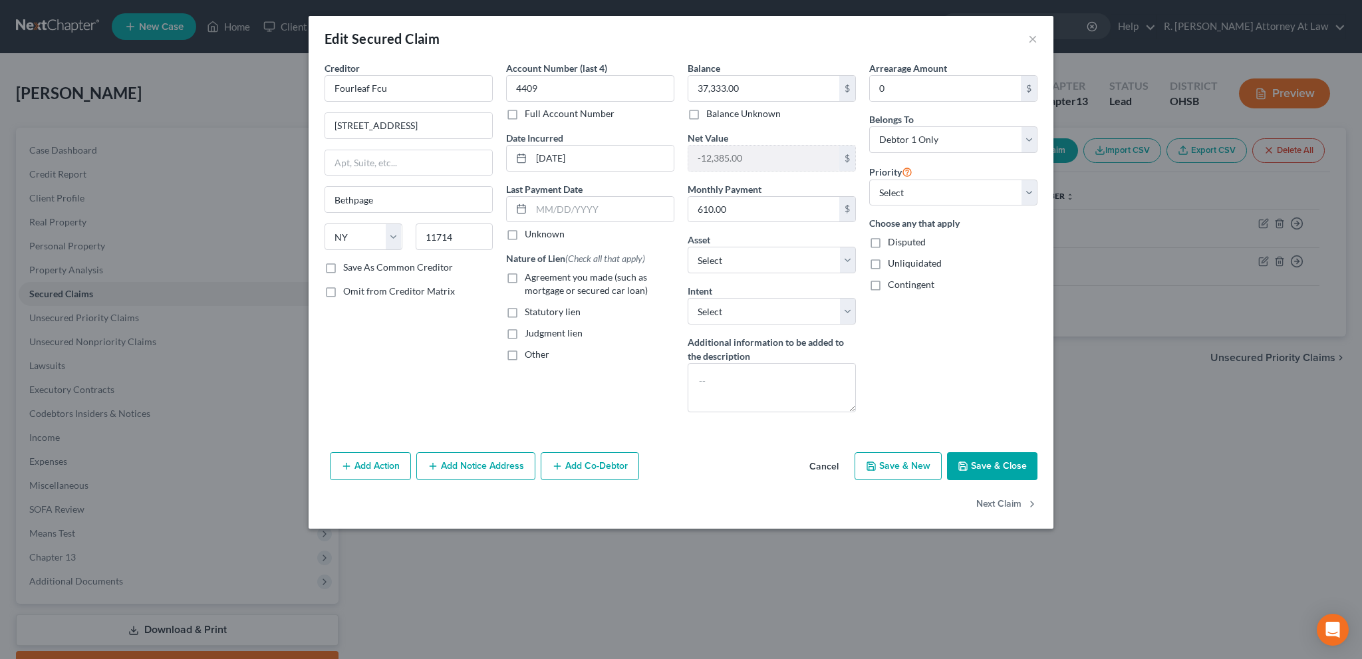
click at [525, 275] on label "Agreement you made (such as mortgage or secured car loan)" at bounding box center [600, 284] width 150 height 27
click at [530, 275] on input "Agreement you made (such as mortgage or secured car loan)" at bounding box center [534, 275] width 9 height 9
checkbox input "true"
click at [714, 306] on select "Select Surrender Redeem Reaffirm Avoid Other" at bounding box center [771, 311] width 168 height 27
select select "2"
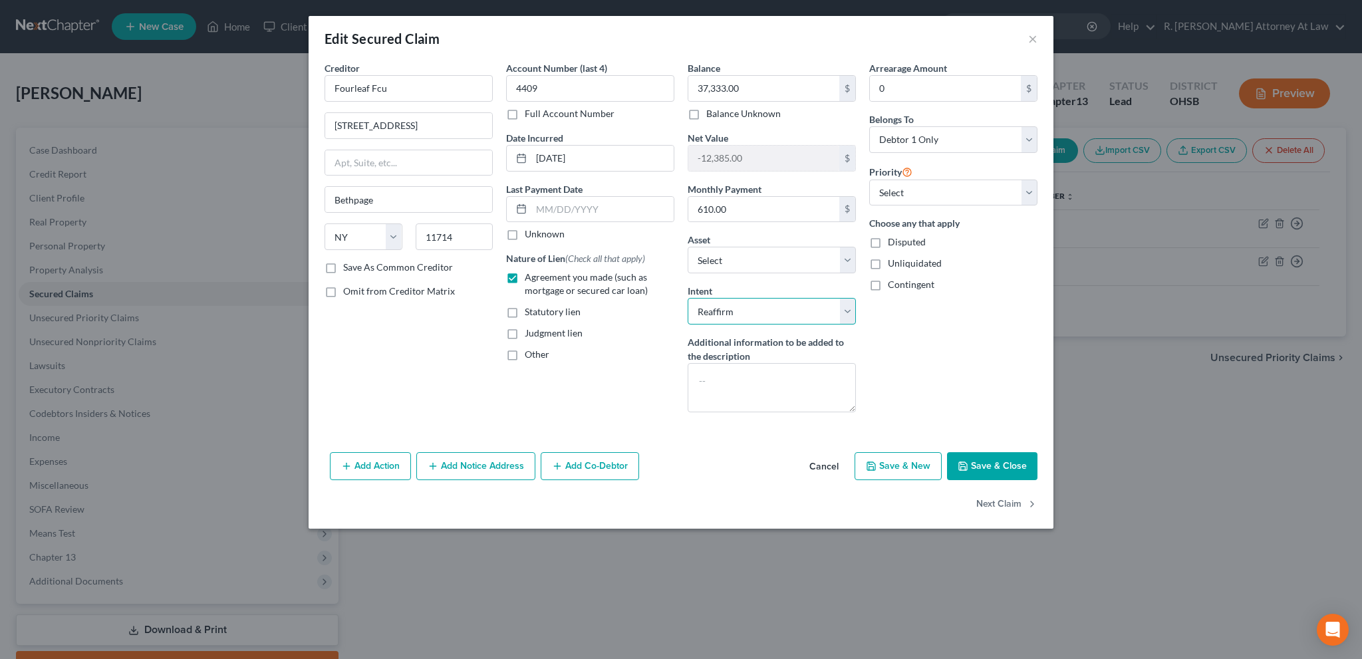
click at [687, 298] on select "Select Surrender Redeem Reaffirm Avoid Other" at bounding box center [771, 311] width 168 height 27
click at [574, 460] on button "Add Co-Debtor" at bounding box center [589, 466] width 98 height 28
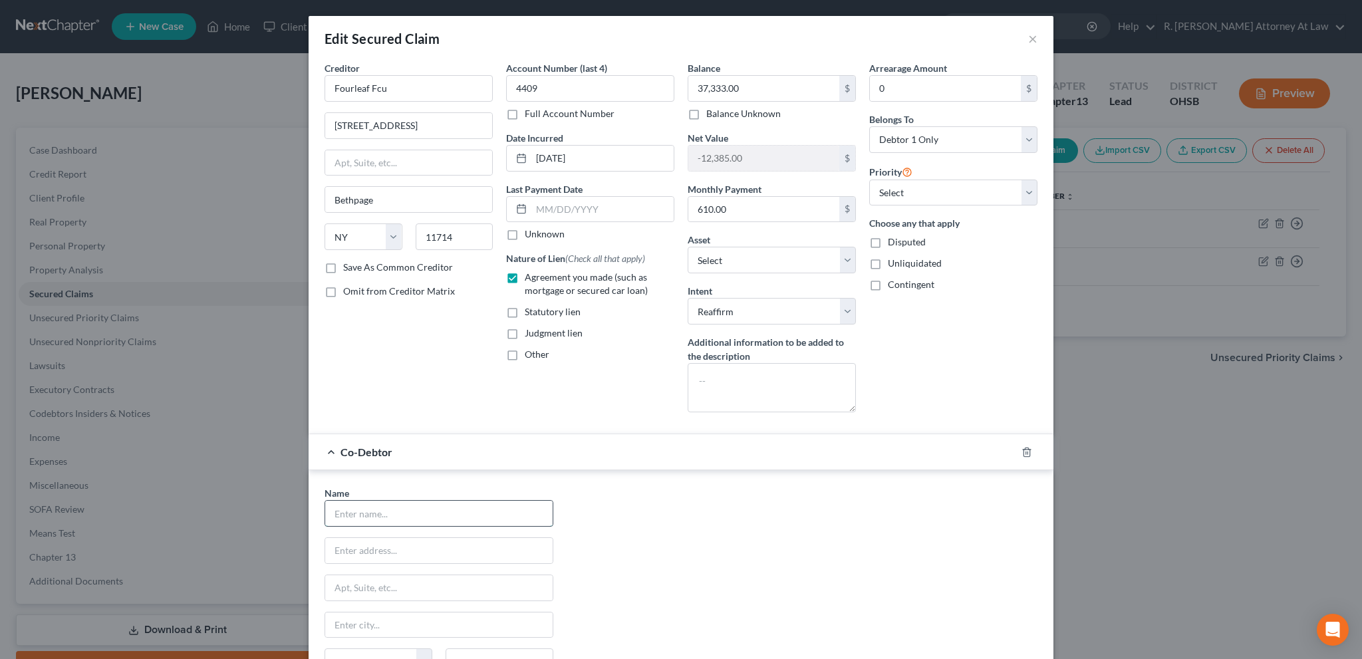
click at [351, 508] on input "text" at bounding box center [438, 513] width 227 height 25
type input "[PERSON_NAME]"
click at [352, 545] on input "text" at bounding box center [438, 550] width 227 height 25
type input "[STREET_ADDRESS]"
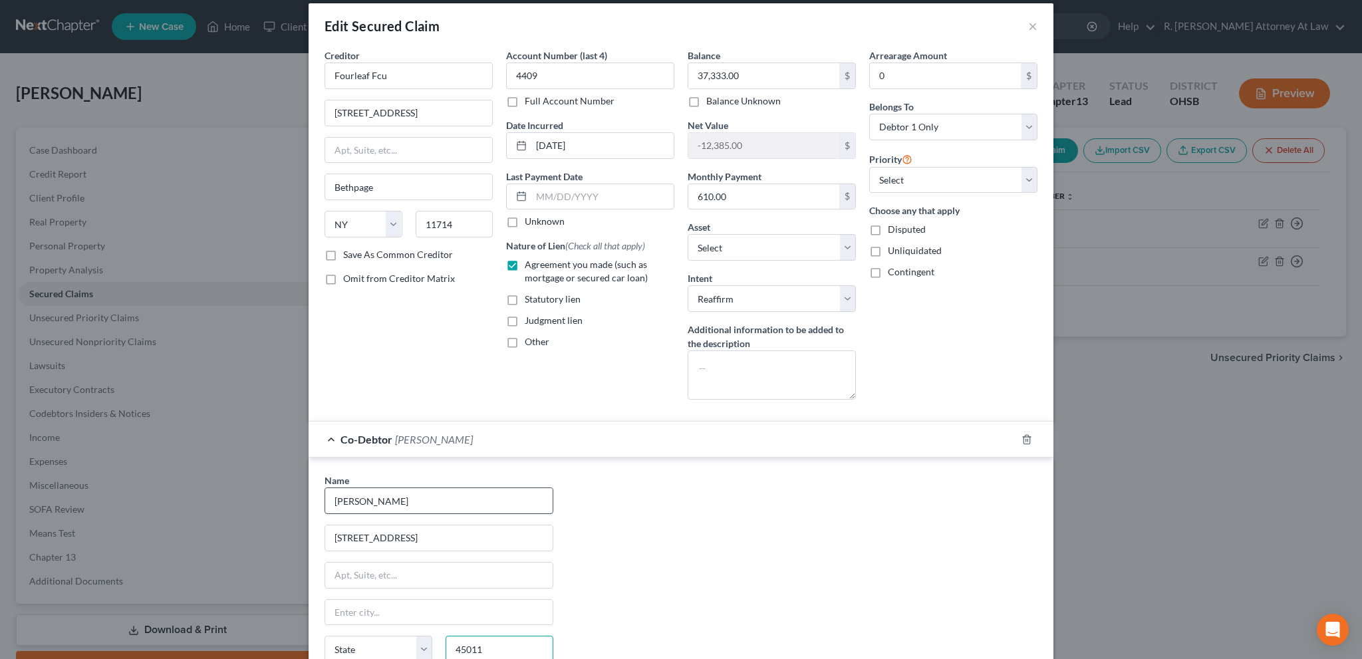
type input "45011"
type input "[PERSON_NAME]"
select select "36"
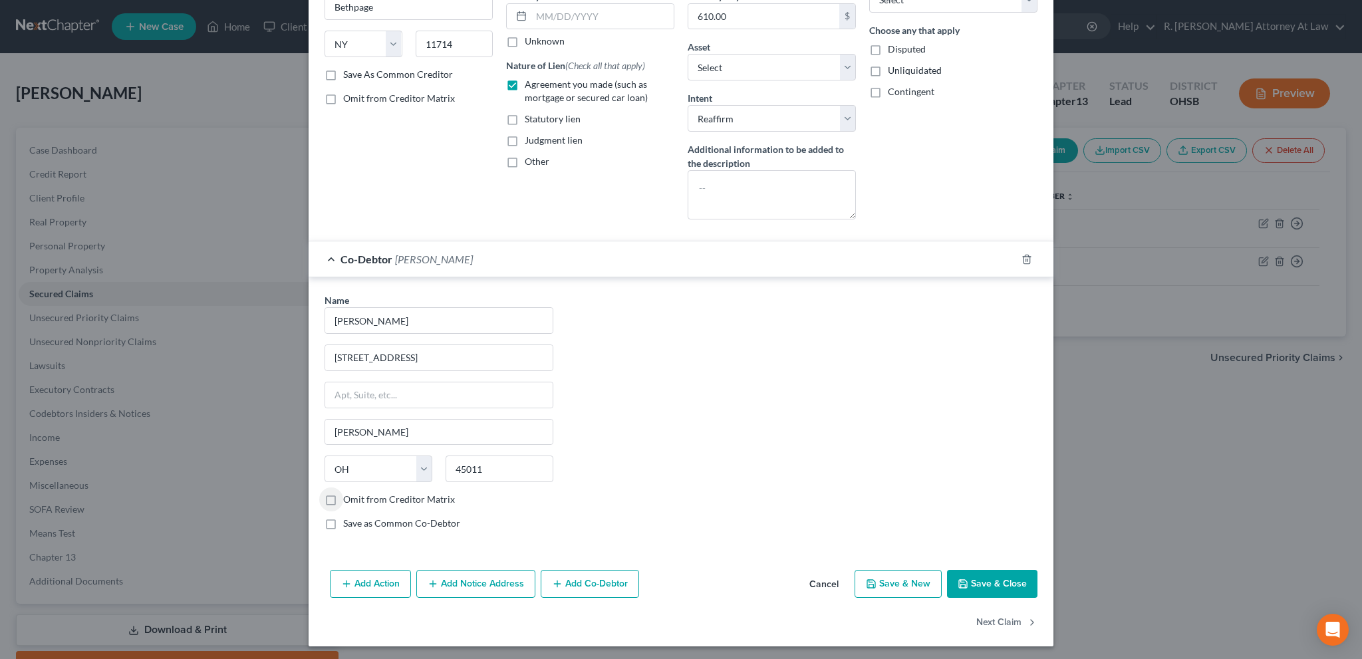
click at [963, 578] on icon "button" at bounding box center [962, 583] width 11 height 11
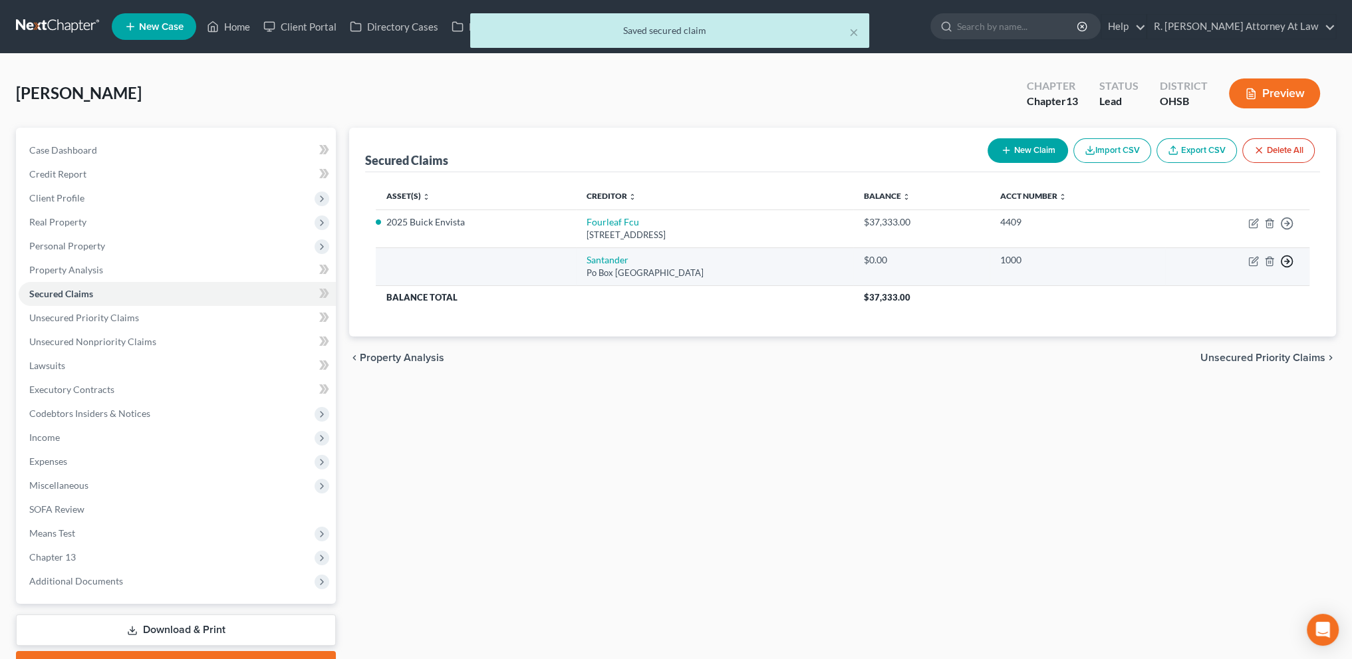
click at [1287, 259] on polyline "button" at bounding box center [1287, 261] width 2 height 5
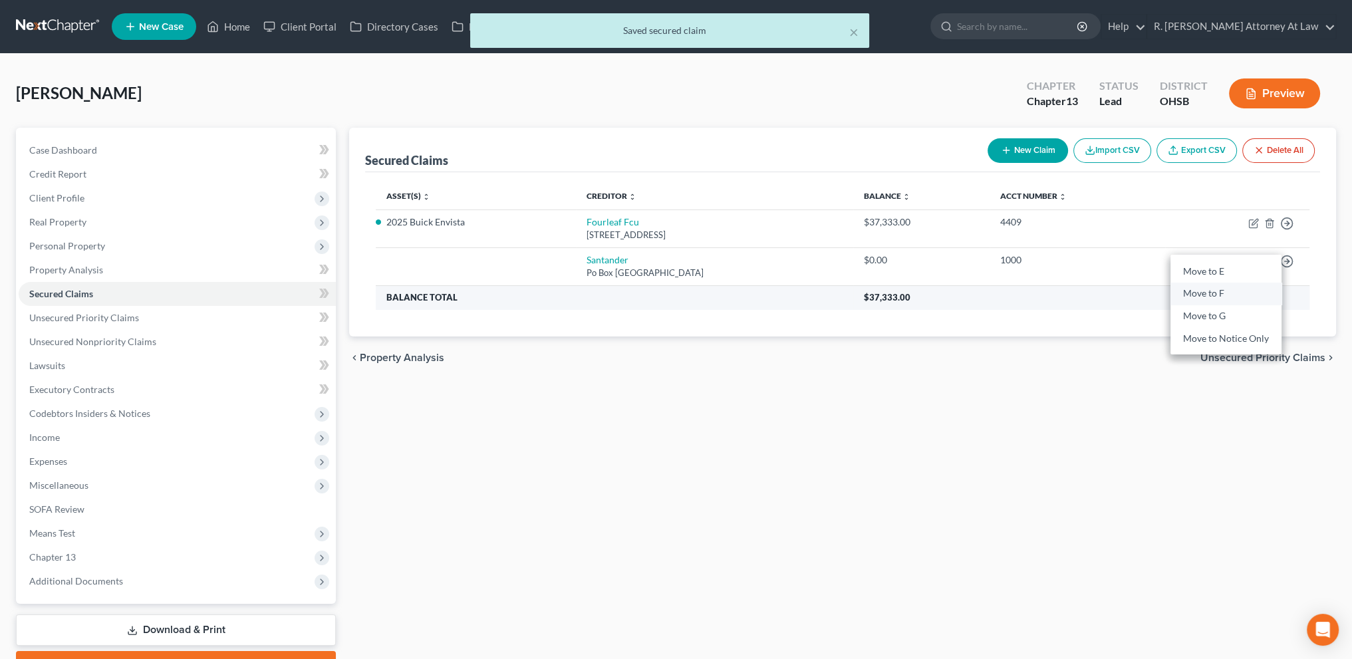
click at [1198, 293] on link "Move to F" at bounding box center [1225, 294] width 111 height 23
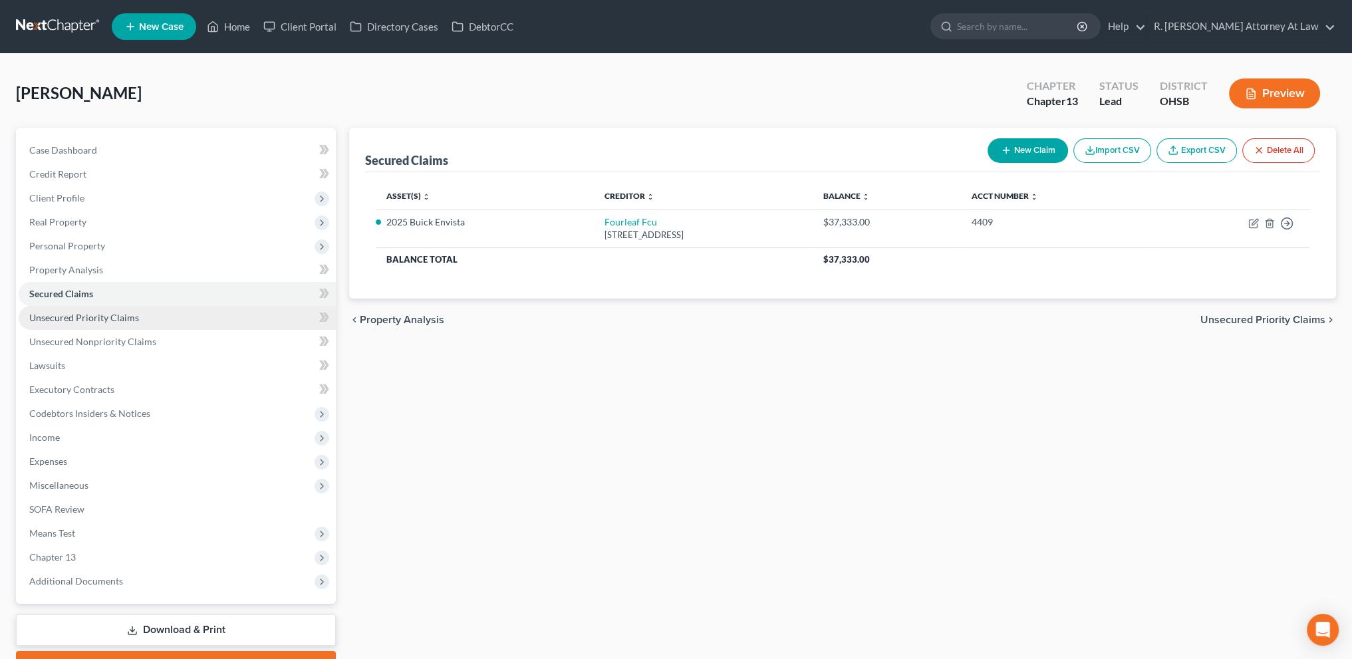
click at [60, 313] on span "Unsecured Priority Claims" at bounding box center [84, 317] width 110 height 11
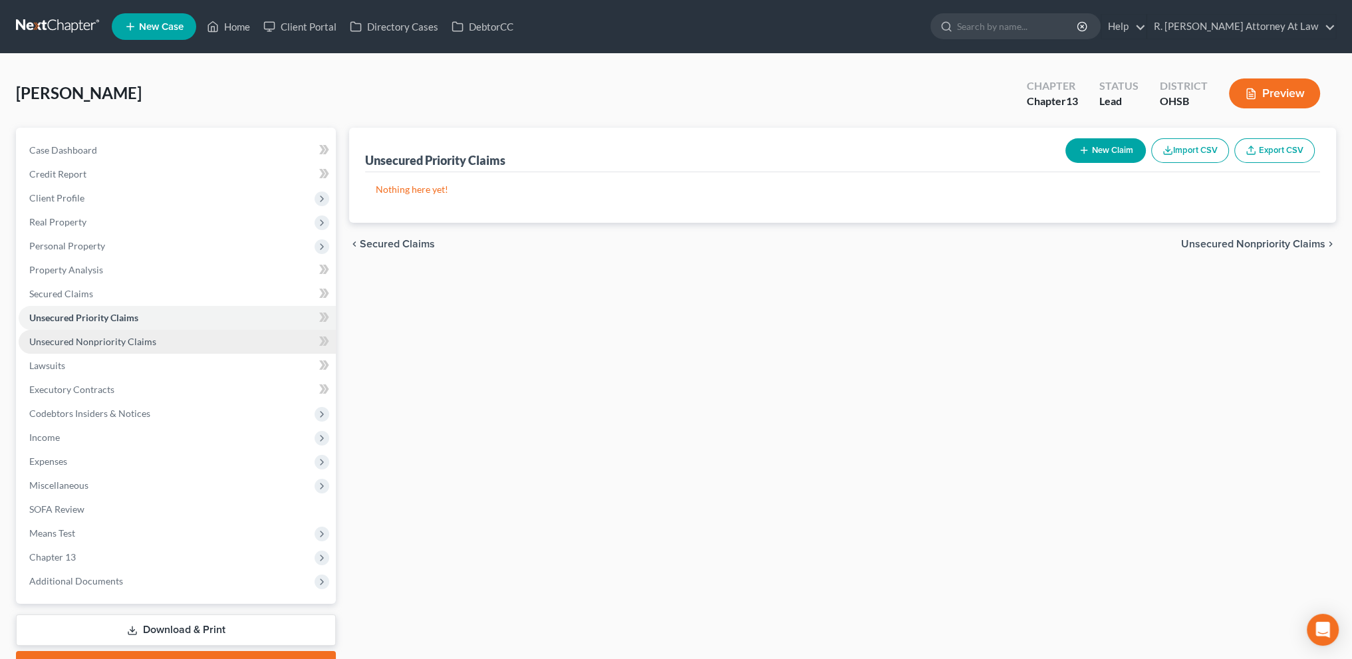
click at [67, 336] on span "Unsecured Nonpriority Claims" at bounding box center [92, 341] width 127 height 11
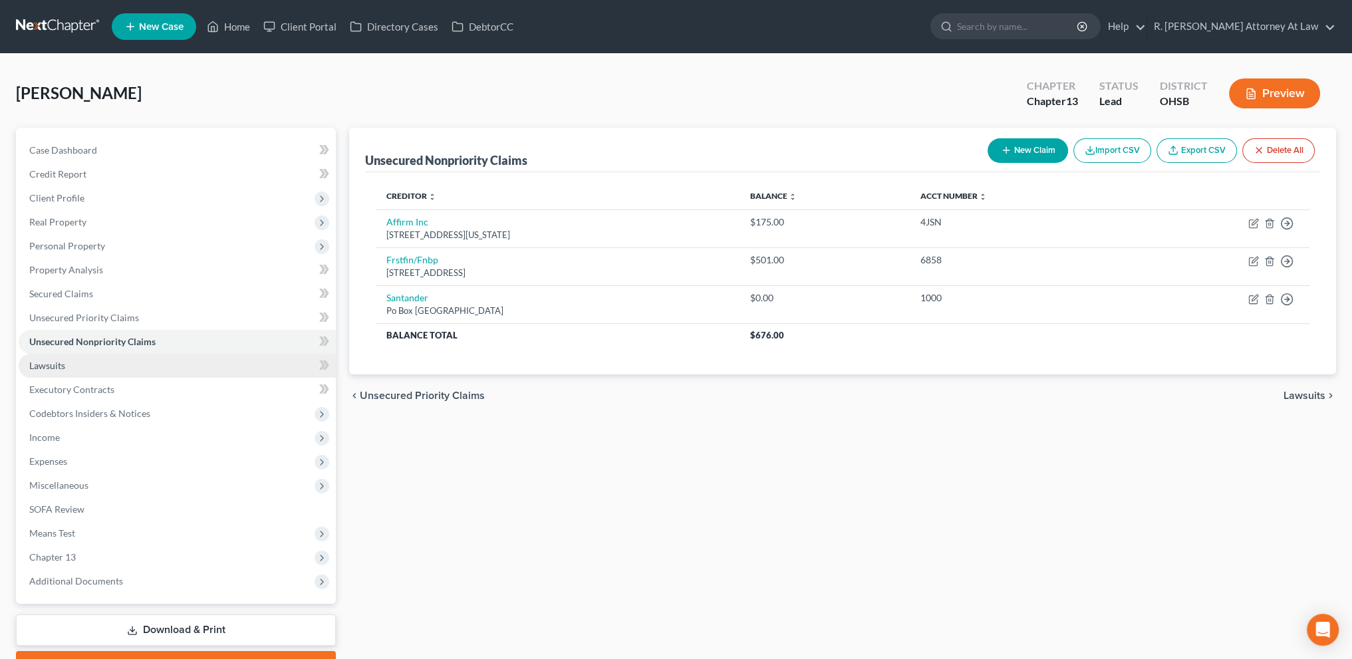
click at [45, 366] on span "Lawsuits" at bounding box center [47, 365] width 36 height 11
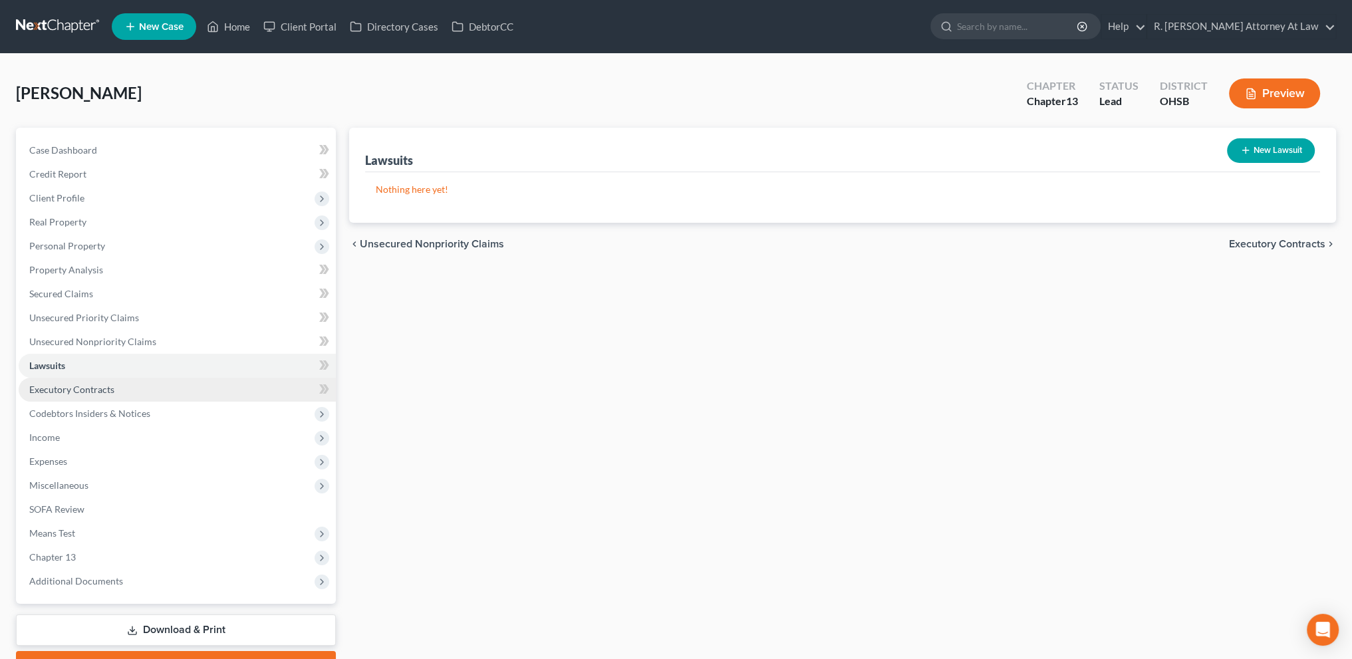
click at [50, 387] on span "Executory Contracts" at bounding box center [71, 389] width 85 height 11
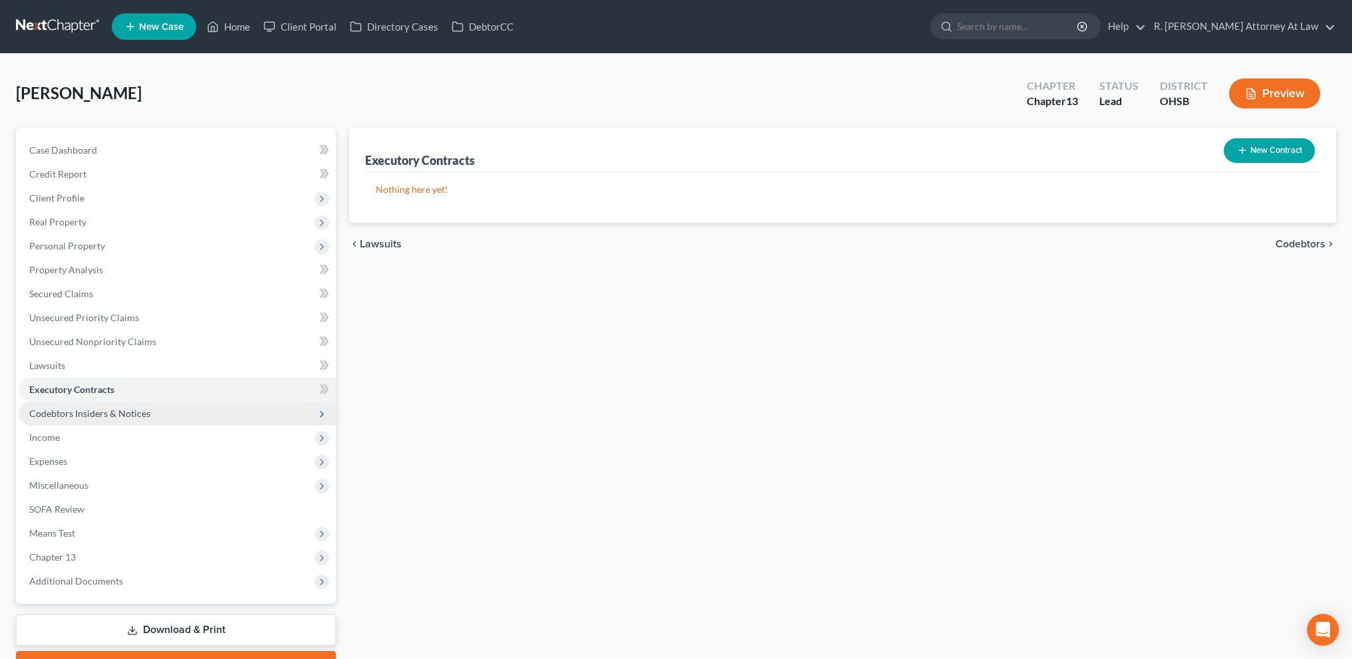
click at [54, 414] on span "Codebtors Insiders & Notices" at bounding box center [89, 413] width 121 height 11
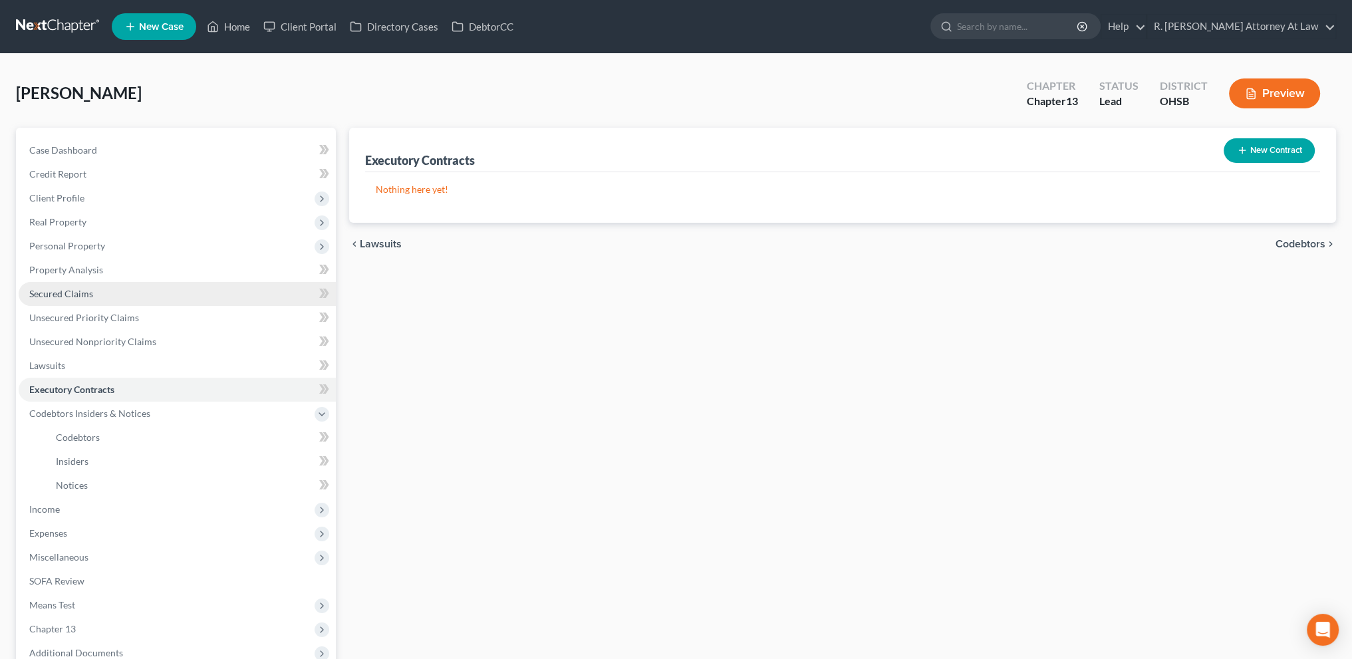
click at [53, 289] on span "Secured Claims" at bounding box center [61, 293] width 64 height 11
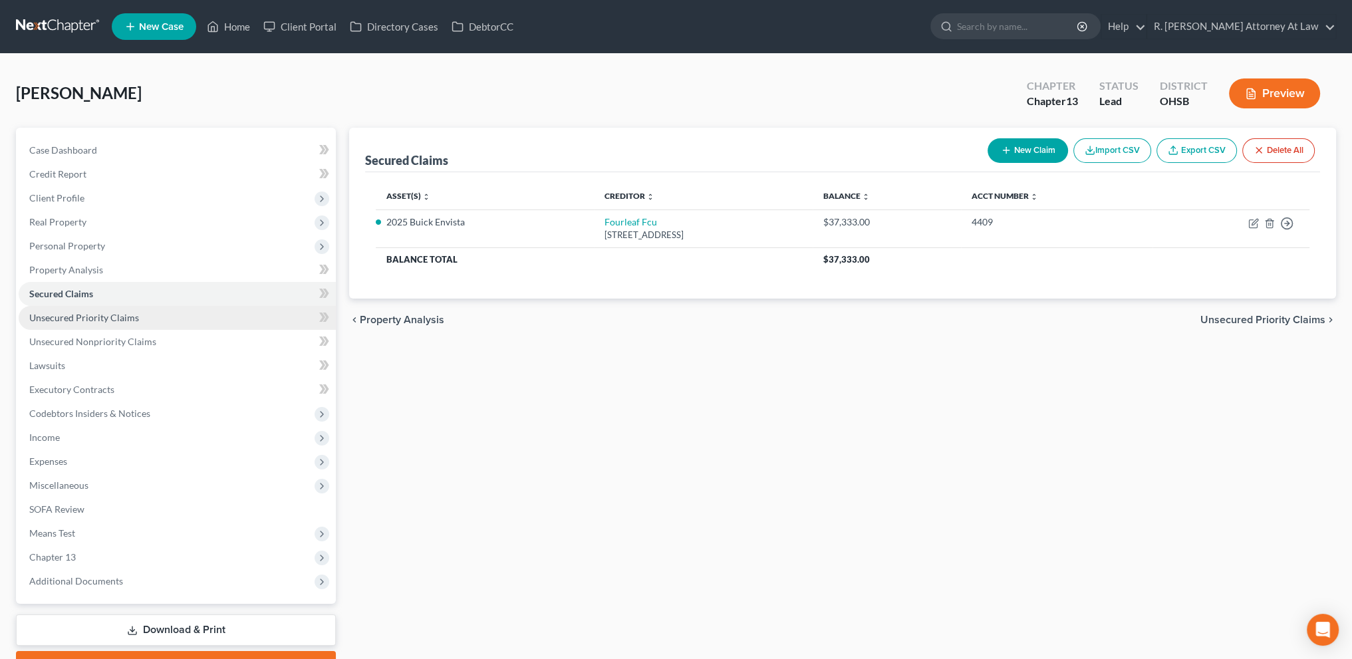
click at [80, 313] on span "Unsecured Priority Claims" at bounding box center [84, 317] width 110 height 11
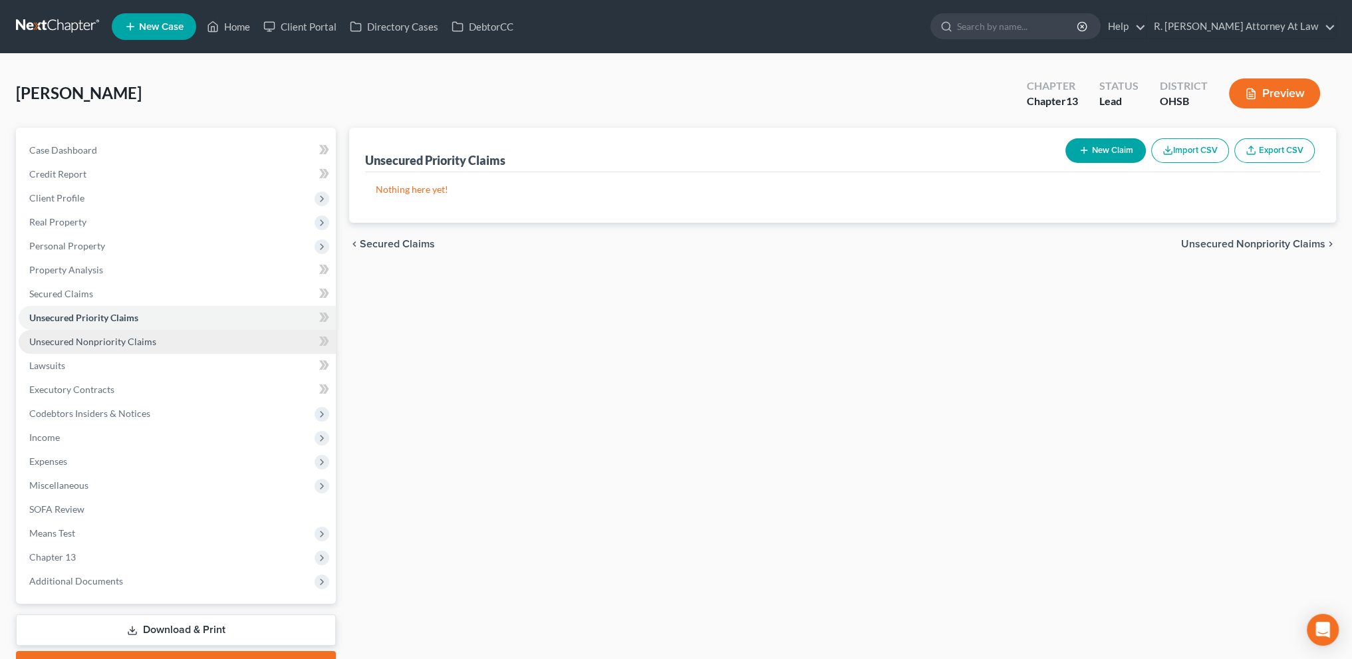
click at [84, 340] on span "Unsecured Nonpriority Claims" at bounding box center [92, 341] width 127 height 11
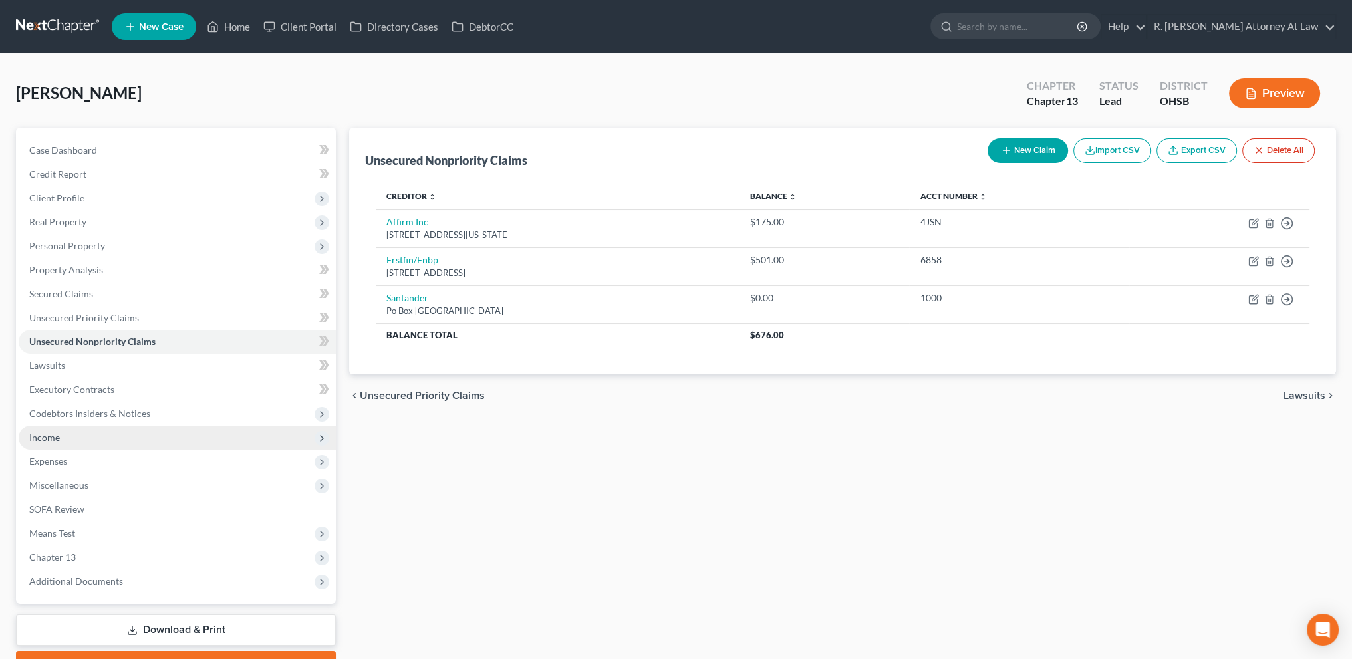
click at [53, 437] on span "Income" at bounding box center [44, 436] width 31 height 11
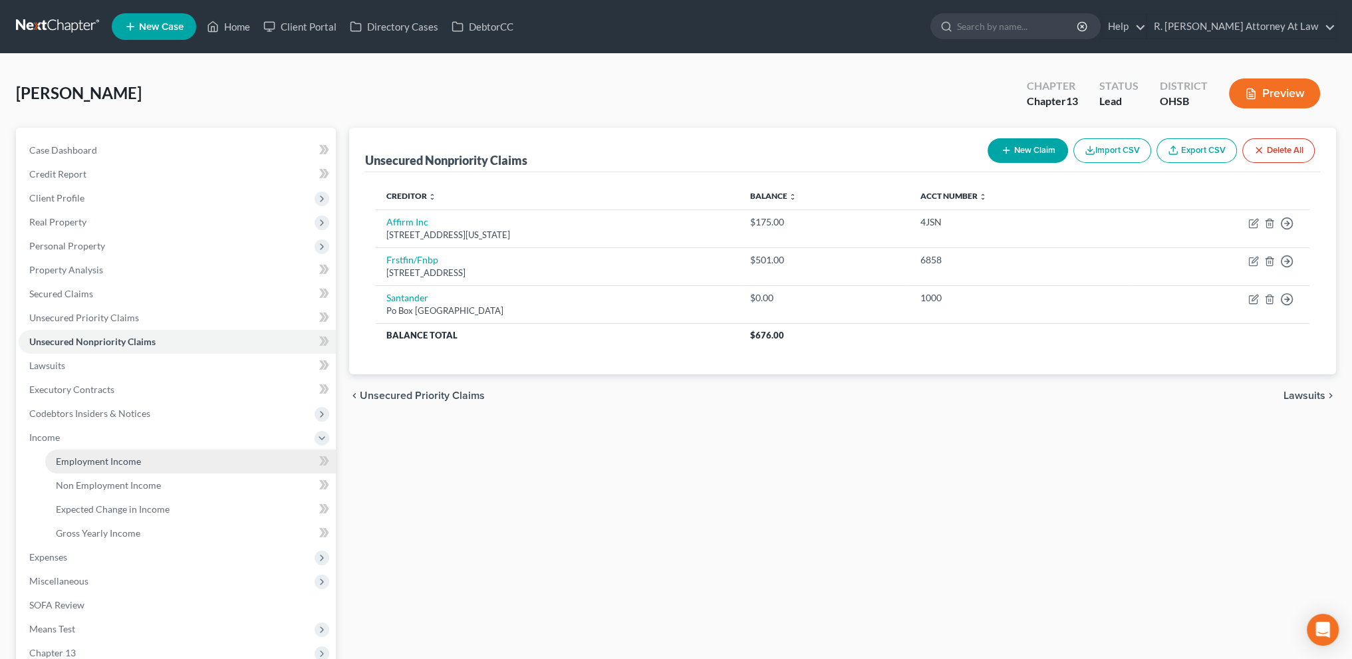
click at [59, 467] on link "Employment Income" at bounding box center [190, 461] width 291 height 24
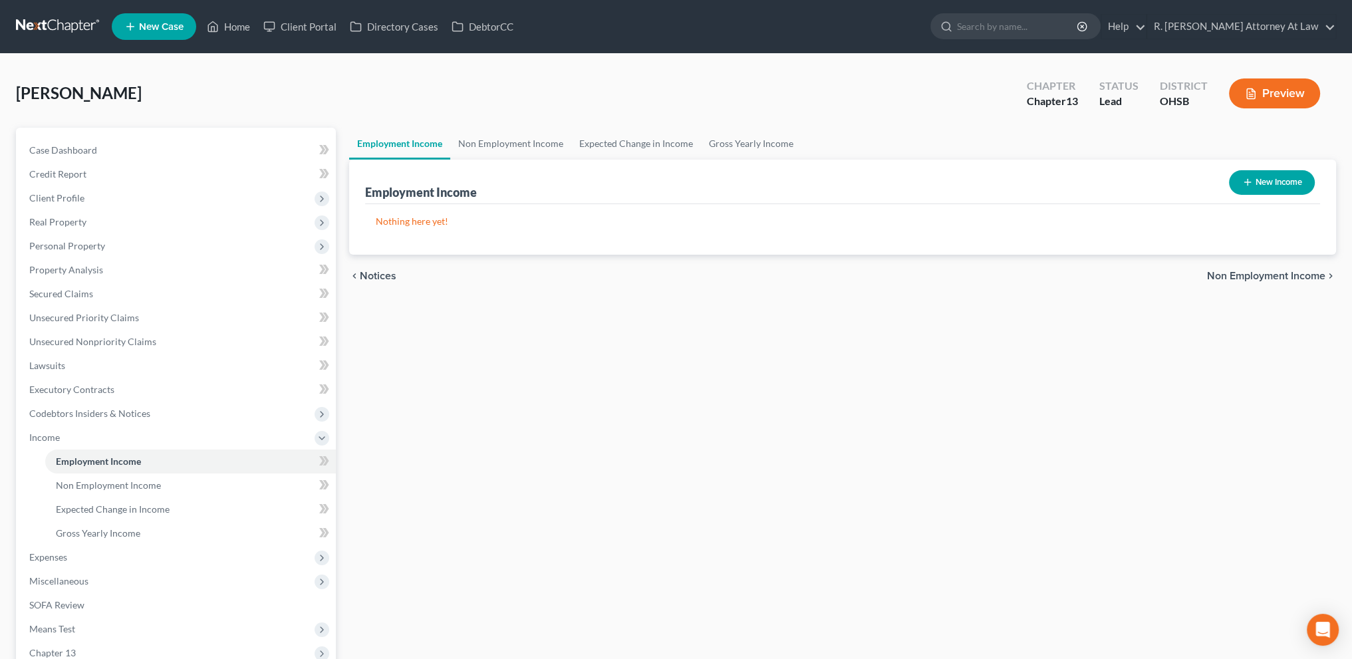
click at [1259, 183] on button "New Income" at bounding box center [1272, 182] width 86 height 25
select select "0"
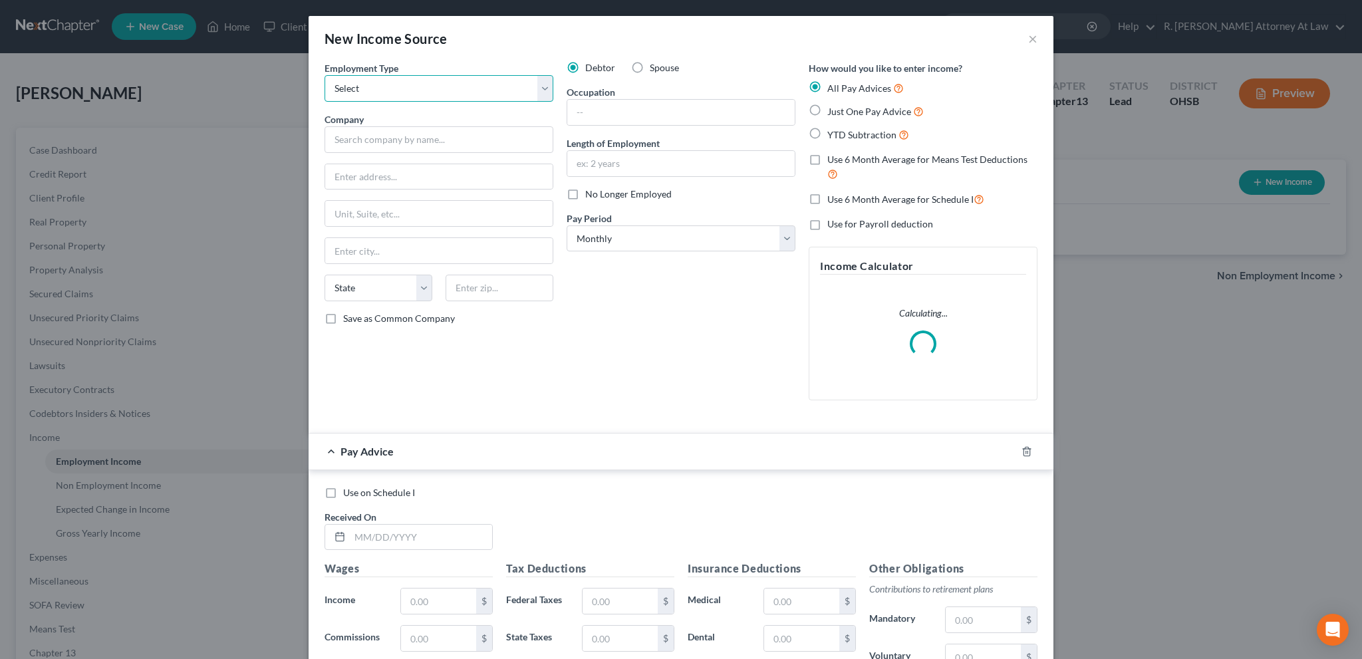
click at [381, 88] on select "Select Full or [DEMOGRAPHIC_DATA] Employment Self Employment" at bounding box center [438, 88] width 229 height 27
select select "0"
click at [324, 75] on select "Select Full or [DEMOGRAPHIC_DATA] Employment Self Employment" at bounding box center [438, 88] width 229 height 27
click at [827, 112] on label "Just One Pay Advice" at bounding box center [875, 111] width 96 height 15
click at [832, 112] on input "Just One Pay Advice" at bounding box center [836, 108] width 9 height 9
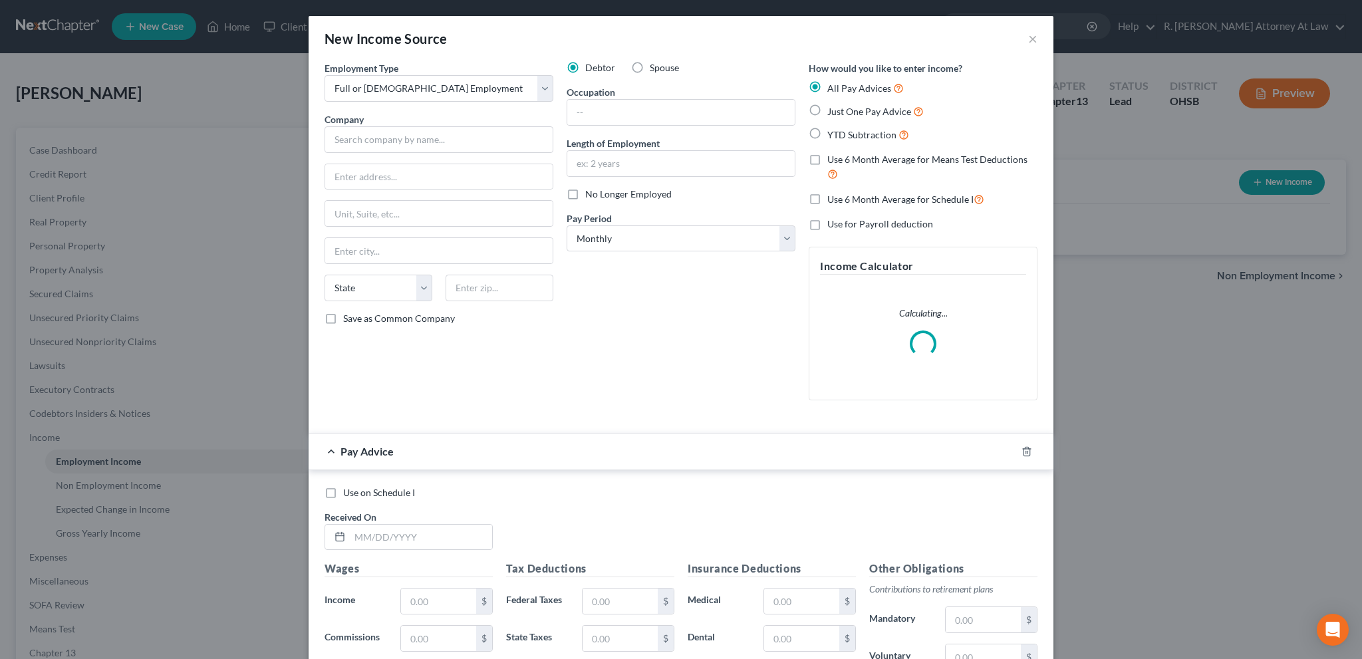
radio input "true"
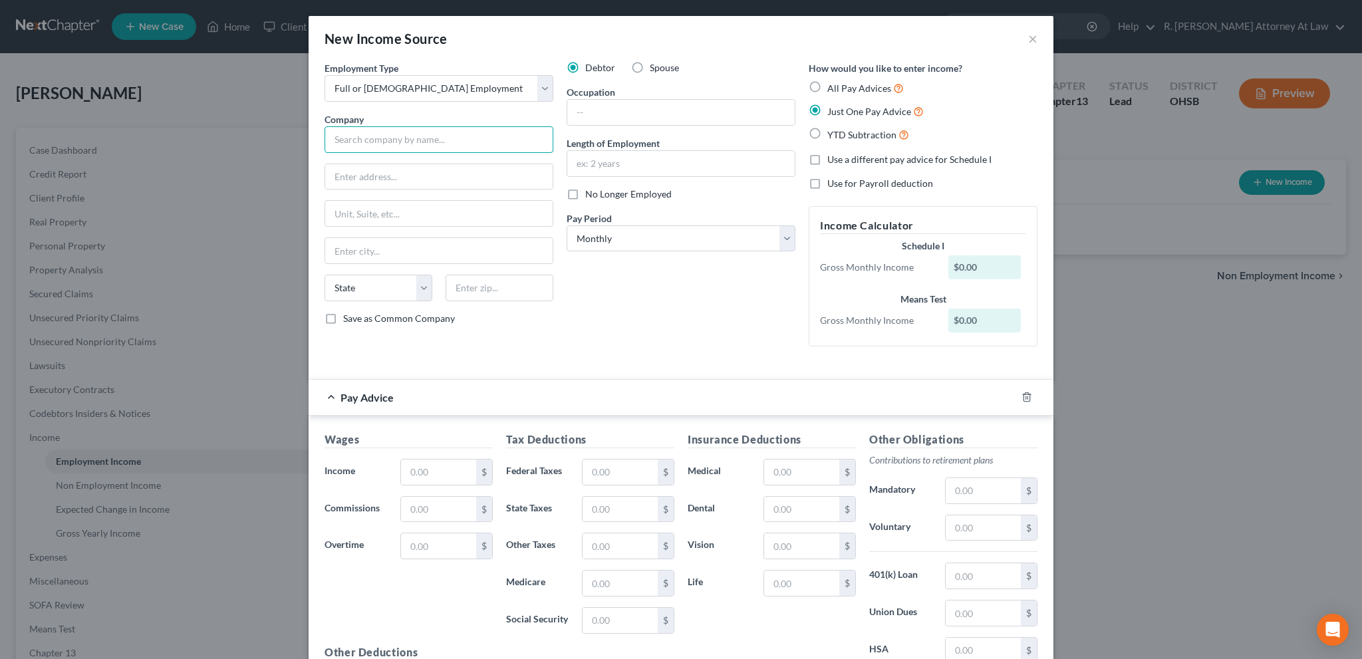
click at [348, 138] on input "text" at bounding box center [438, 139] width 229 height 27
type input "Valley Interior Systems Inc"
type input "[STREET_ADDRESS][PERSON_NAME]"
type input "45206"
type input "[GEOGRAPHIC_DATA]"
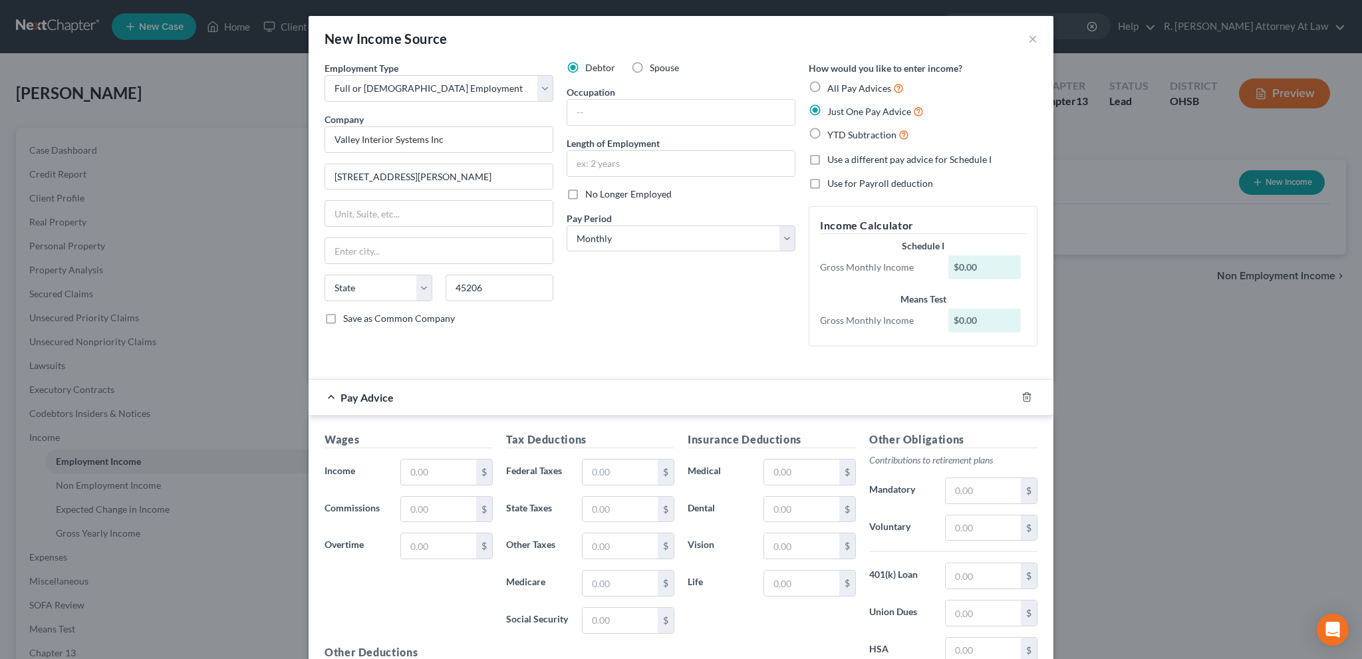
select select "36"
click at [593, 113] on input "text" at bounding box center [680, 112] width 227 height 25
click at [585, 162] on input "text" at bounding box center [680, 163] width 227 height 25
type input "7 months"
click at [436, 467] on input "text" at bounding box center [438, 471] width 75 height 25
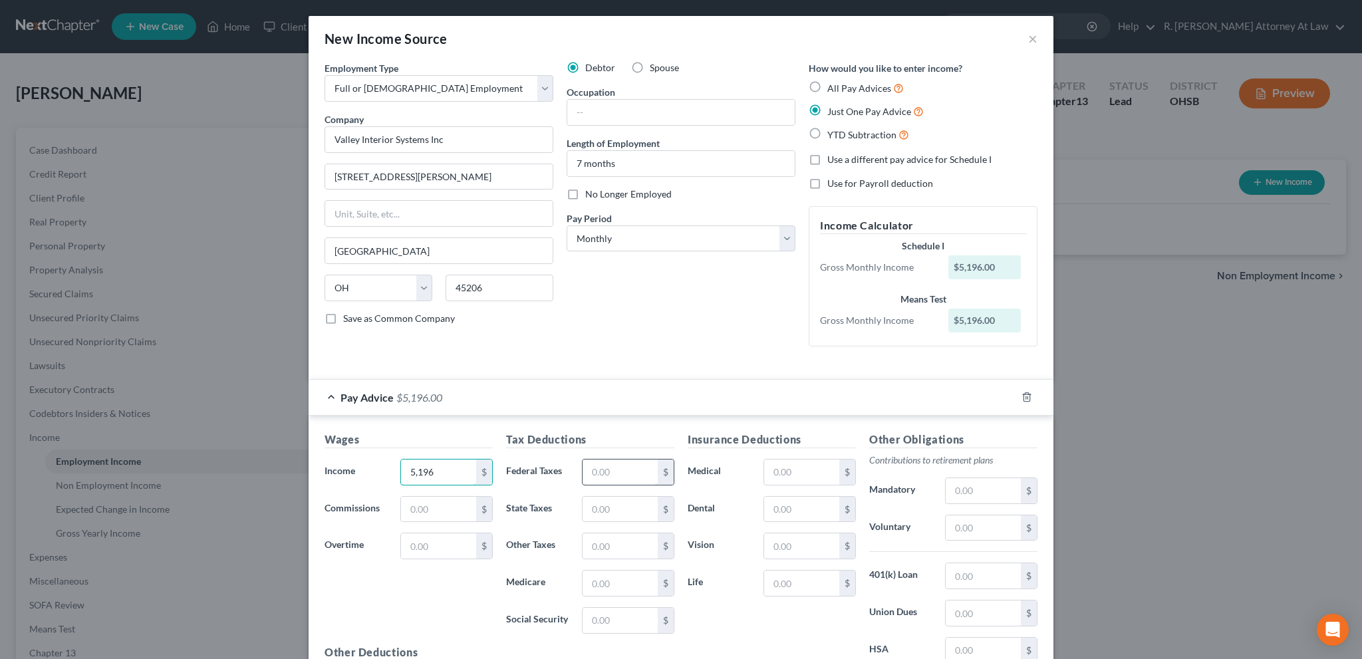
type input "5,196"
click at [598, 471] on input "text" at bounding box center [619, 471] width 75 height 25
type input "1,192"
click at [770, 468] on input "text" at bounding box center [801, 471] width 75 height 25
click at [954, 614] on input "text" at bounding box center [982, 612] width 75 height 25
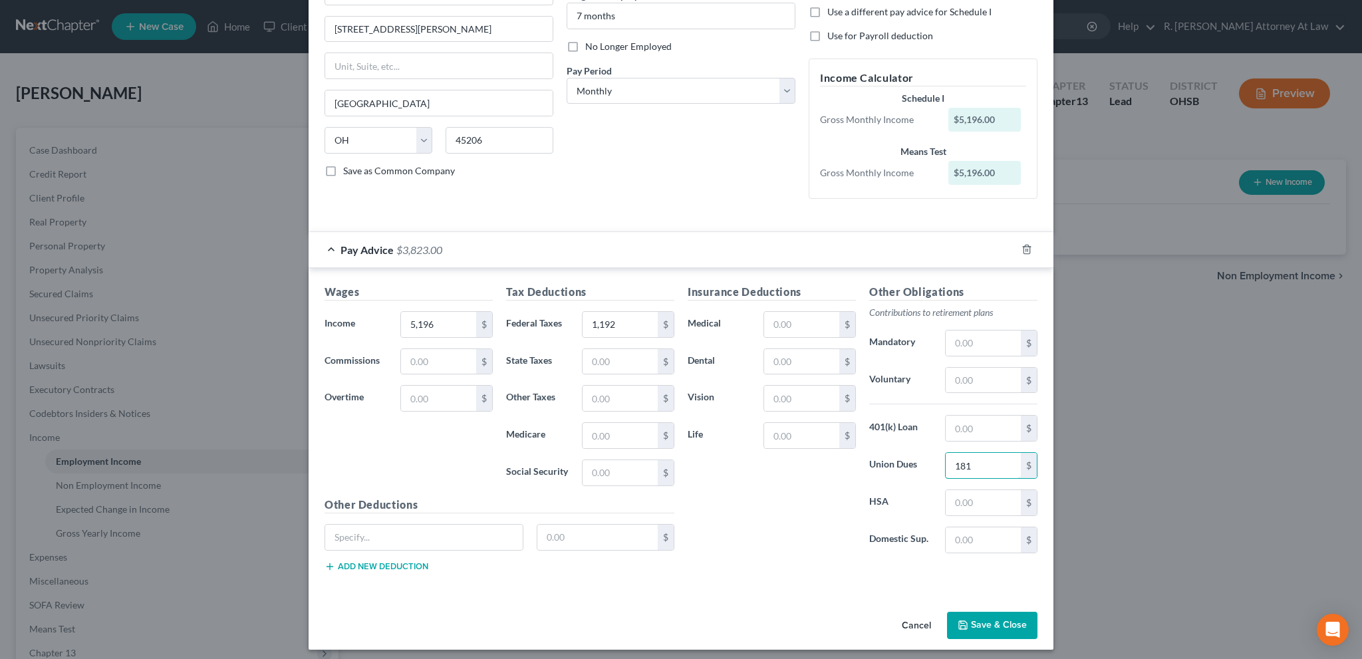
scroll to position [152, 0]
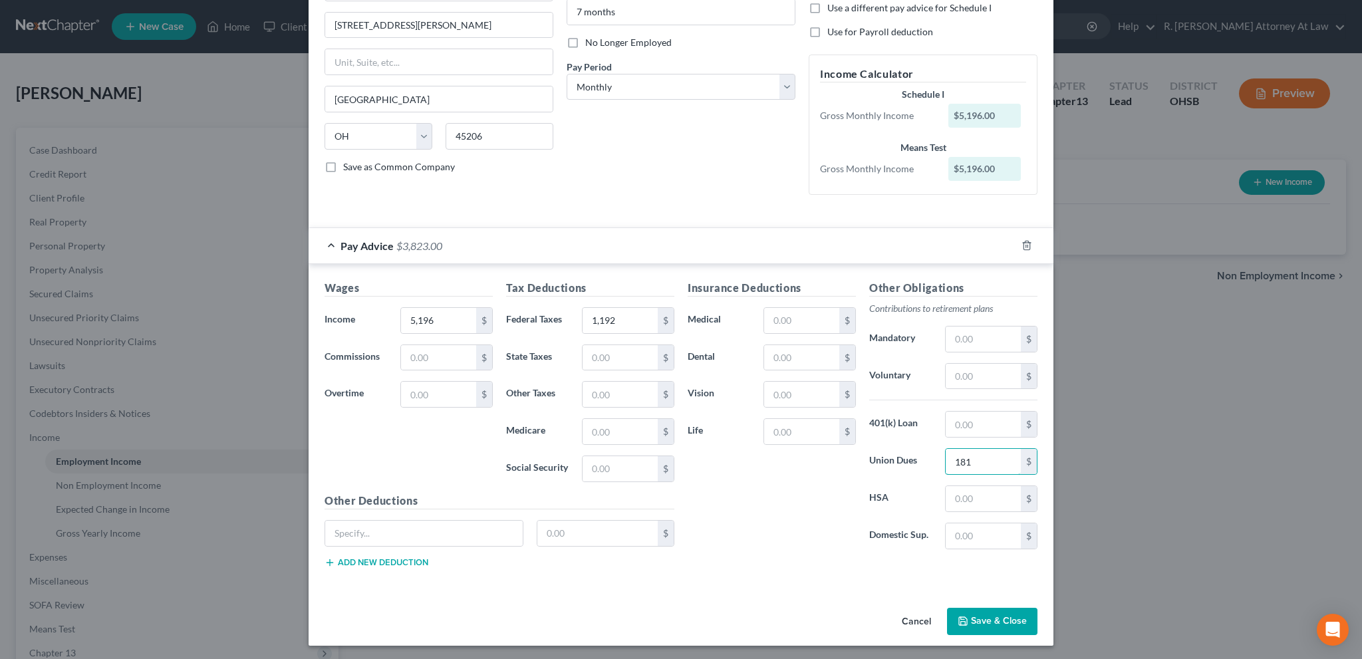
type input "181"
click at [971, 622] on button "Save & Close" at bounding box center [992, 622] width 90 height 28
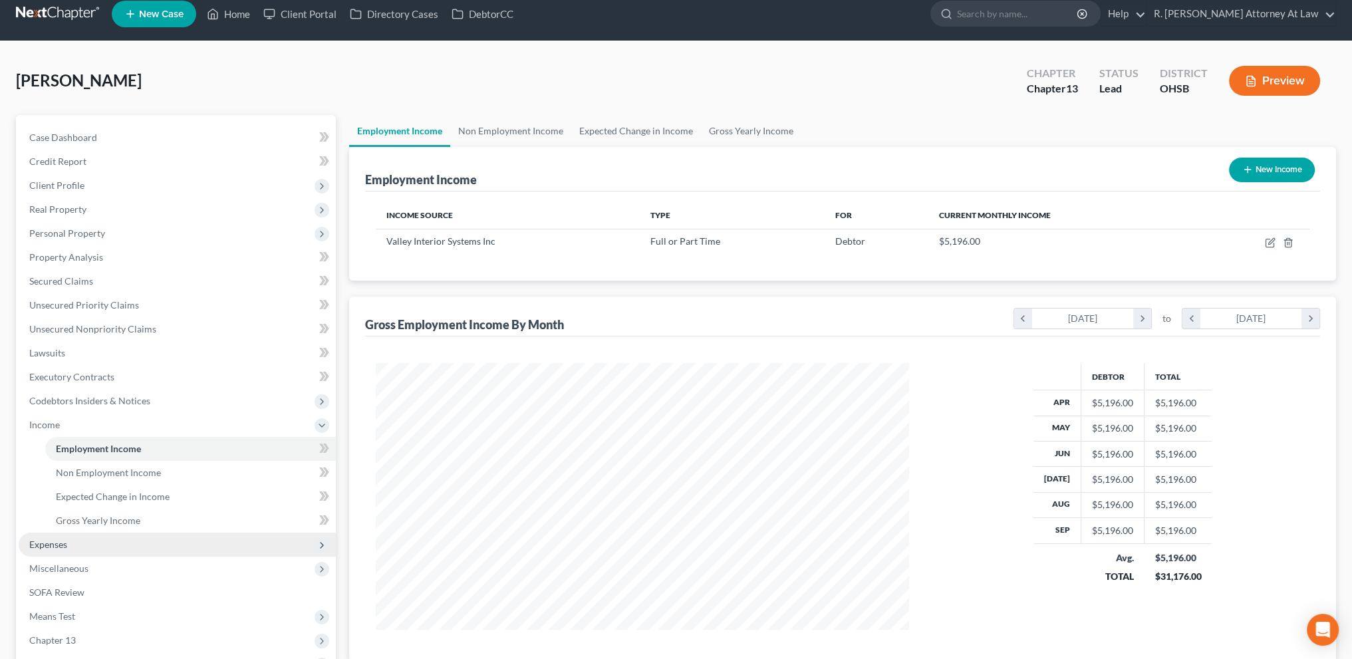
scroll to position [16, 0]
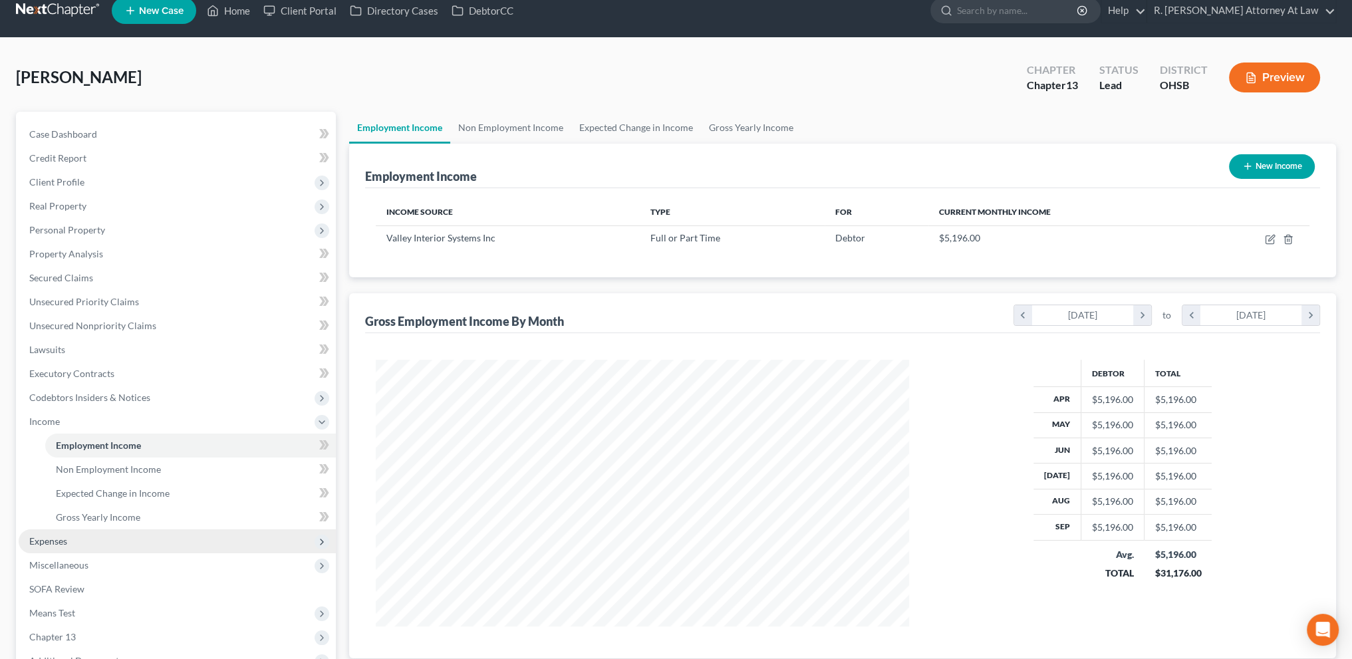
click at [47, 543] on span "Expenses" at bounding box center [48, 540] width 38 height 11
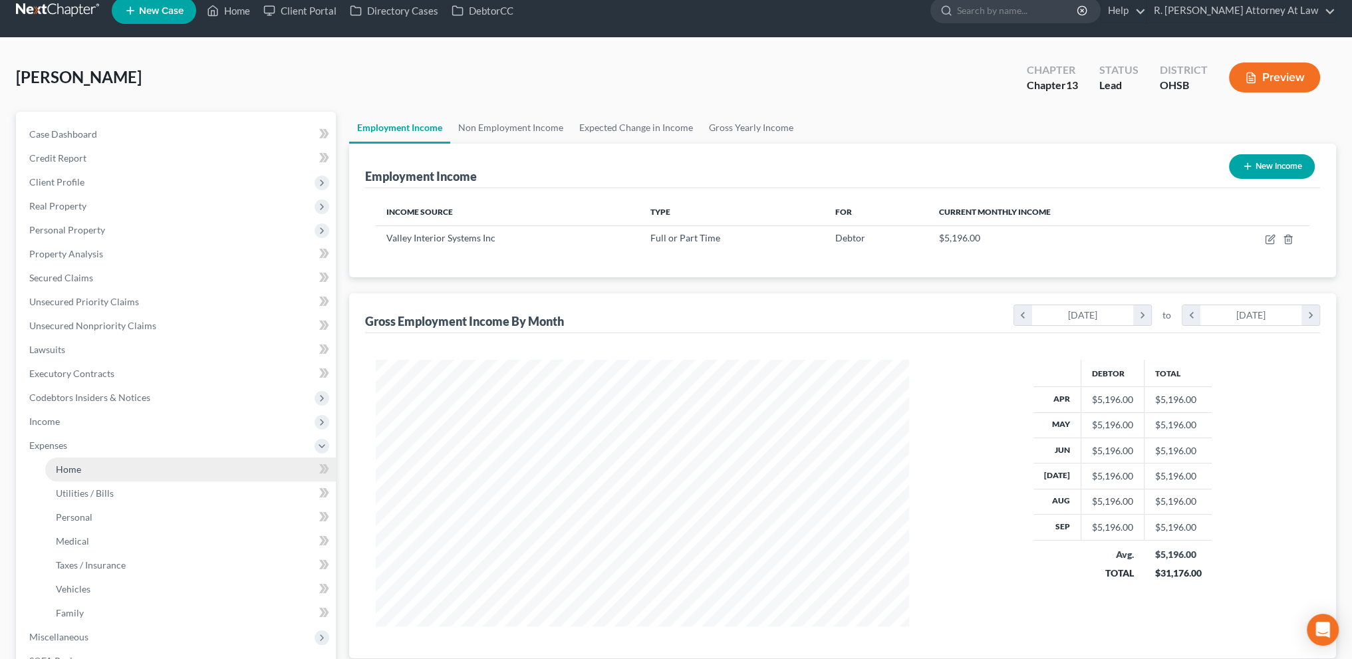
click at [66, 465] on span "Home" at bounding box center [68, 468] width 25 height 11
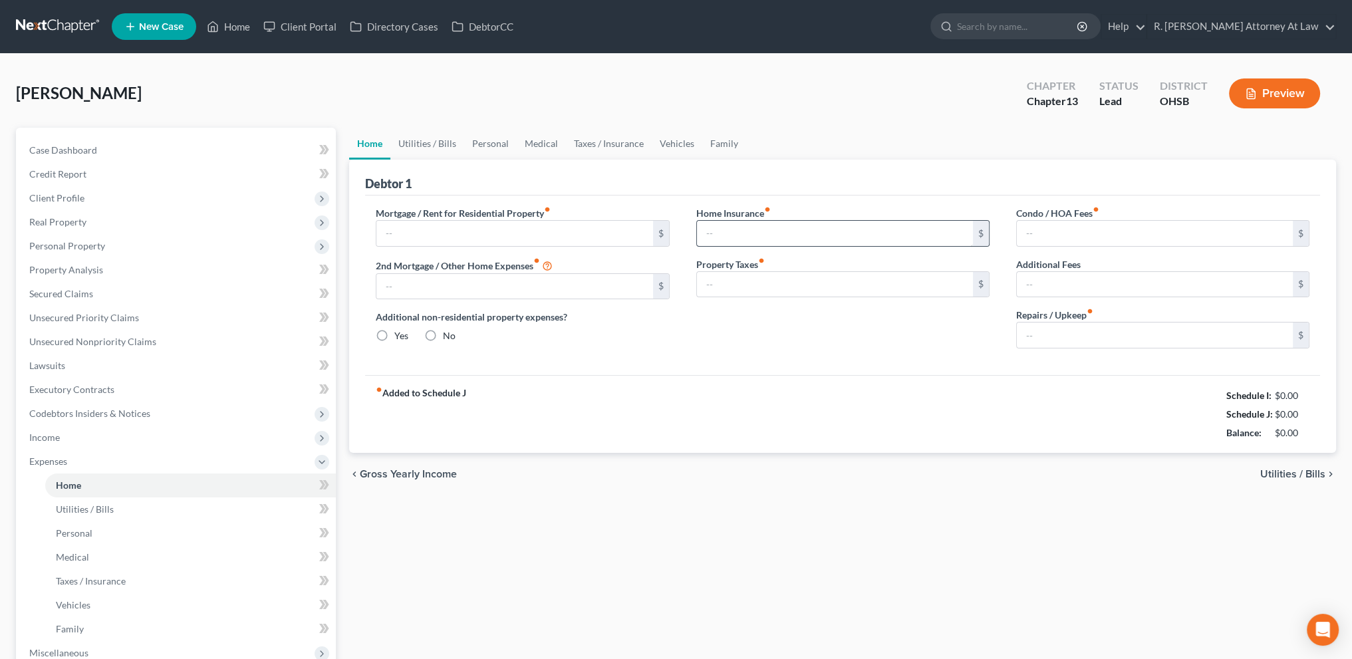
type input "0.00"
radio input "true"
type input "0.00"
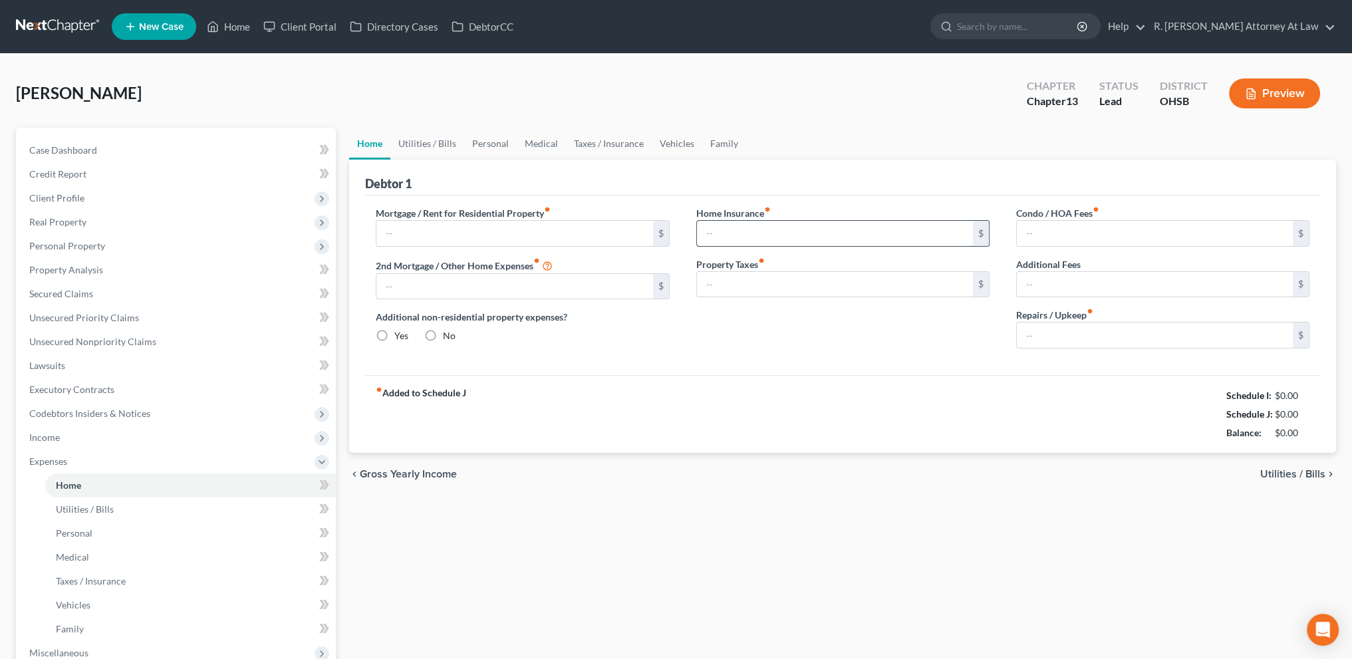
type input "0.00"
click at [427, 140] on link "Utilities / Bills" at bounding box center [427, 144] width 74 height 32
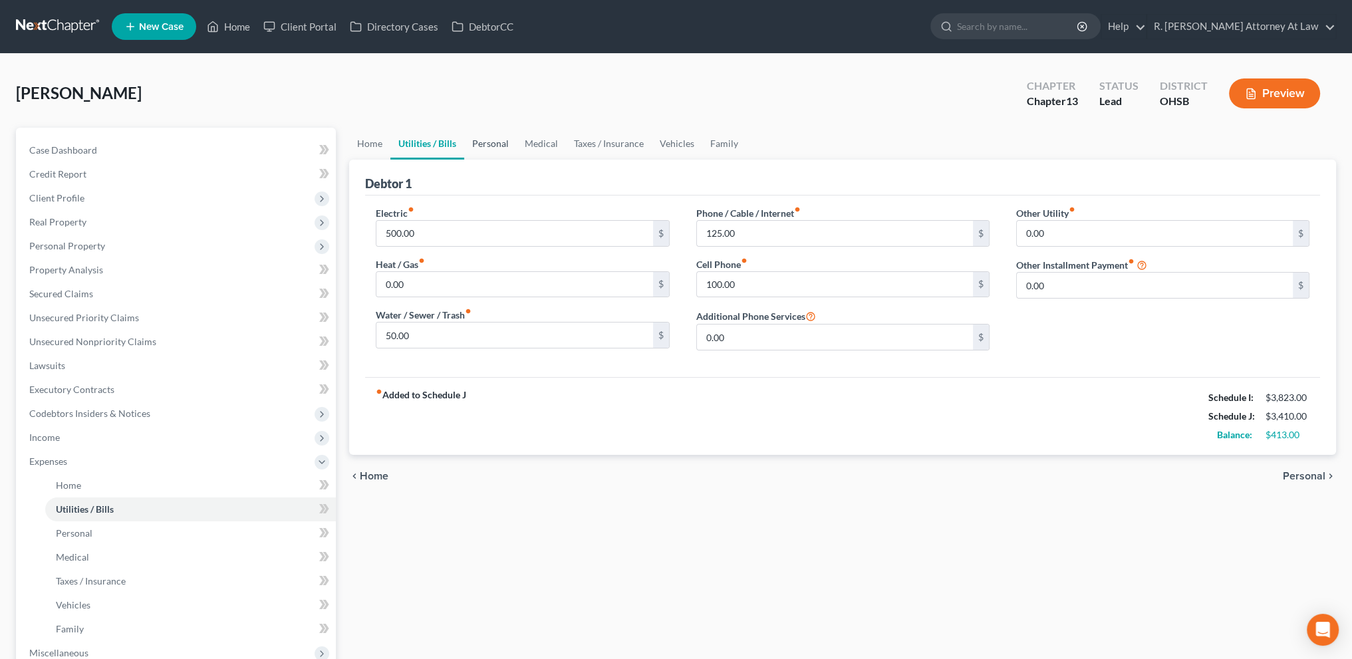
click at [497, 142] on link "Personal" at bounding box center [490, 144] width 53 height 32
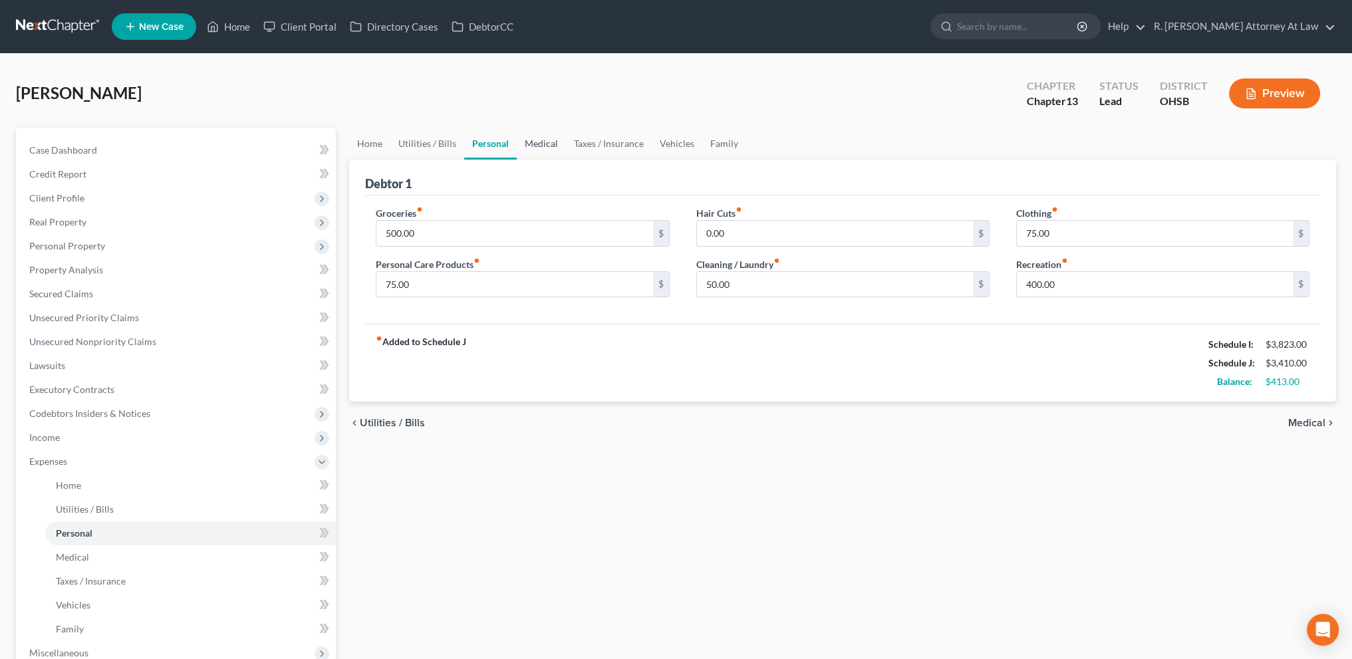
click at [550, 140] on link "Medical" at bounding box center [541, 144] width 49 height 32
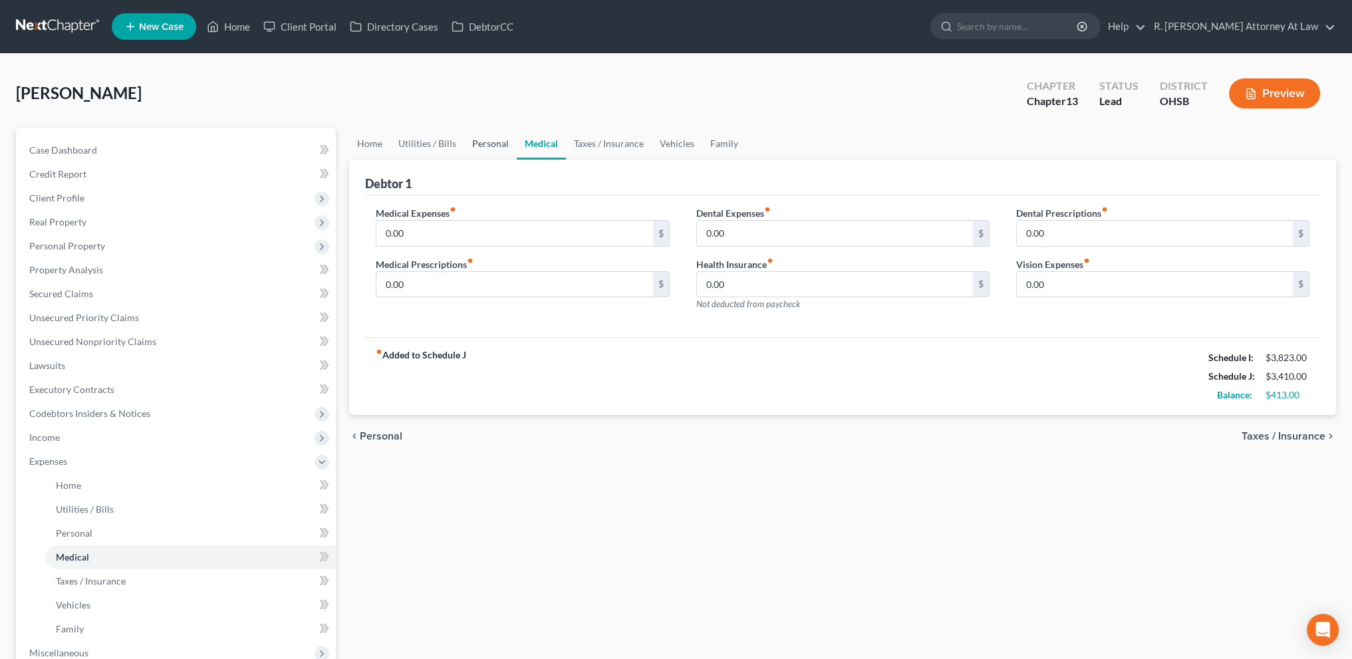
click at [481, 140] on link "Personal" at bounding box center [490, 144] width 53 height 32
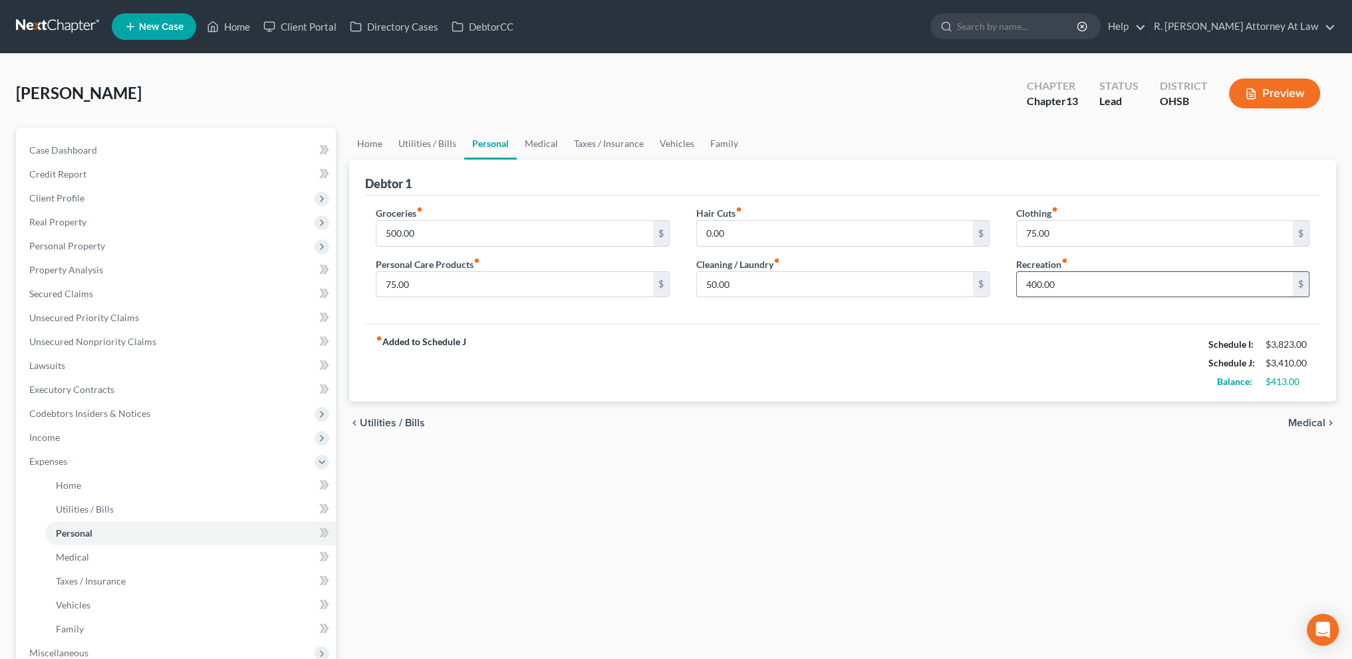
click at [1071, 284] on input "400.00" at bounding box center [1154, 284] width 276 height 25
click at [683, 146] on link "Vehicles" at bounding box center [676, 144] width 51 height 32
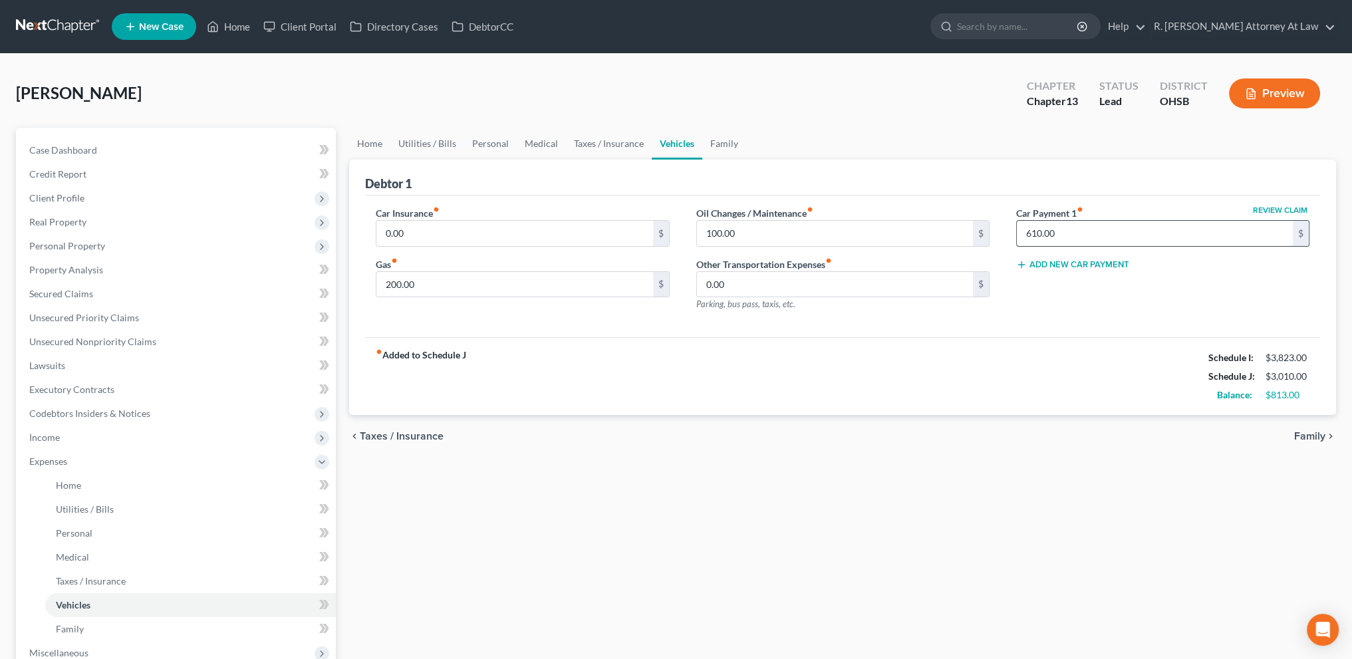
click at [1058, 235] on input "610.00" at bounding box center [1154, 233] width 276 height 25
click at [712, 144] on link "Family" at bounding box center [724, 144] width 44 height 32
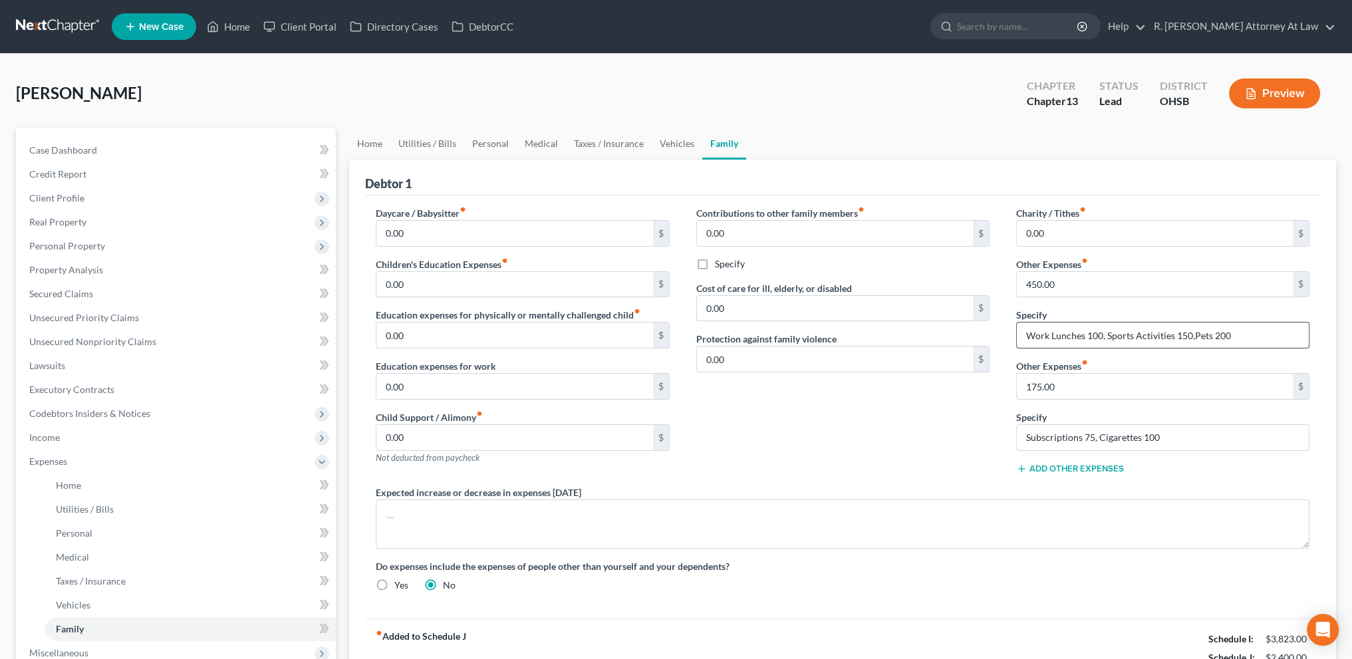
click at [1212, 334] on input "Work Lunches 100, Sports Activities 150,Pets 200" at bounding box center [1162, 334] width 292 height 25
type input "Work Lunches 100, Pets, 200"
click at [1060, 283] on input "450.00" at bounding box center [1154, 284] width 276 height 25
type input "300"
click at [616, 138] on link "Taxes / Insurance" at bounding box center [609, 144] width 86 height 32
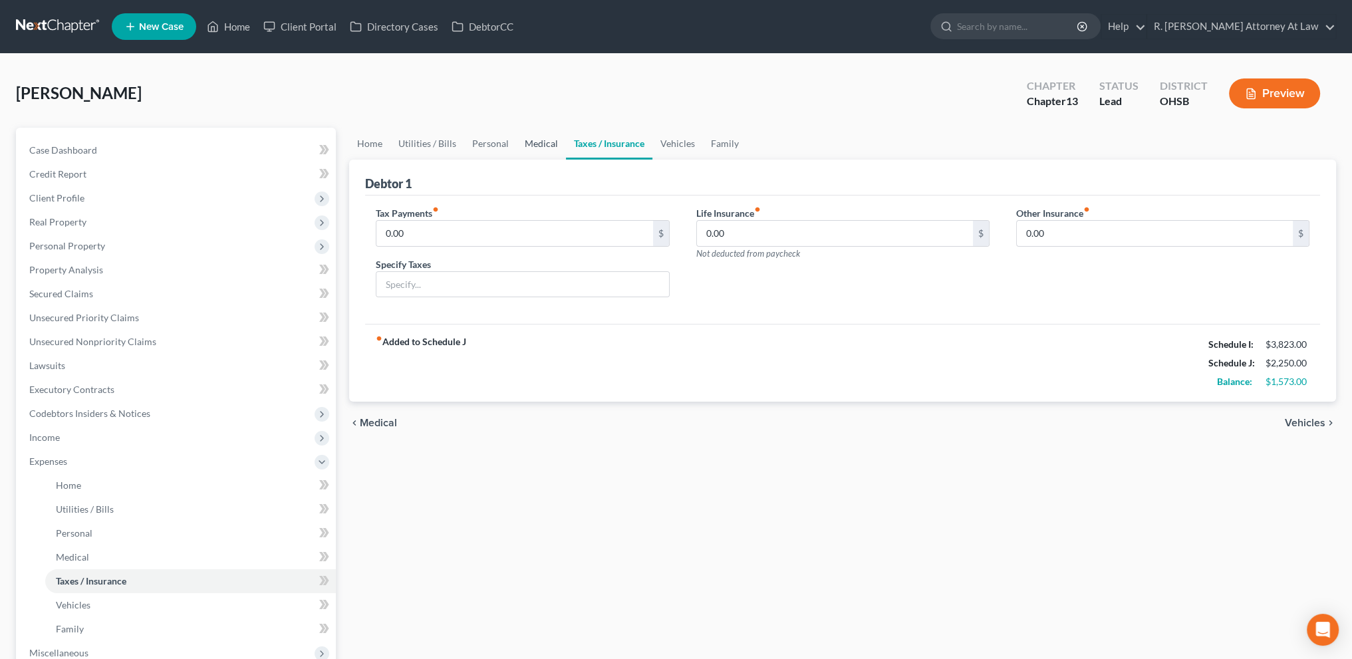
click at [557, 146] on link "Medical" at bounding box center [541, 144] width 49 height 32
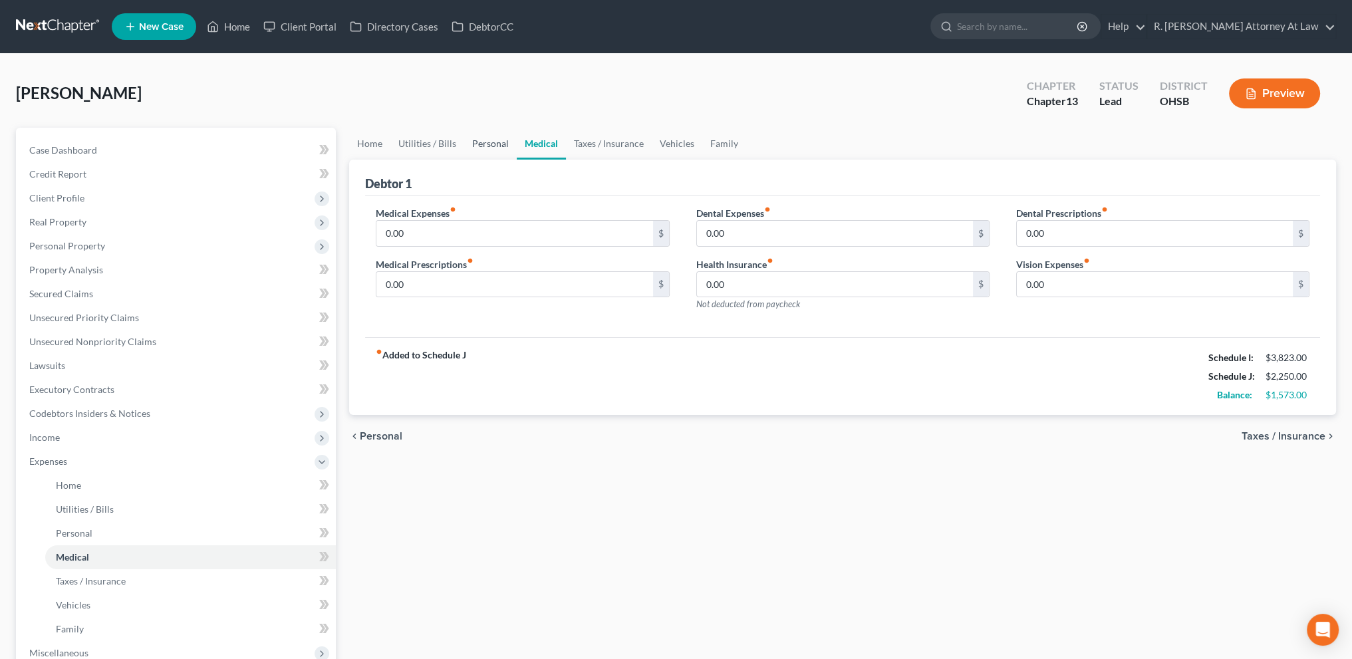
click at [490, 143] on link "Personal" at bounding box center [490, 144] width 53 height 32
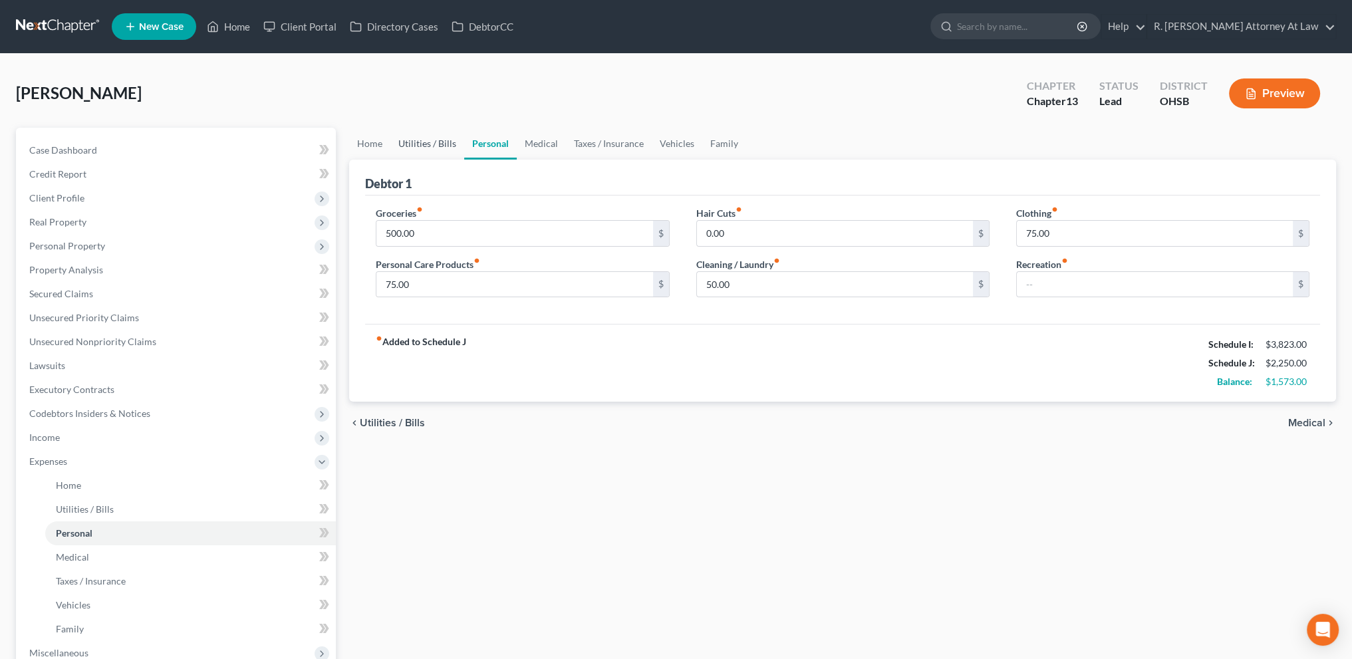
click at [435, 142] on link "Utilities / Bills" at bounding box center [427, 144] width 74 height 32
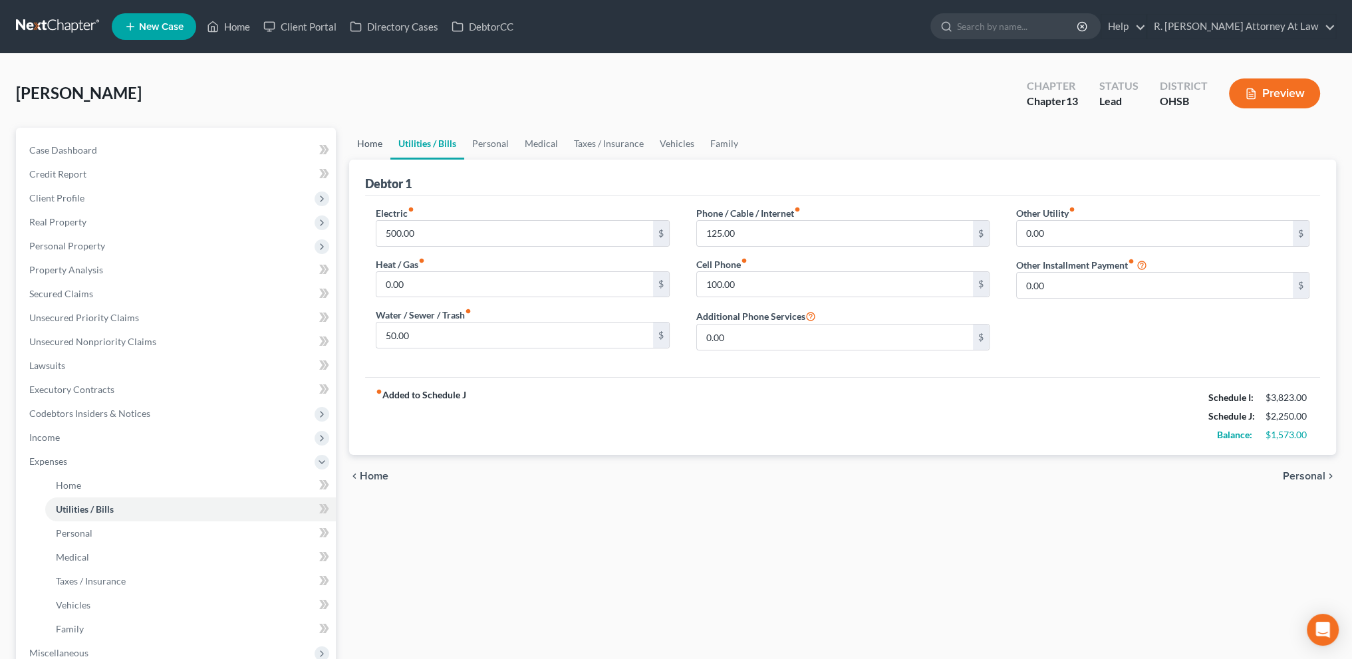
click at [378, 144] on link "Home" at bounding box center [369, 144] width 41 height 32
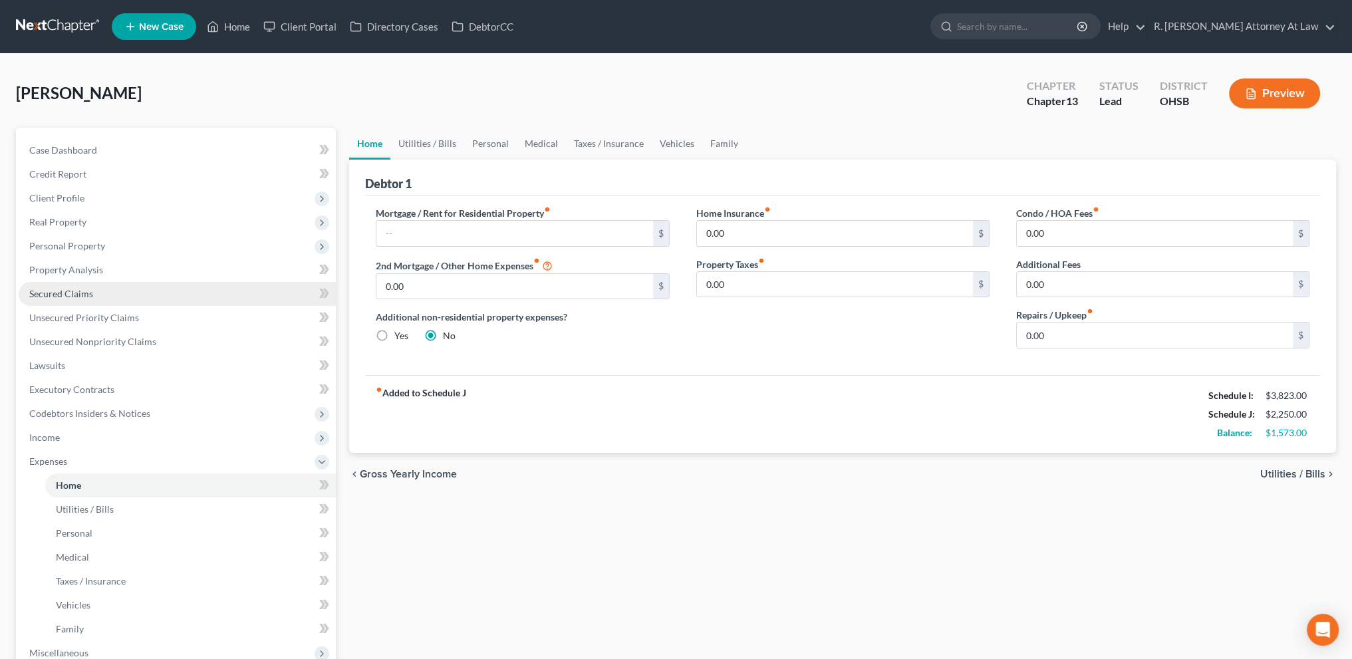
click at [74, 290] on span "Secured Claims" at bounding box center [61, 293] width 64 height 11
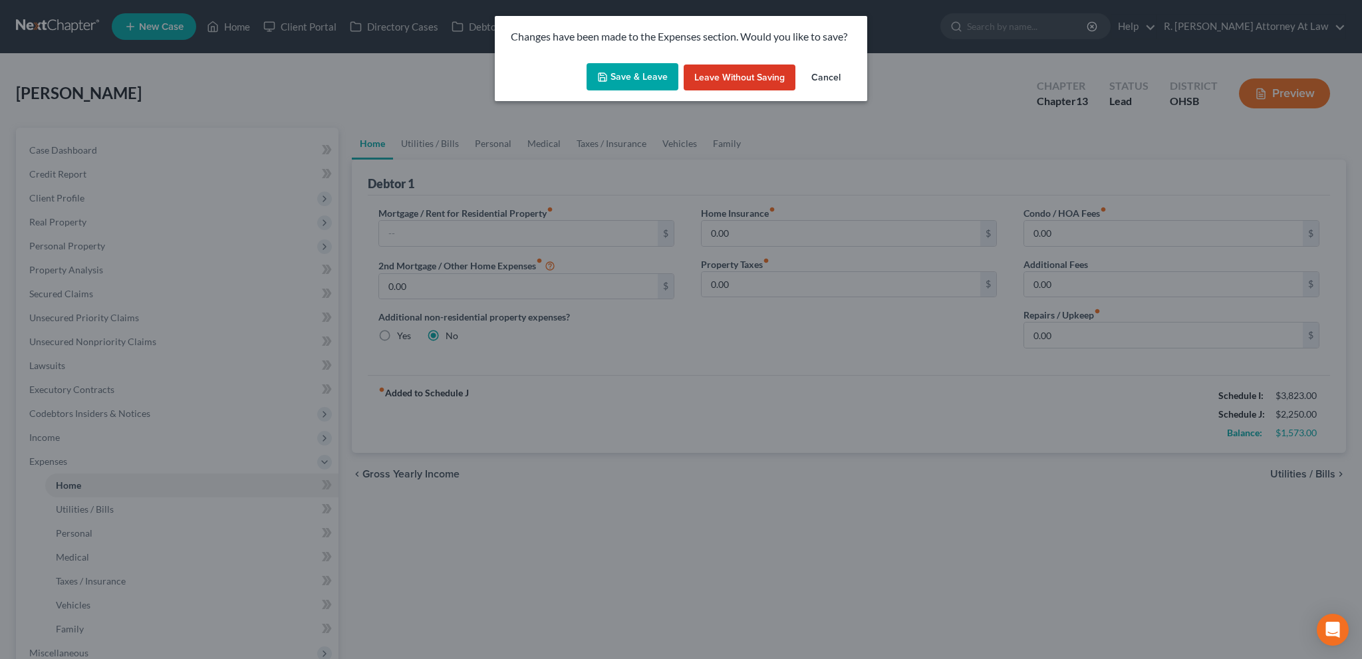
click at [649, 74] on button "Save & Leave" at bounding box center [632, 77] width 92 height 28
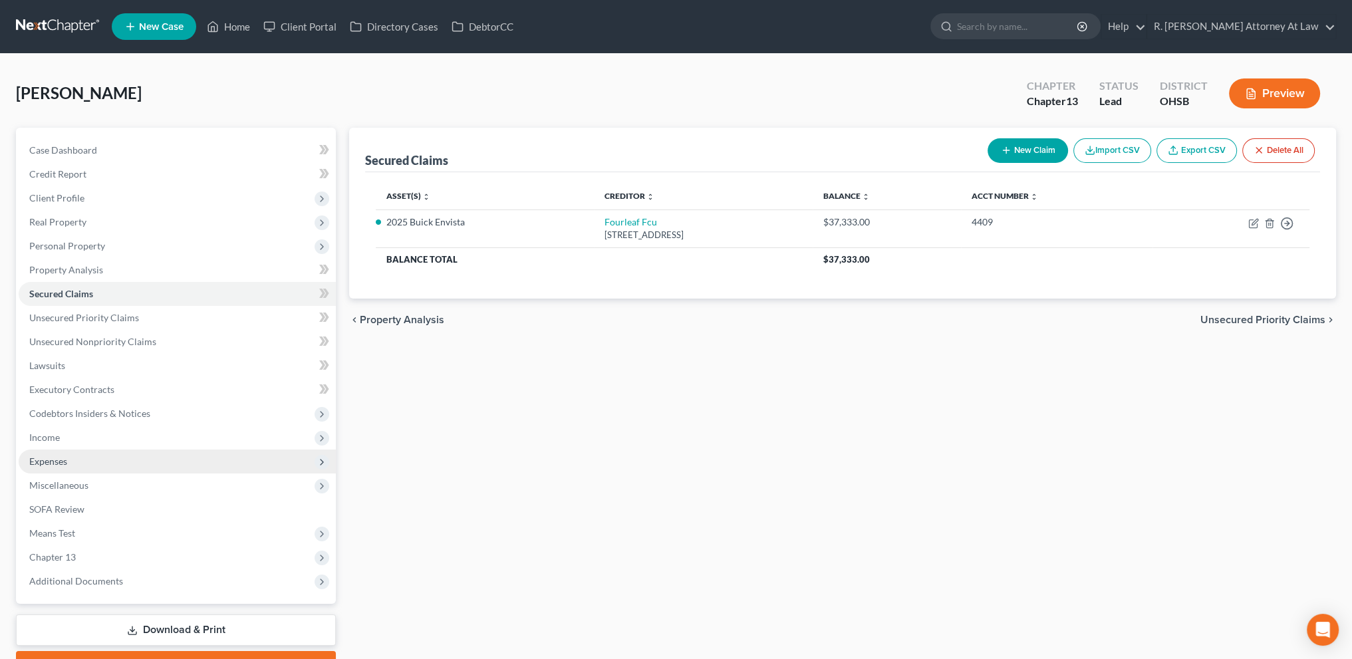
click at [48, 460] on span "Expenses" at bounding box center [48, 460] width 38 height 11
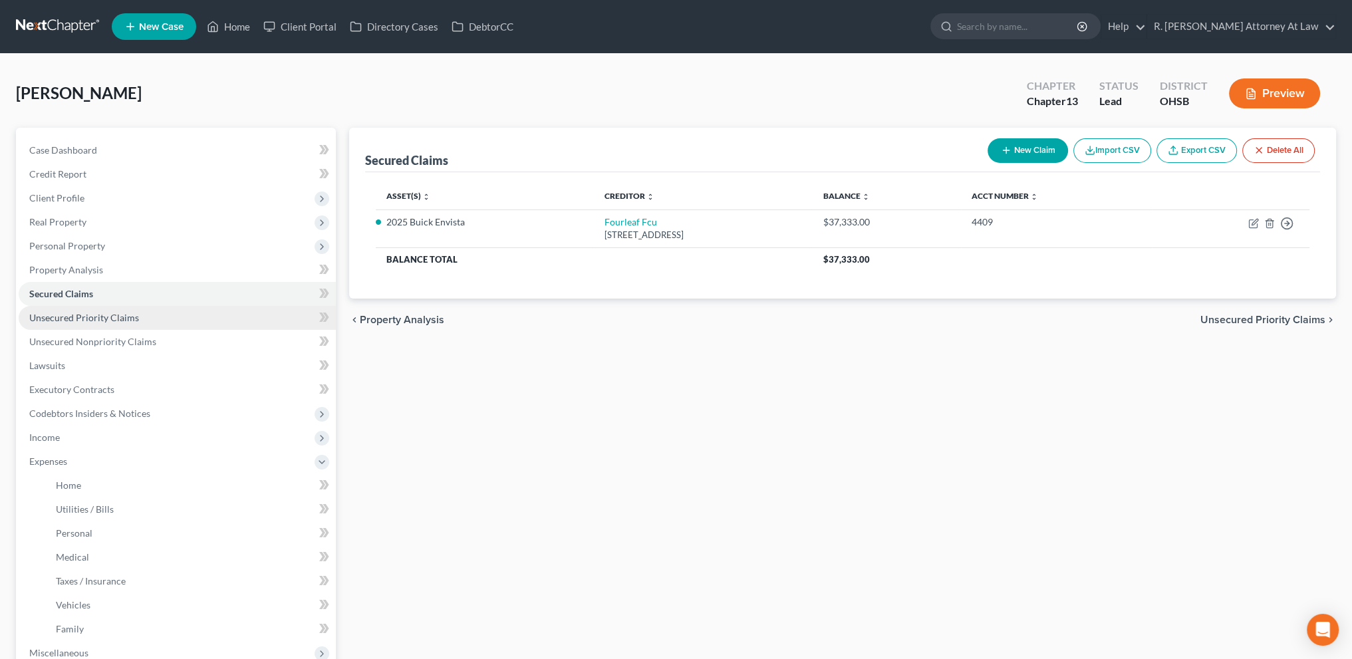
click at [48, 322] on span "Unsecured Priority Claims" at bounding box center [84, 317] width 110 height 11
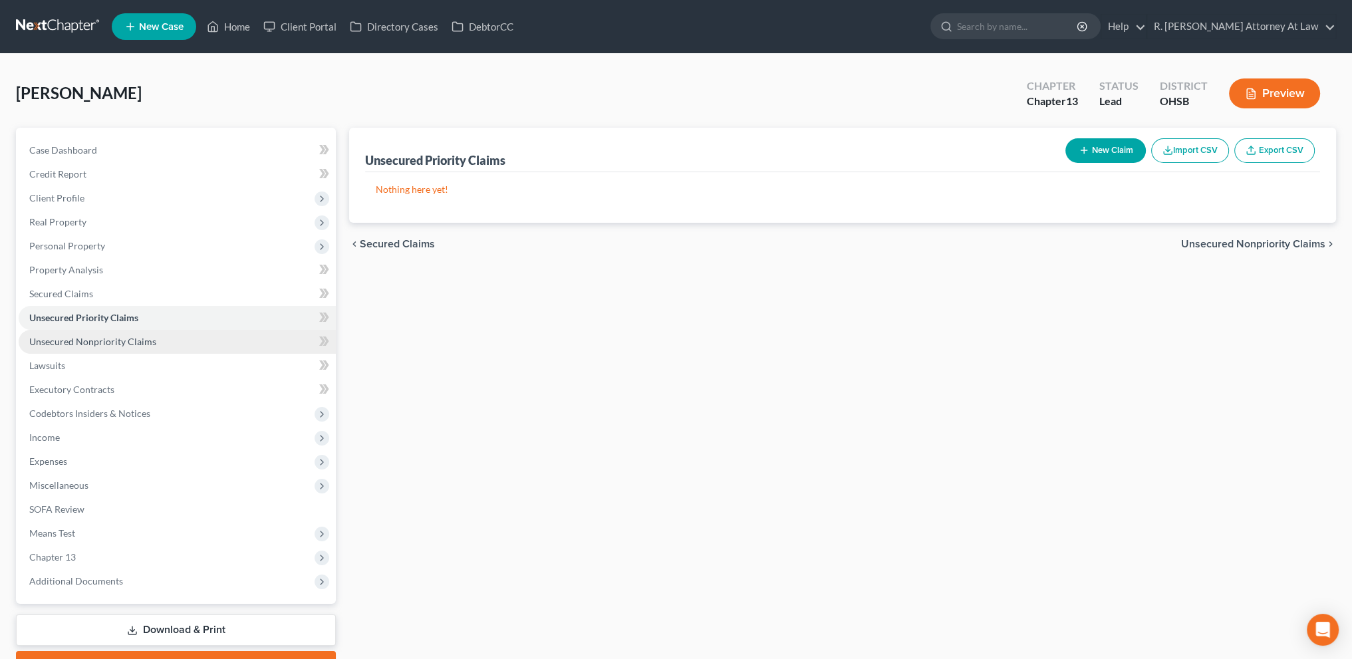
click at [55, 342] on span "Unsecured Nonpriority Claims" at bounding box center [92, 341] width 127 height 11
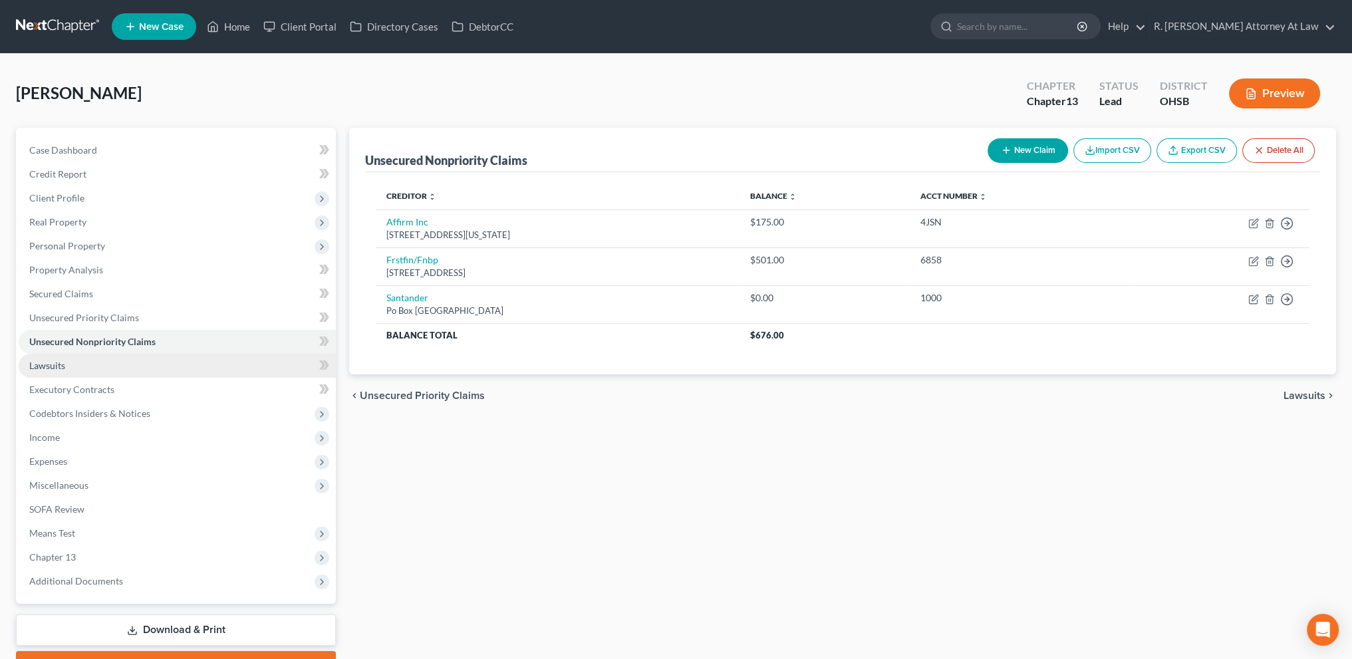
click at [55, 361] on span "Lawsuits" at bounding box center [47, 365] width 36 height 11
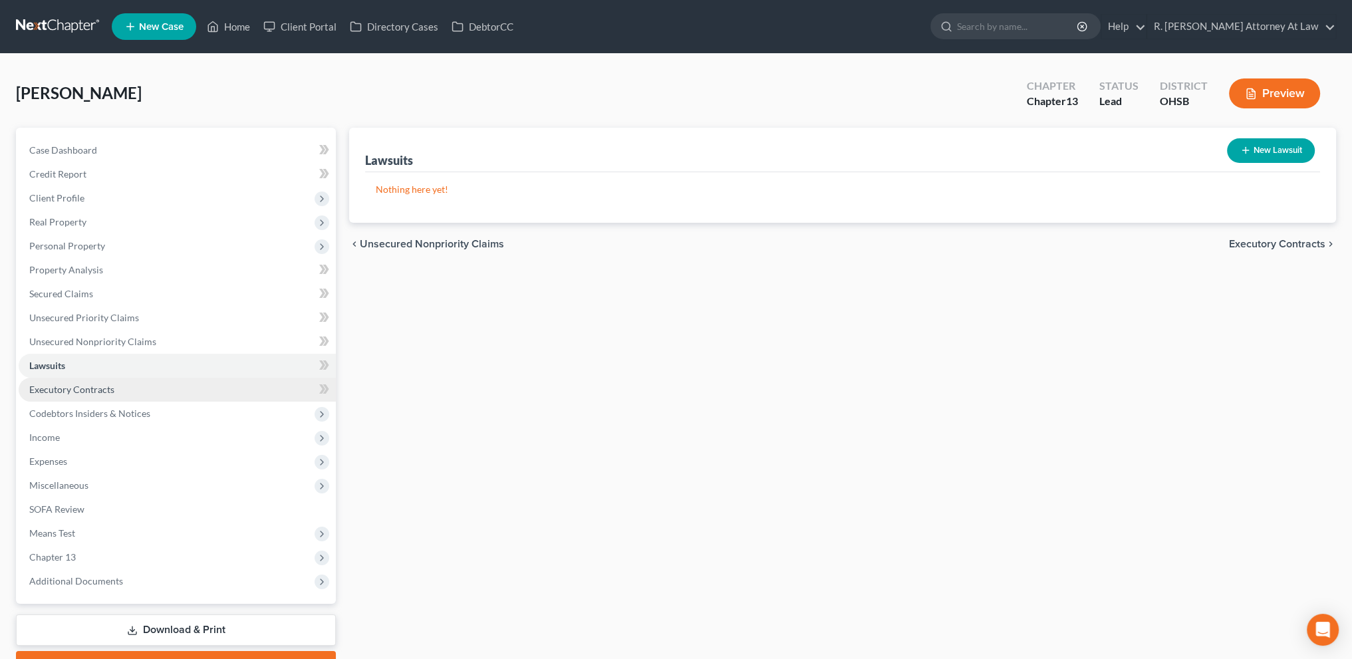
click at [55, 392] on span "Executory Contracts" at bounding box center [71, 389] width 85 height 11
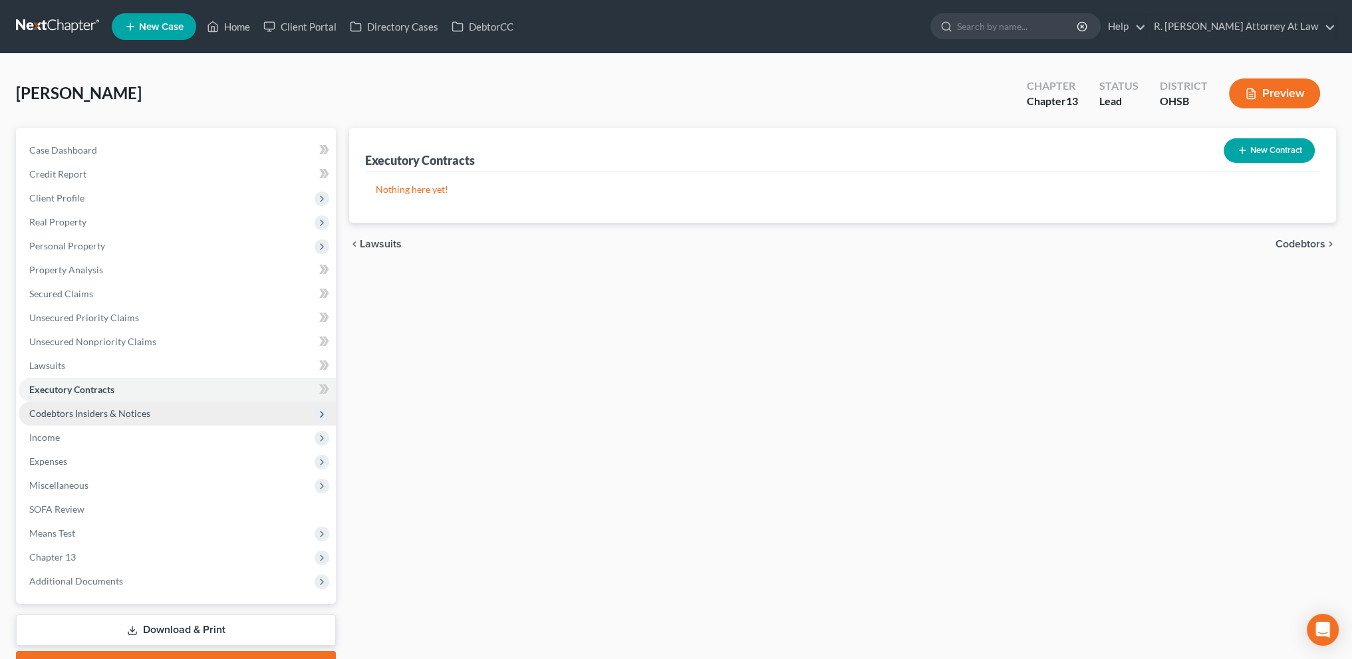
click at [59, 410] on span "Codebtors Insiders & Notices" at bounding box center [89, 413] width 121 height 11
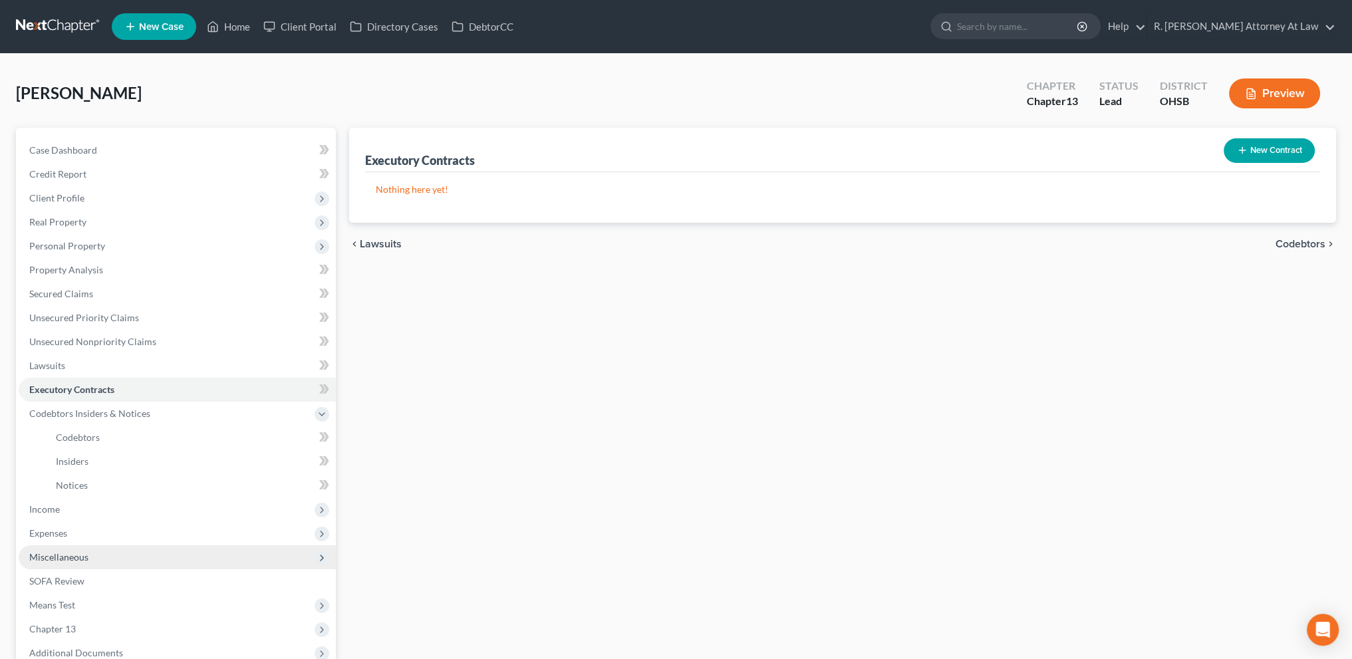
click at [54, 551] on span "Miscellaneous" at bounding box center [58, 556] width 59 height 11
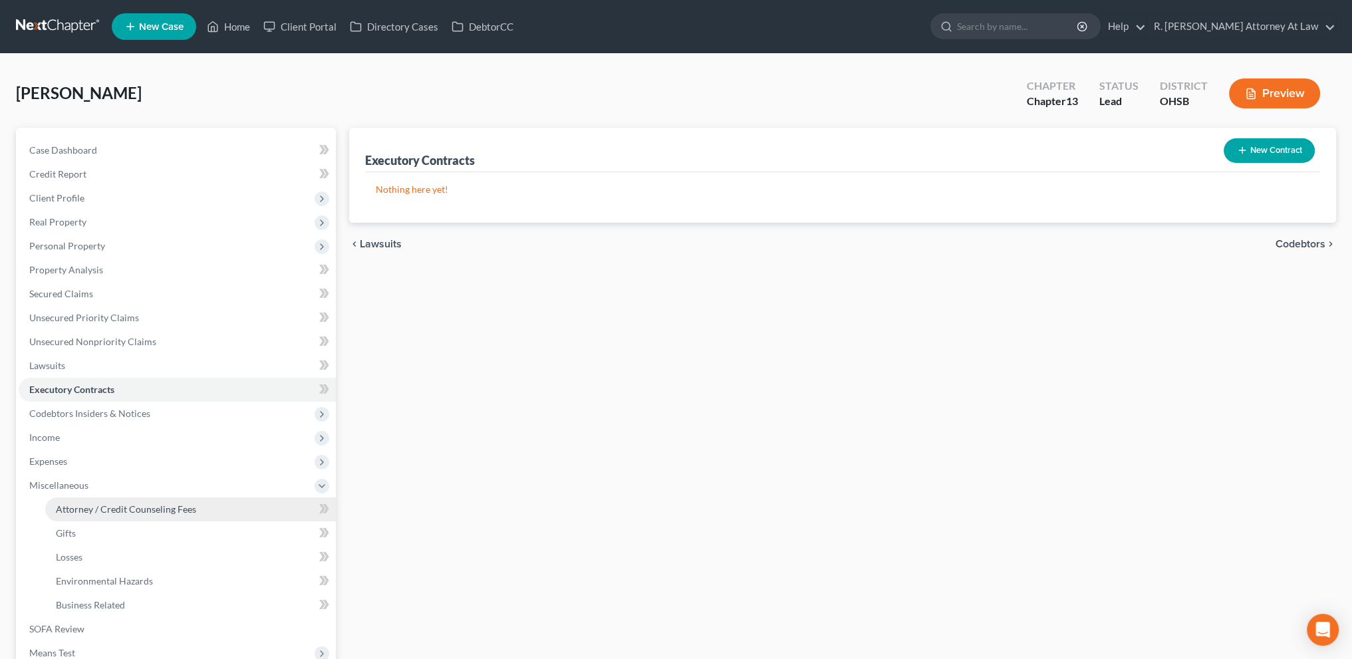
click at [90, 510] on span "Attorney / Credit Counseling Fees" at bounding box center [126, 508] width 140 height 11
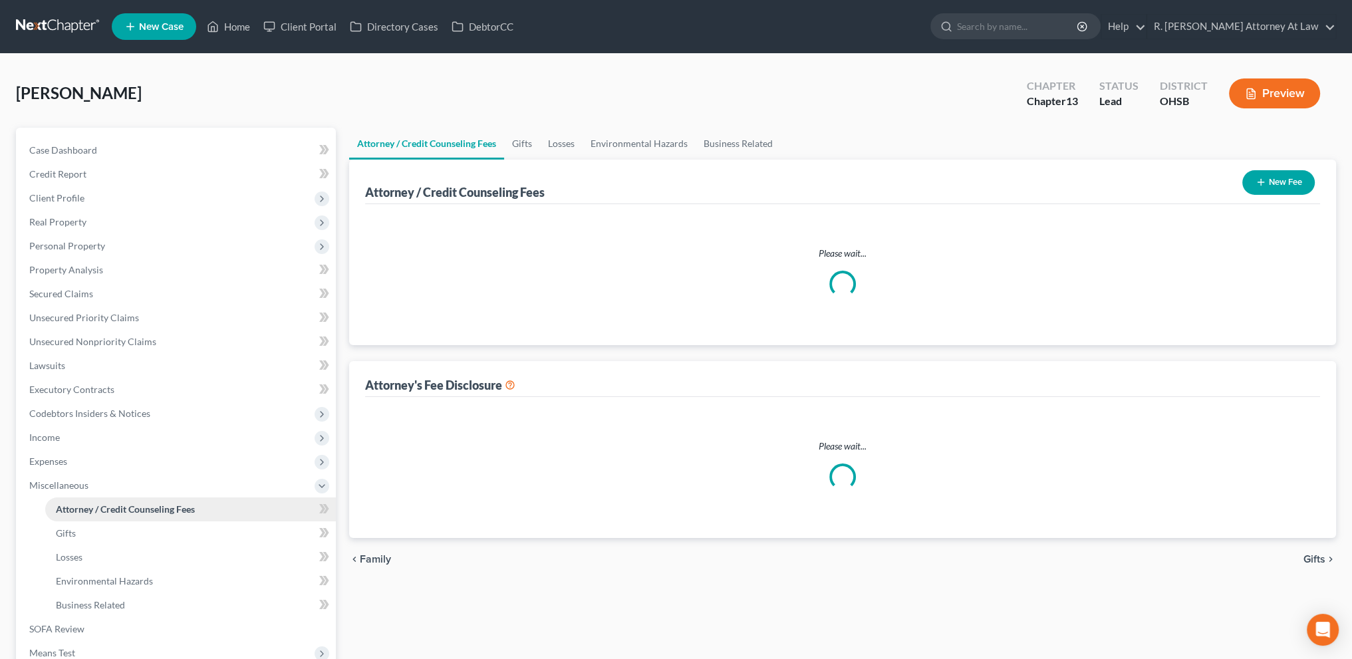
select select "1"
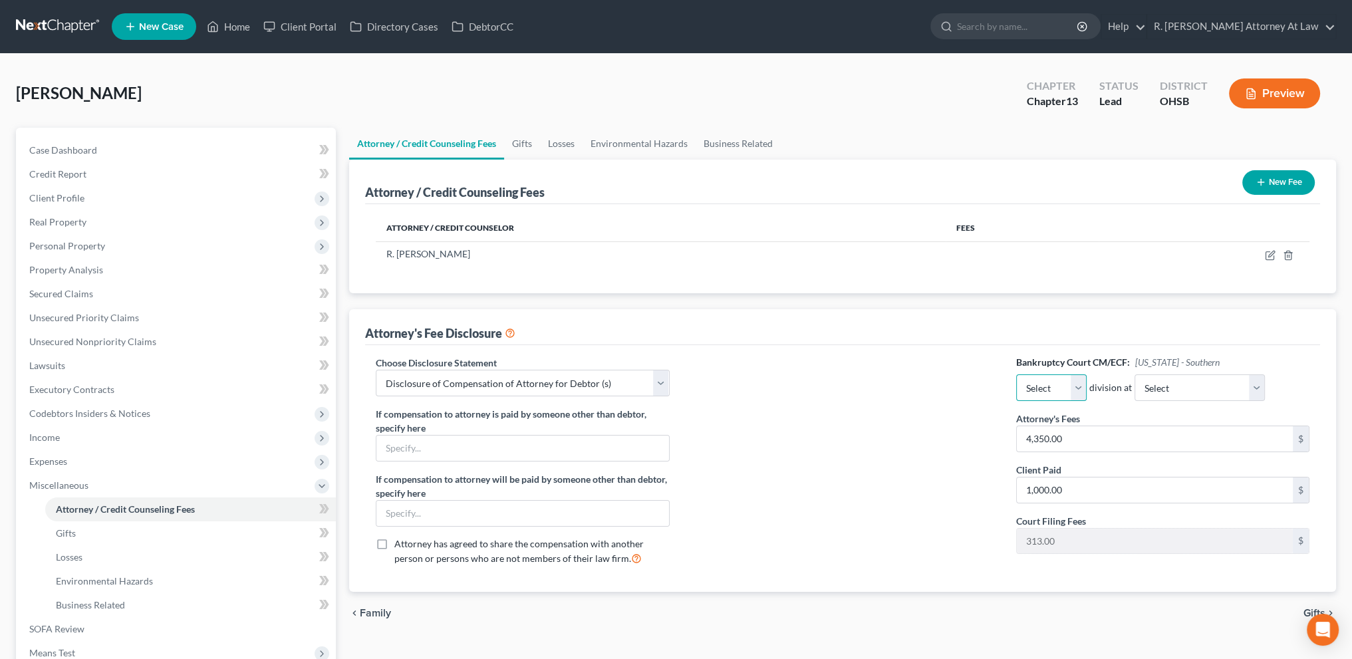
click at [1074, 379] on select "Select Eastern Western" at bounding box center [1051, 387] width 70 height 27
select select "1"
click at [1016, 374] on select "Select Eastern Western" at bounding box center [1051, 387] width 70 height 27
click at [1156, 389] on select "Select Cincinnati [GEOGRAPHIC_DATA] [GEOGRAPHIC_DATA]" at bounding box center [1199, 387] width 130 height 27
select select "0"
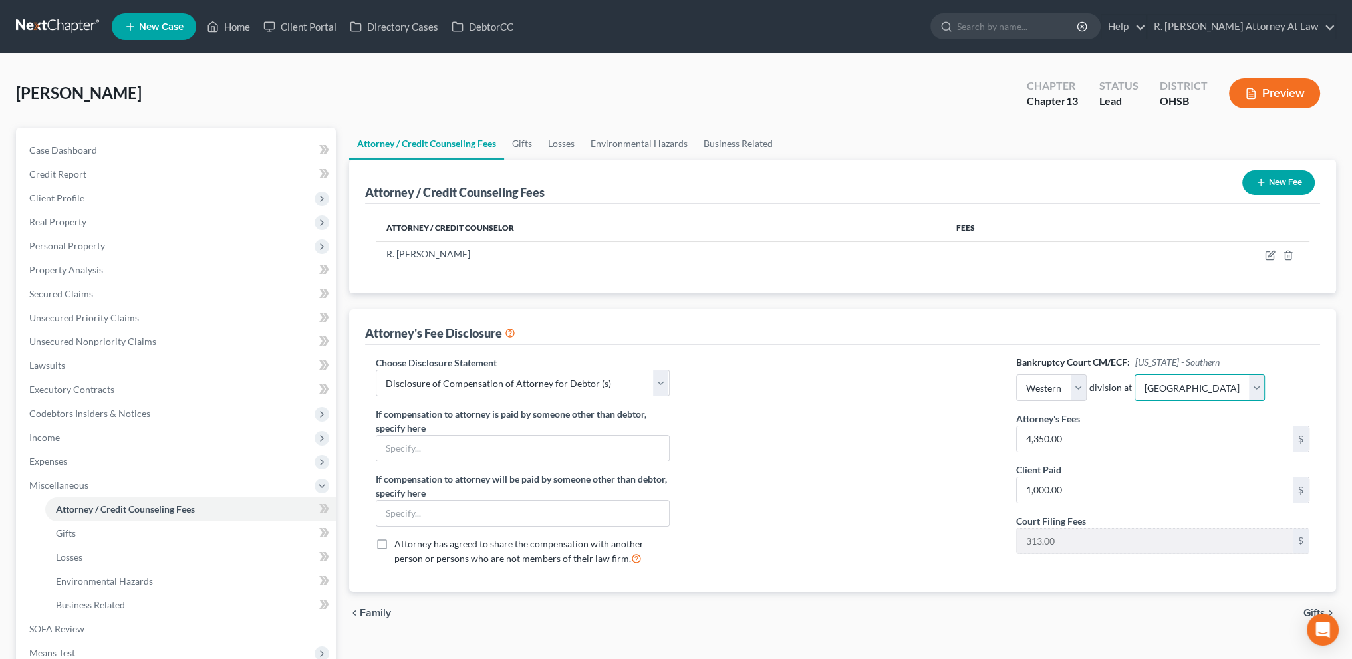
click at [1134, 374] on select "Select Cincinnati [GEOGRAPHIC_DATA] [GEOGRAPHIC_DATA]" at bounding box center [1199, 387] width 130 height 27
click at [1071, 440] on input "4,350.00" at bounding box center [1154, 438] width 276 height 25
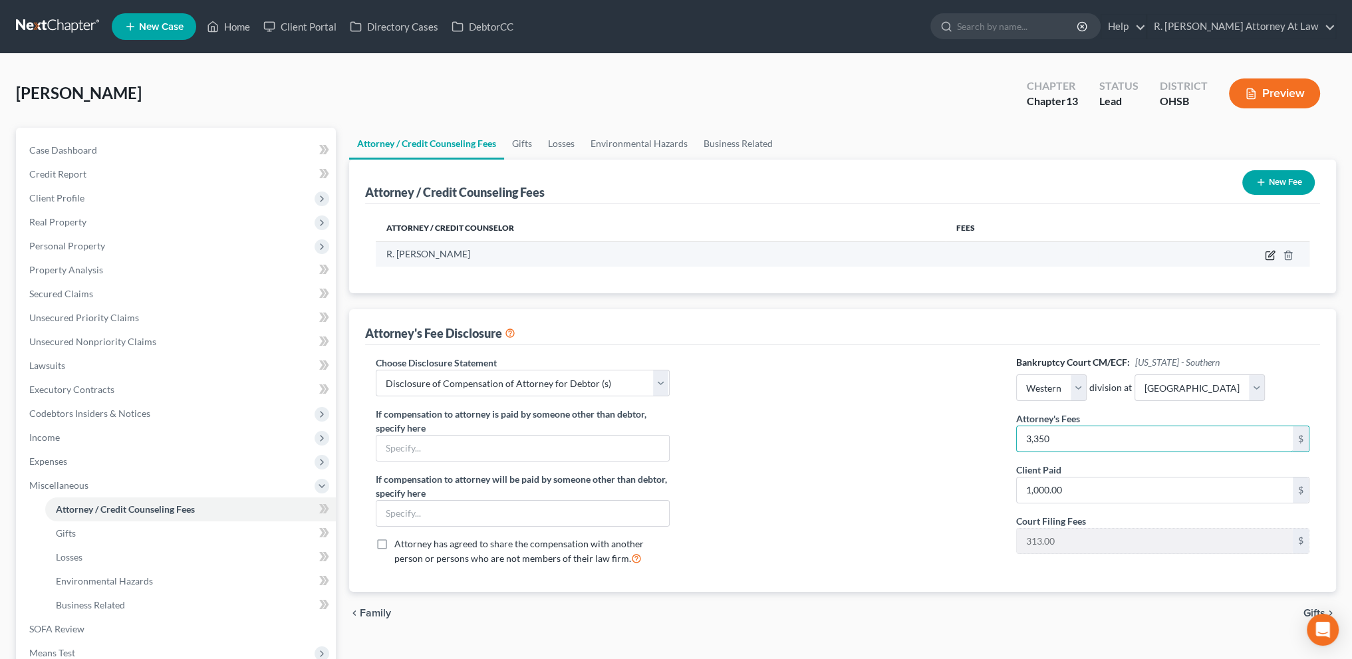
type input "3,350"
click at [1266, 252] on icon "button" at bounding box center [1269, 256] width 8 height 8
select select "36"
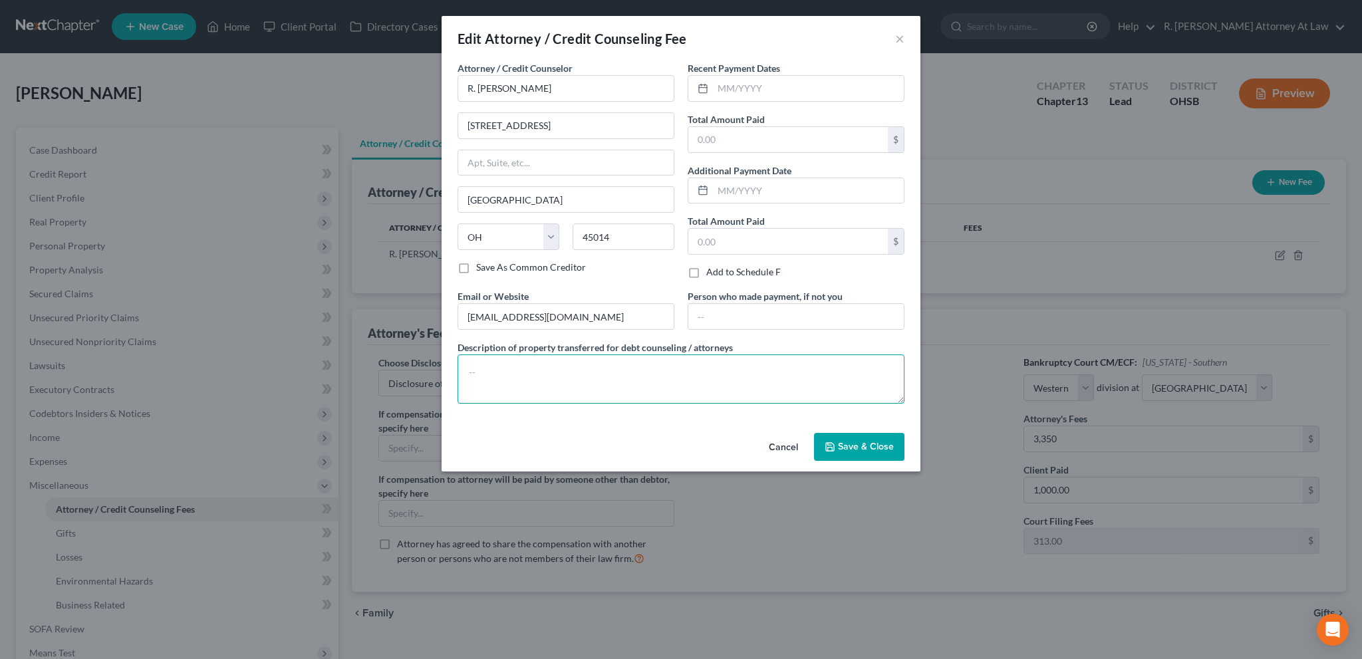
click at [558, 365] on textarea at bounding box center [680, 378] width 447 height 49
type textarea "$ 1000"
click at [737, 78] on input "text" at bounding box center [808, 88] width 191 height 25
type input "10/2025"
type input "1,000"
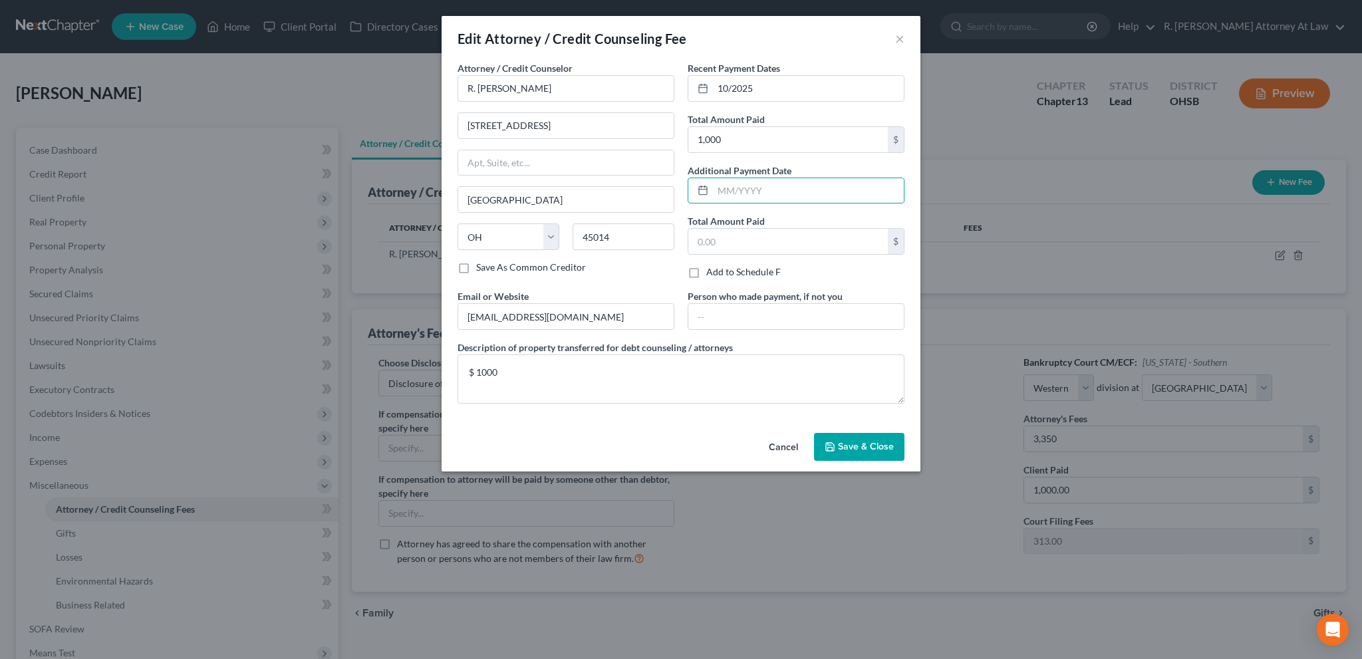
drag, startPoint x: 875, startPoint y: 441, endPoint x: 851, endPoint y: 433, distance: 25.4
click at [876, 442] on span "Save & Close" at bounding box center [866, 446] width 56 height 11
